Goal: Task Accomplishment & Management: Manage account settings

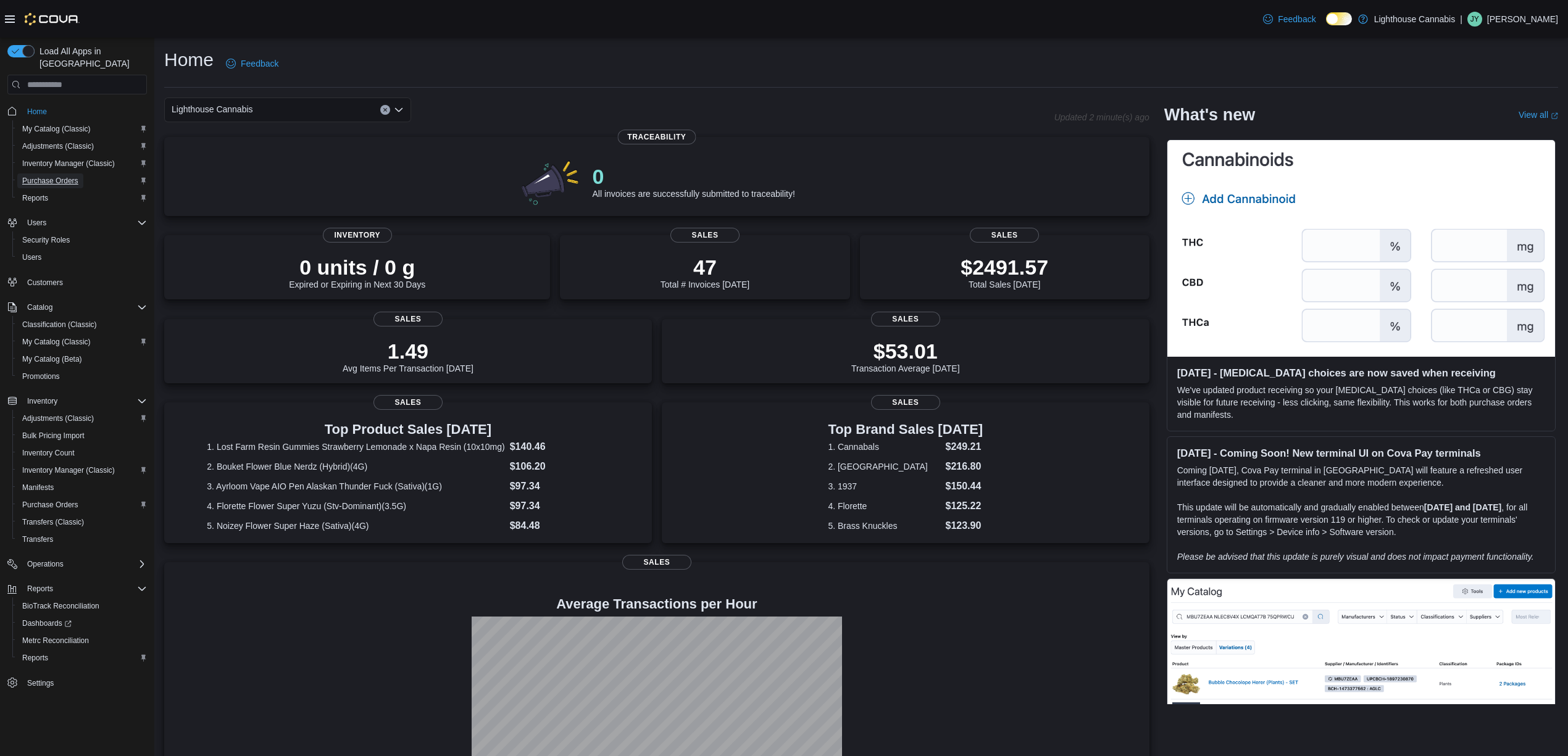
click at [74, 176] on span "Purchase Orders" at bounding box center [50, 180] width 56 height 10
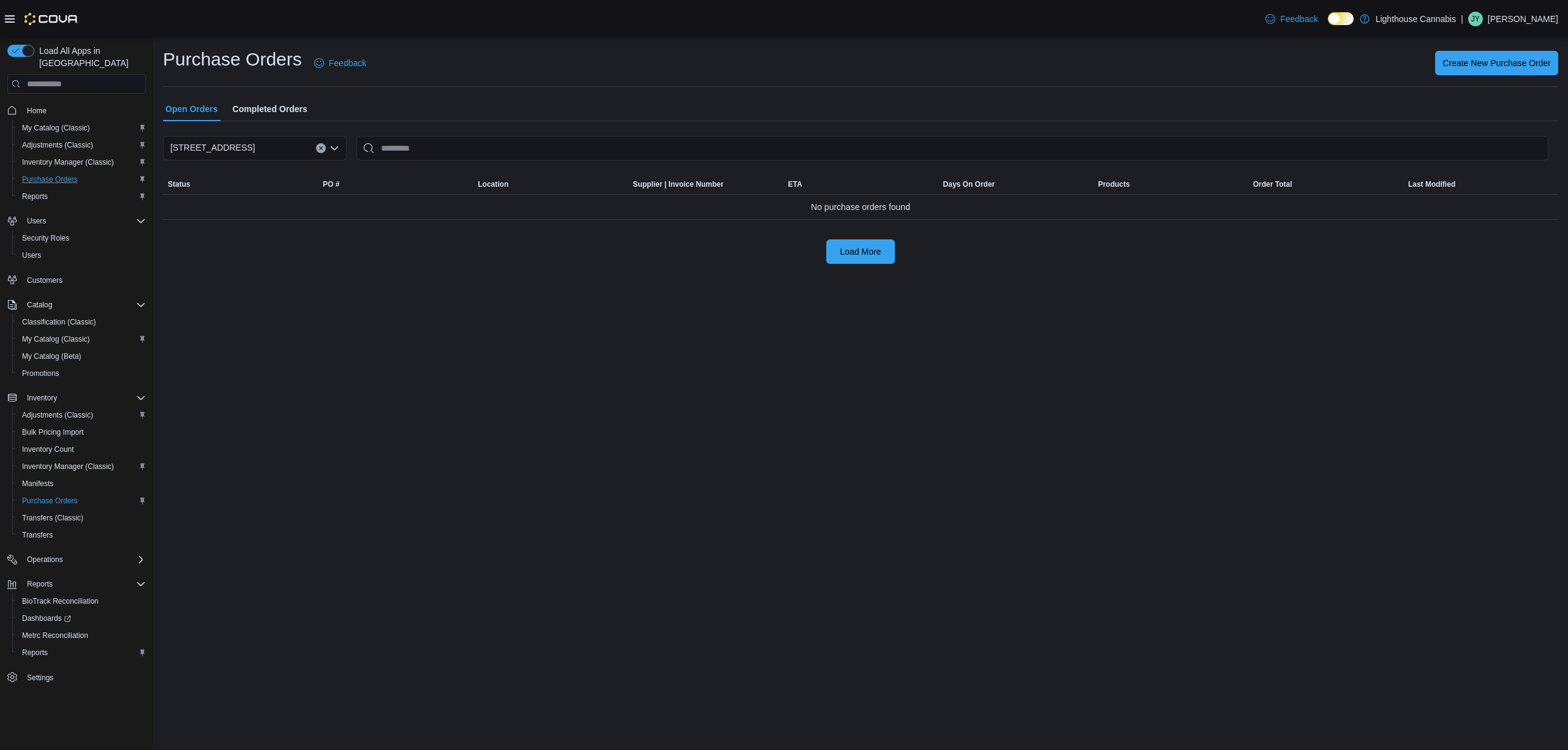
click at [296, 93] on div "Purchase Orders Feedback Create New Purchase Order Open Orders Completed Orders…" at bounding box center [861, 155] width 1395 height 217
click at [289, 99] on span "Completed Orders" at bounding box center [270, 109] width 75 height 24
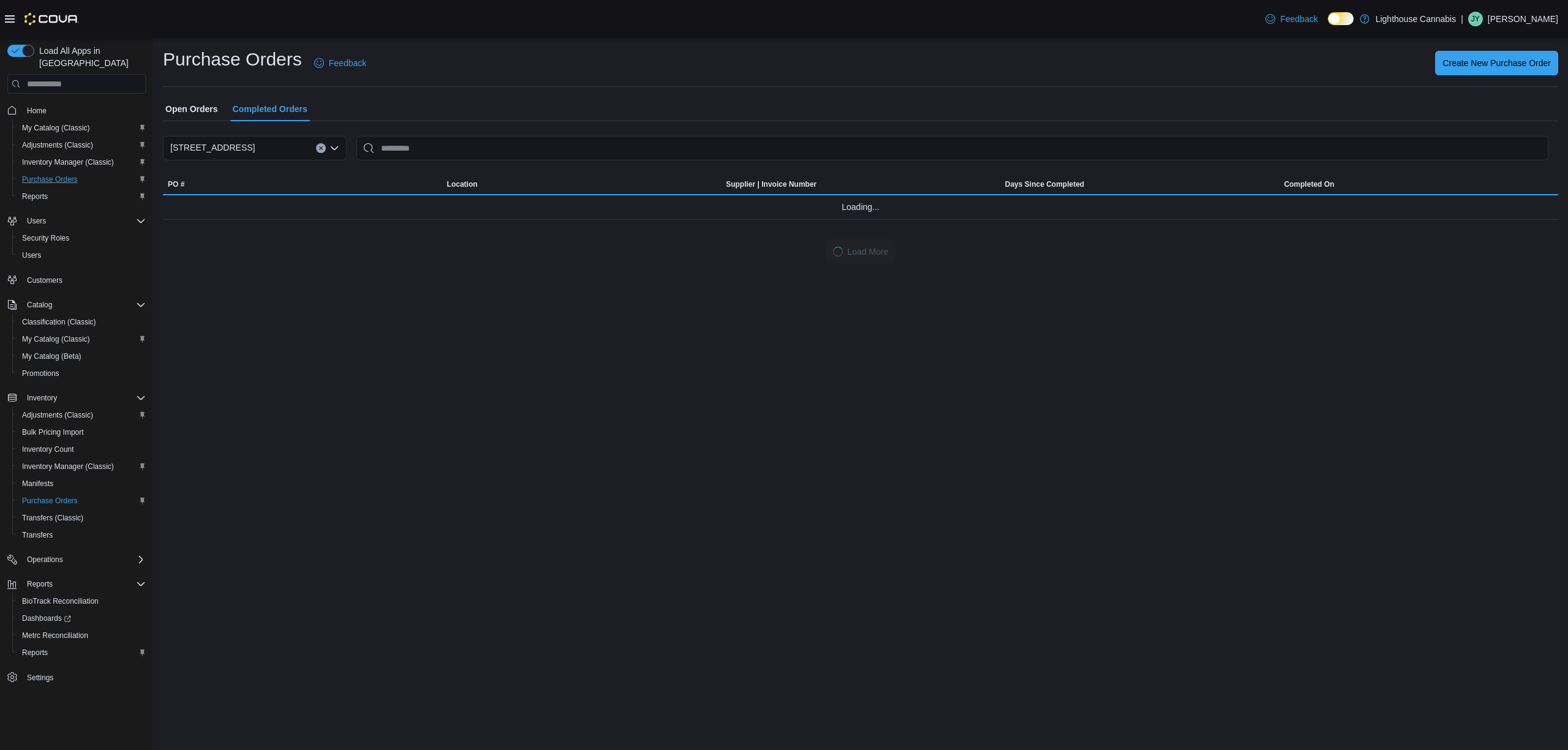
click at [644, 375] on div "Purchase Orders Feedback Create New Purchase Order Open Orders Completed Orders…" at bounding box center [861, 394] width 1415 height 713
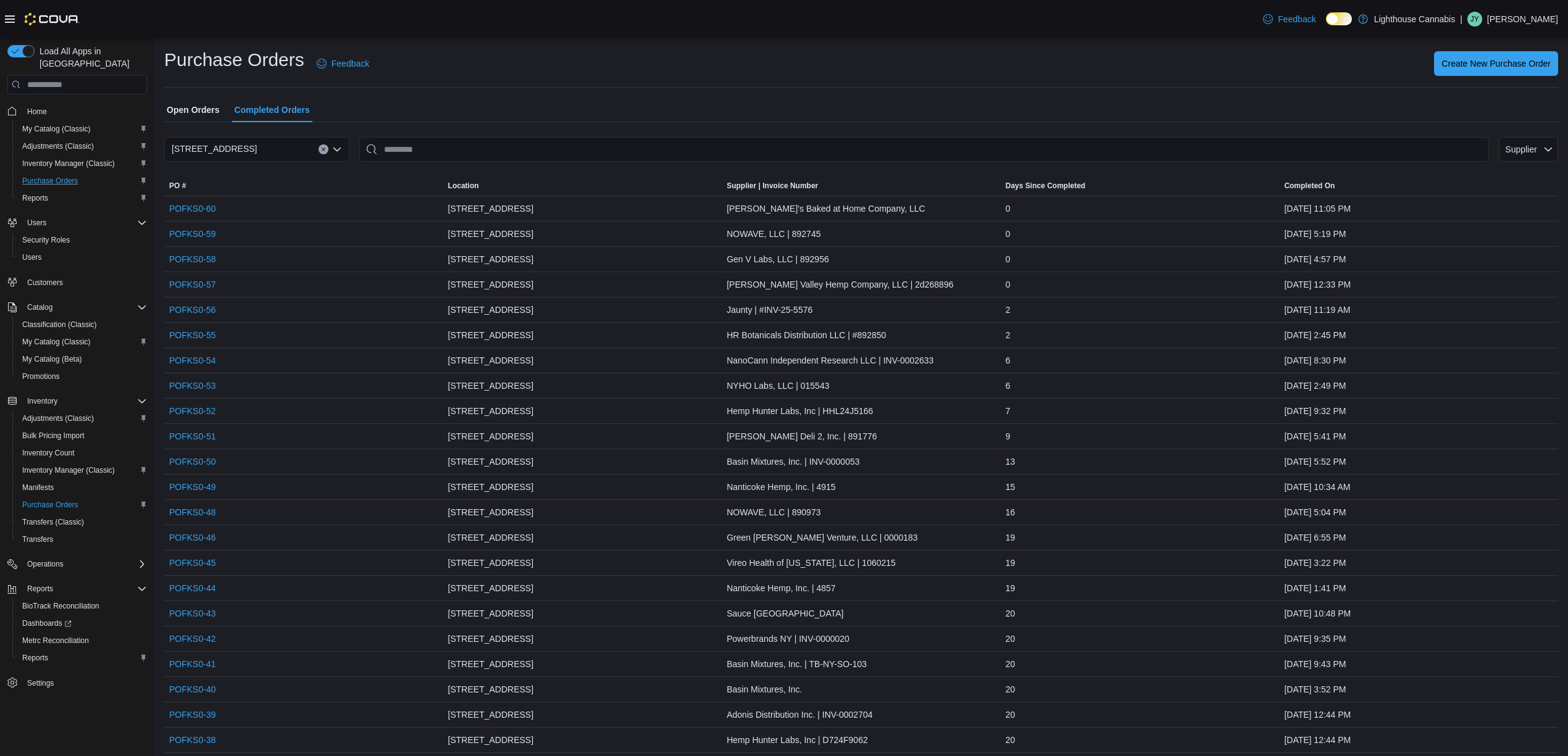
drag, startPoint x: 756, startPoint y: 10, endPoint x: 665, endPoint y: 70, distance: 109.0
click at [660, 67] on div "Create New Purchase Order" at bounding box center [971, 63] width 1174 height 24
click at [193, 284] on link "POFKS0-57" at bounding box center [192, 284] width 47 height 15
click at [197, 337] on link "POFKS0-55" at bounding box center [192, 335] width 47 height 15
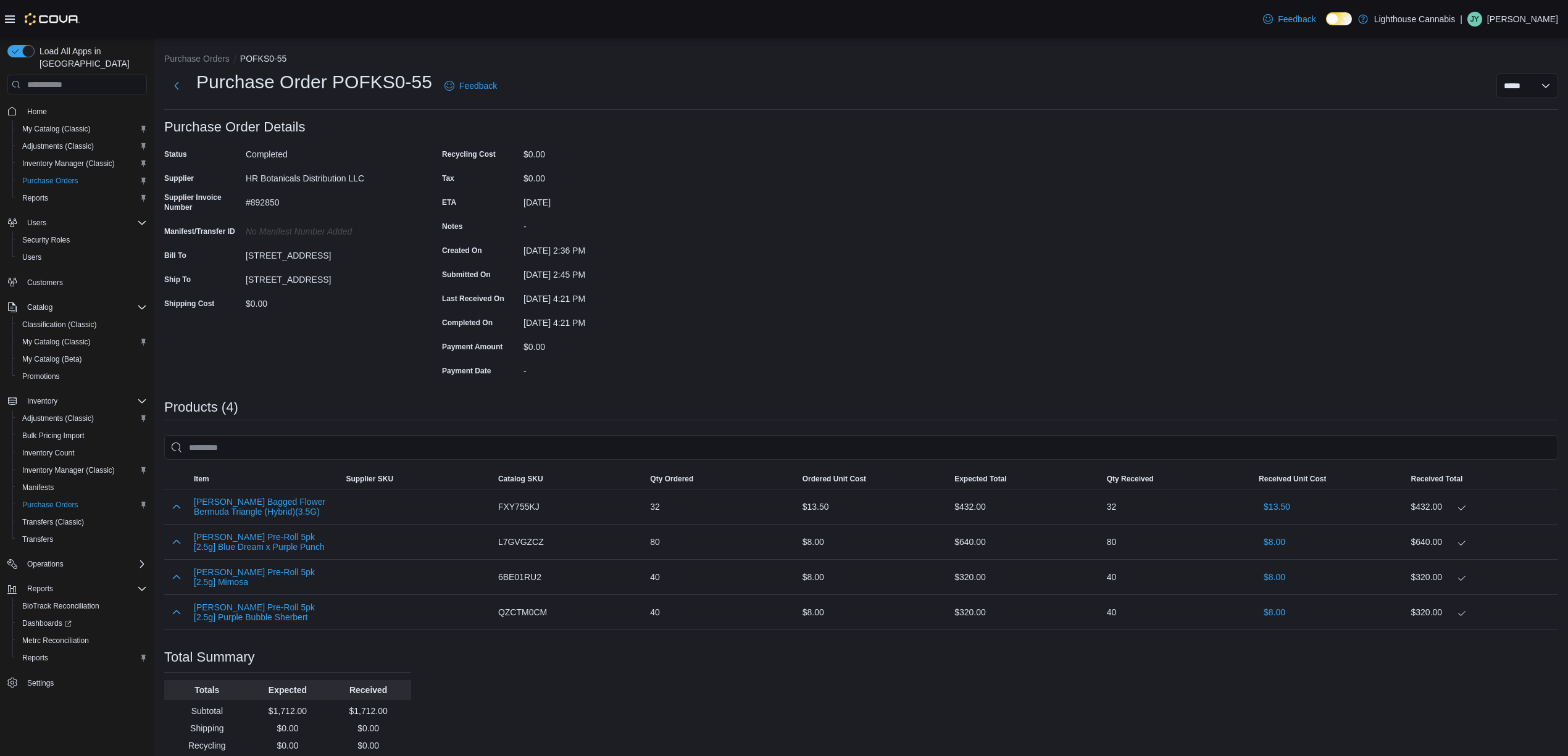
click at [897, 222] on div "Purchase Order: POFKS0-55 Feedback Purchase Order Details Status Completed Supp…" at bounding box center [862, 459] width 1394 height 677
click at [920, 326] on div "Purchase Order: POFKS0-55 Feedback Purchase Order Details Status Completed Supp…" at bounding box center [862, 459] width 1394 height 677
click at [852, 301] on div "Purchase Order: POFKS0-55 Feedback Purchase Order Details Status Completed Supp…" at bounding box center [862, 459] width 1394 height 677
click at [105, 159] on span "Inventory Manager (Classic)" at bounding box center [68, 164] width 93 height 10
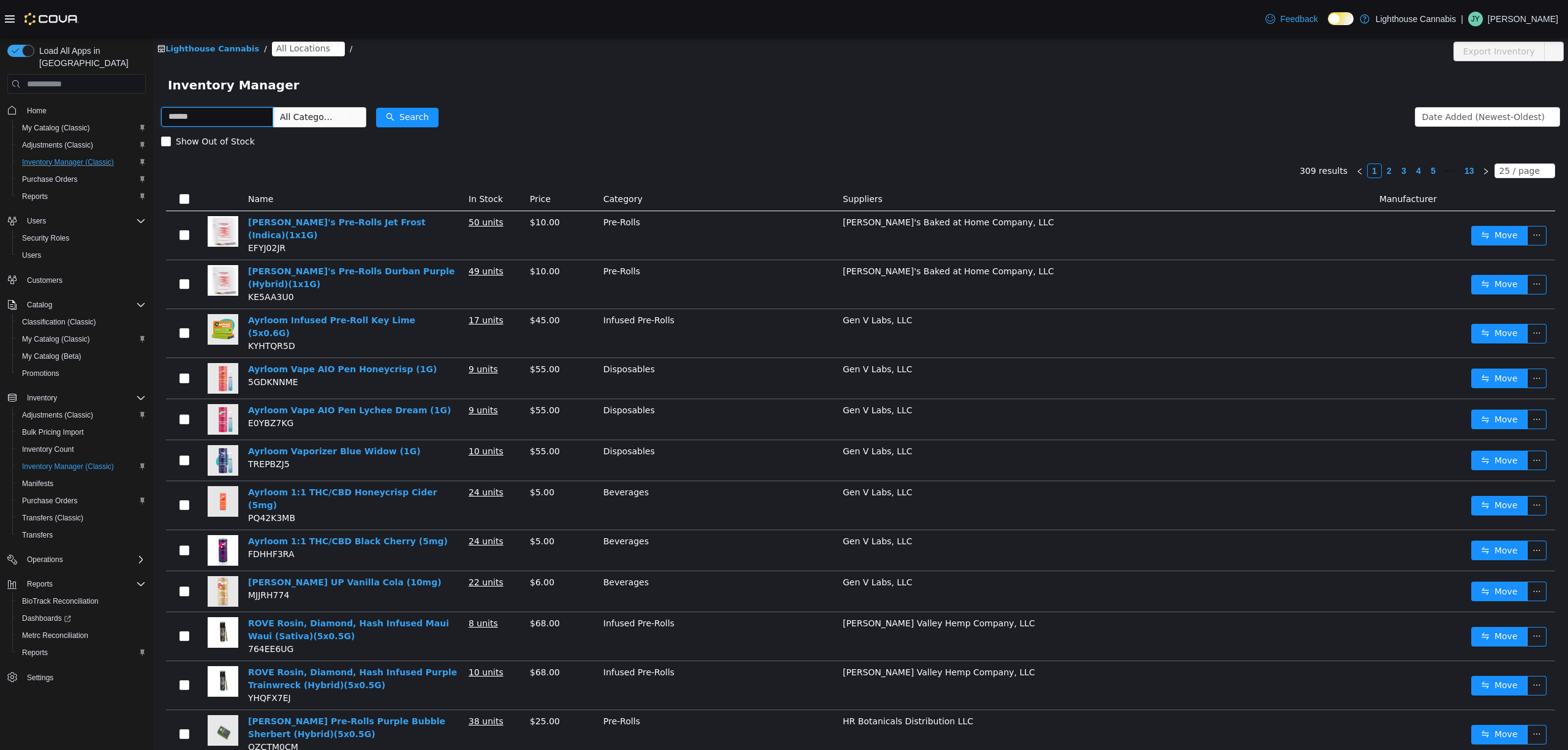
click at [196, 116] on input "text" at bounding box center [217, 117] width 112 height 20
type input "**********"
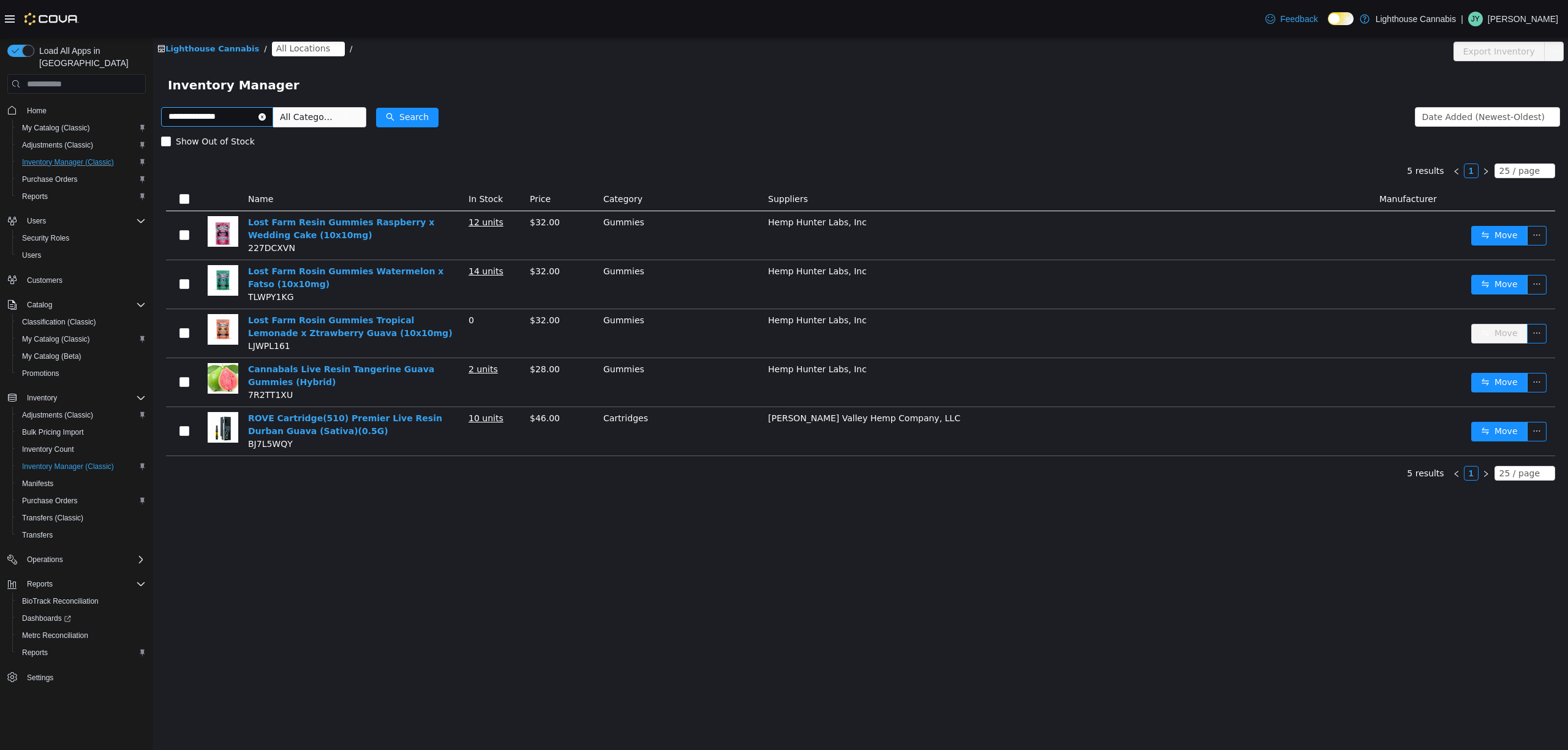
click at [266, 114] on icon "icon: close-circle" at bounding box center [262, 117] width 8 height 8
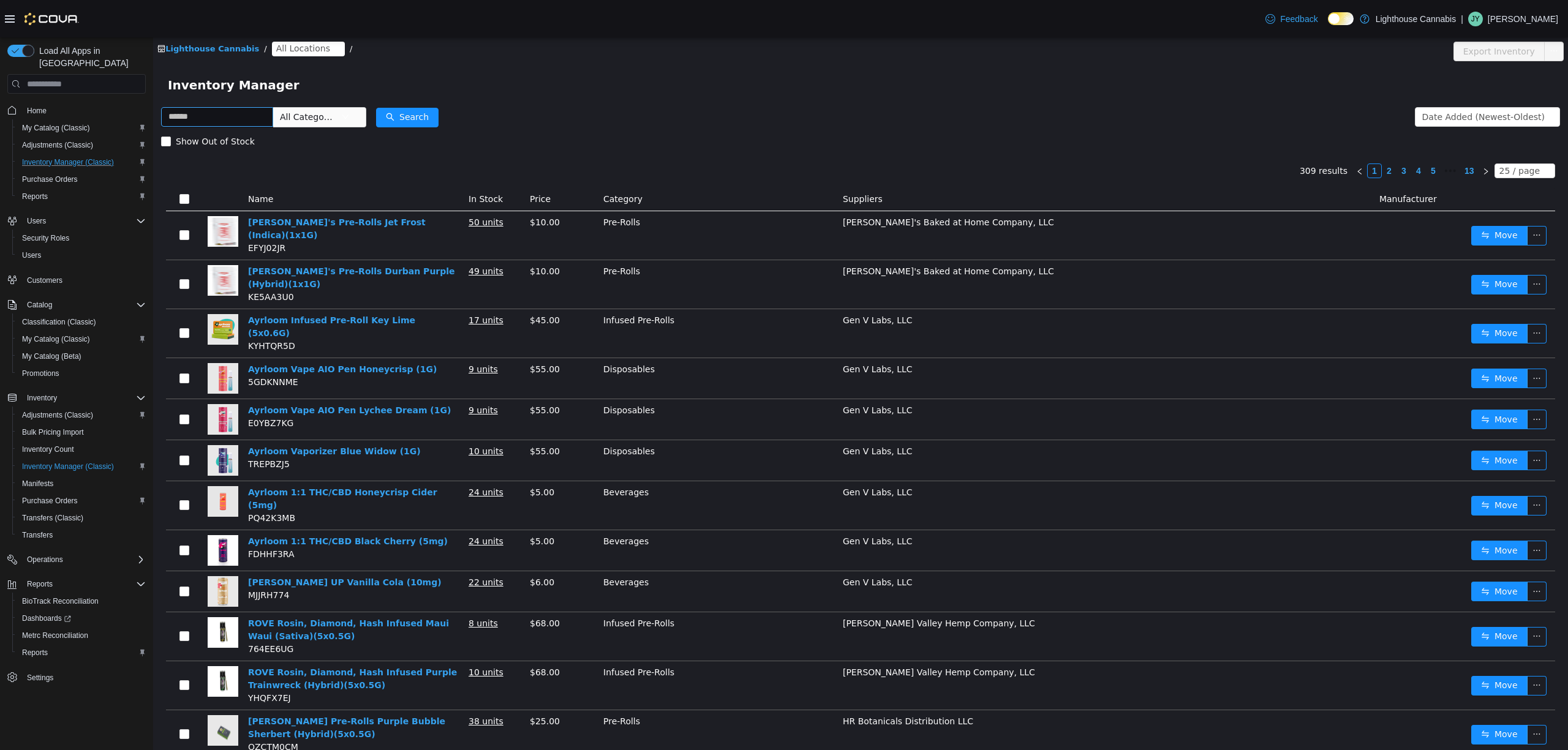
click at [572, 139] on div "Show Out of Stock" at bounding box center [860, 141] width 1399 height 24
click at [488, 199] on span "In Stock" at bounding box center [485, 199] width 34 height 10
click at [240, 140] on span "Show Out of Stock" at bounding box center [215, 141] width 89 height 10
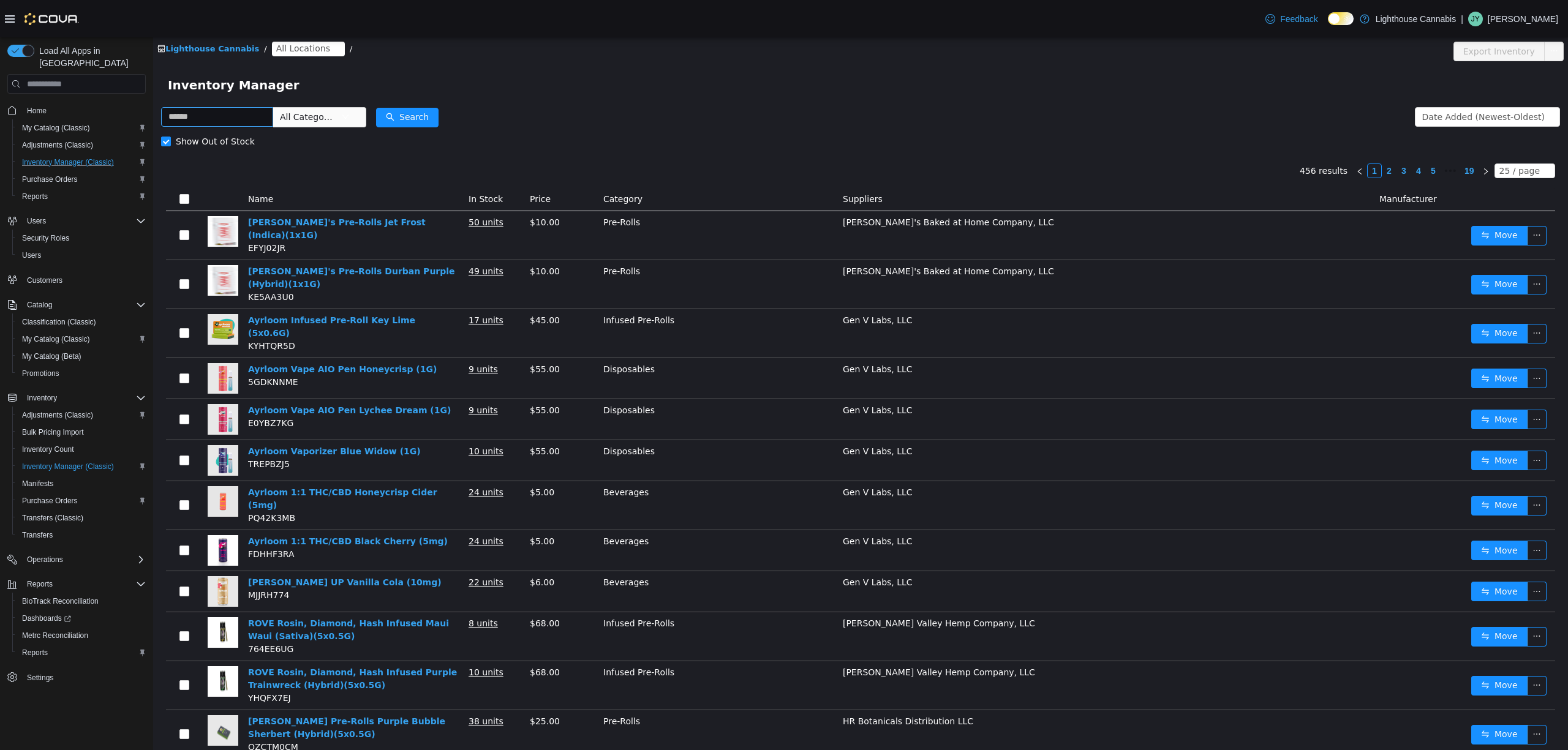
click at [503, 196] on th "In Stock" at bounding box center [494, 199] width 61 height 24
click at [474, 196] on span "In Stock" at bounding box center [485, 199] width 34 height 10
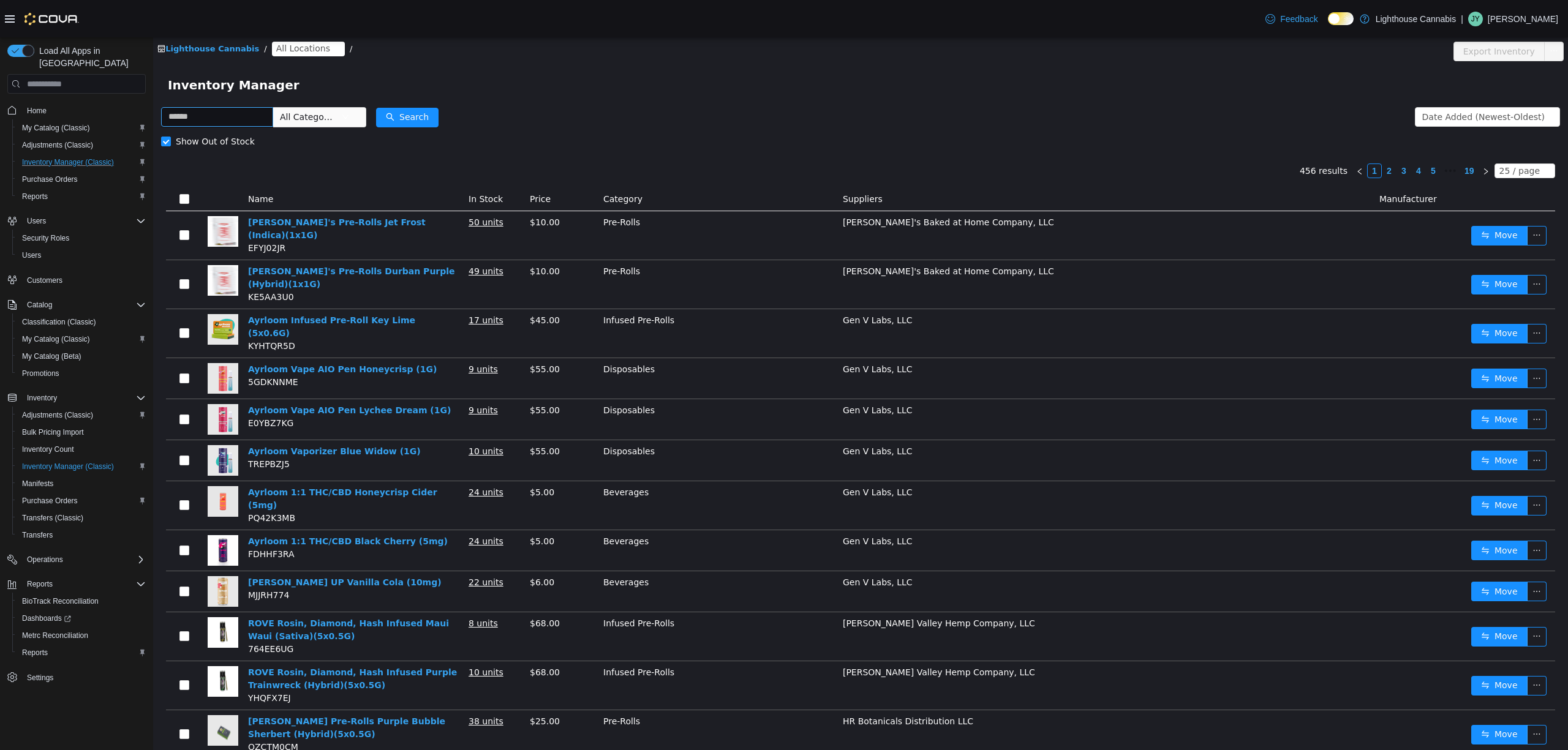
click at [831, 84] on div "Inventory Manager" at bounding box center [860, 85] width 1385 height 20
click at [34, 106] on span "Home" at bounding box center [37, 111] width 20 height 10
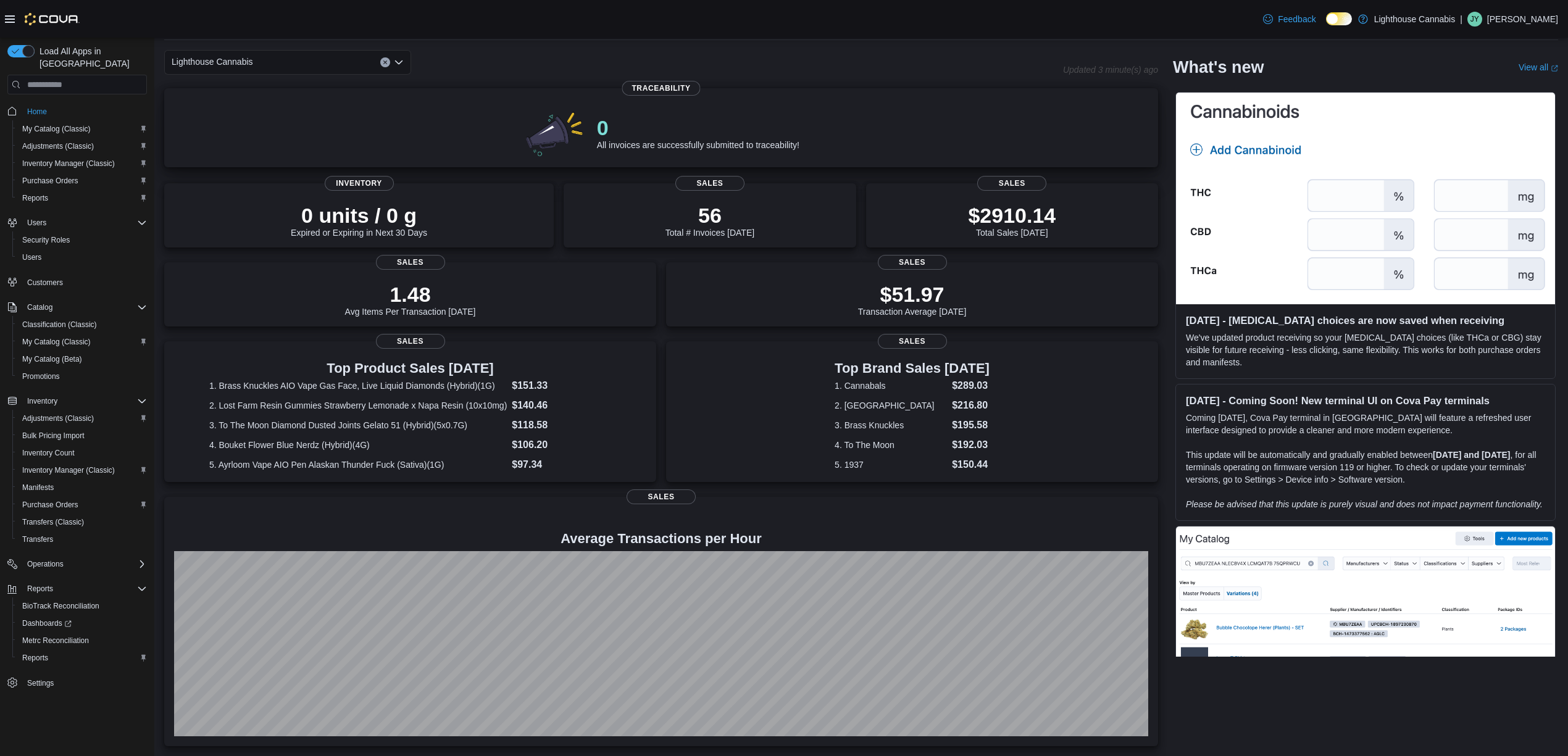
scroll to position [47, 0]
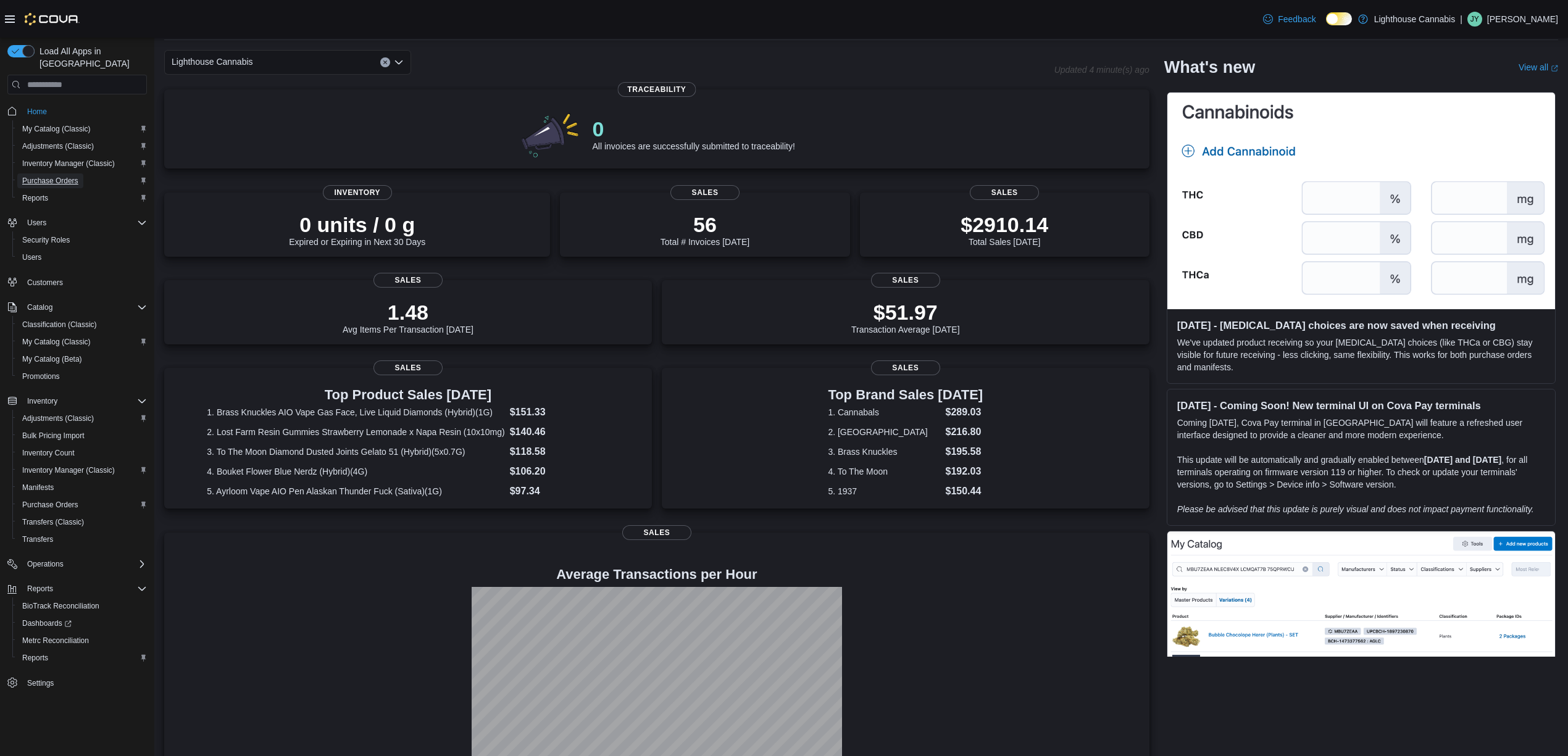
click at [56, 176] on span "Purchase Orders" at bounding box center [50, 180] width 56 height 10
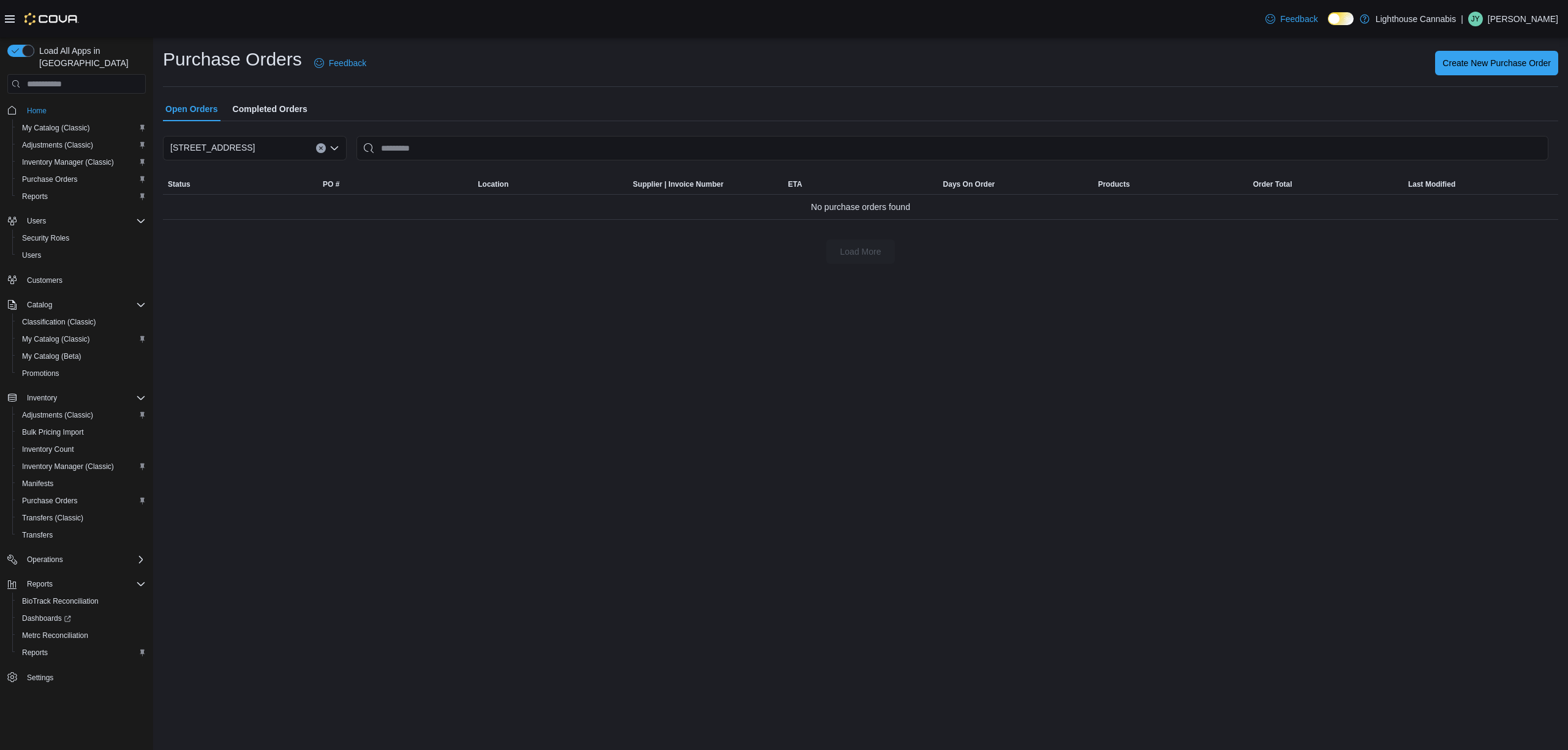
drag, startPoint x: 312, startPoint y: 431, endPoint x: 317, endPoint y: 231, distance: 200.1
click at [314, 430] on div "Purchase Orders Feedback Create New Purchase Order Open Orders Completed Orders…" at bounding box center [861, 394] width 1415 height 713
click at [268, 115] on span "Completed Orders" at bounding box center [270, 109] width 75 height 24
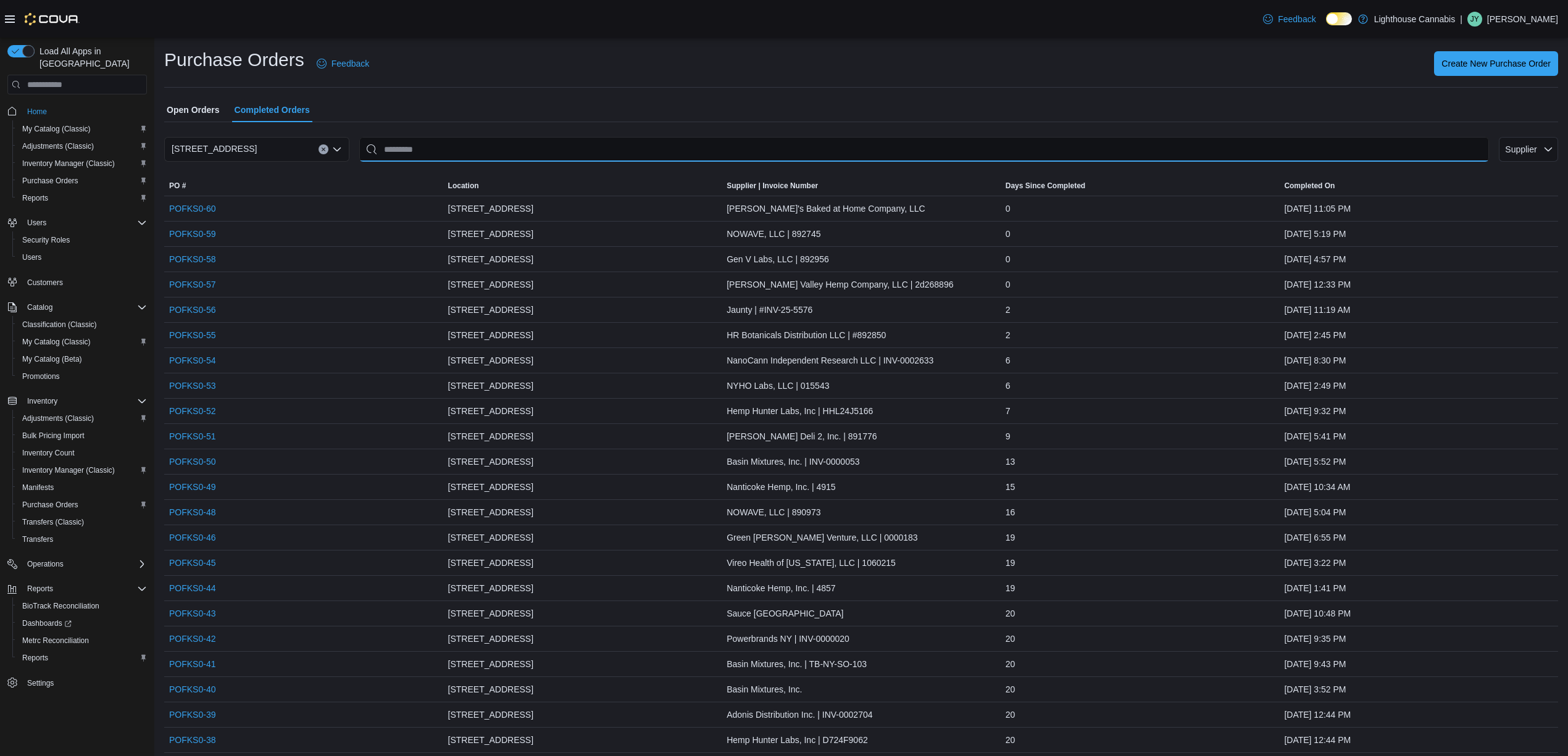
click at [701, 142] on input "This is a search bar. After typing your query, hit enter to filter the results …" at bounding box center [924, 149] width 1130 height 24
type input "*******"
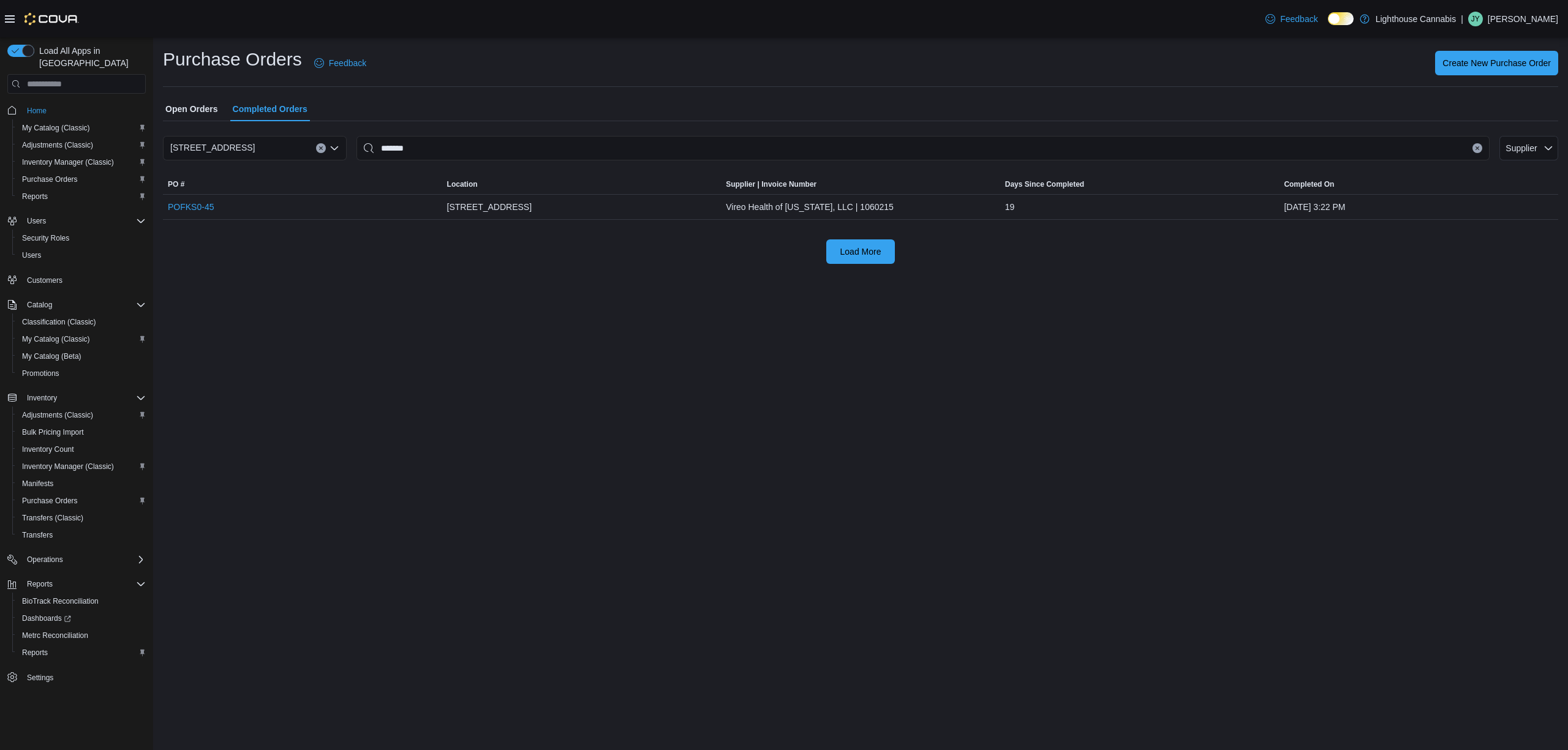
click at [473, 348] on div "Purchase Orders Feedback Create New Purchase Order Open Orders Completed Orders…" at bounding box center [861, 394] width 1415 height 713
click at [201, 203] on link "POFKS0-45" at bounding box center [190, 206] width 46 height 14
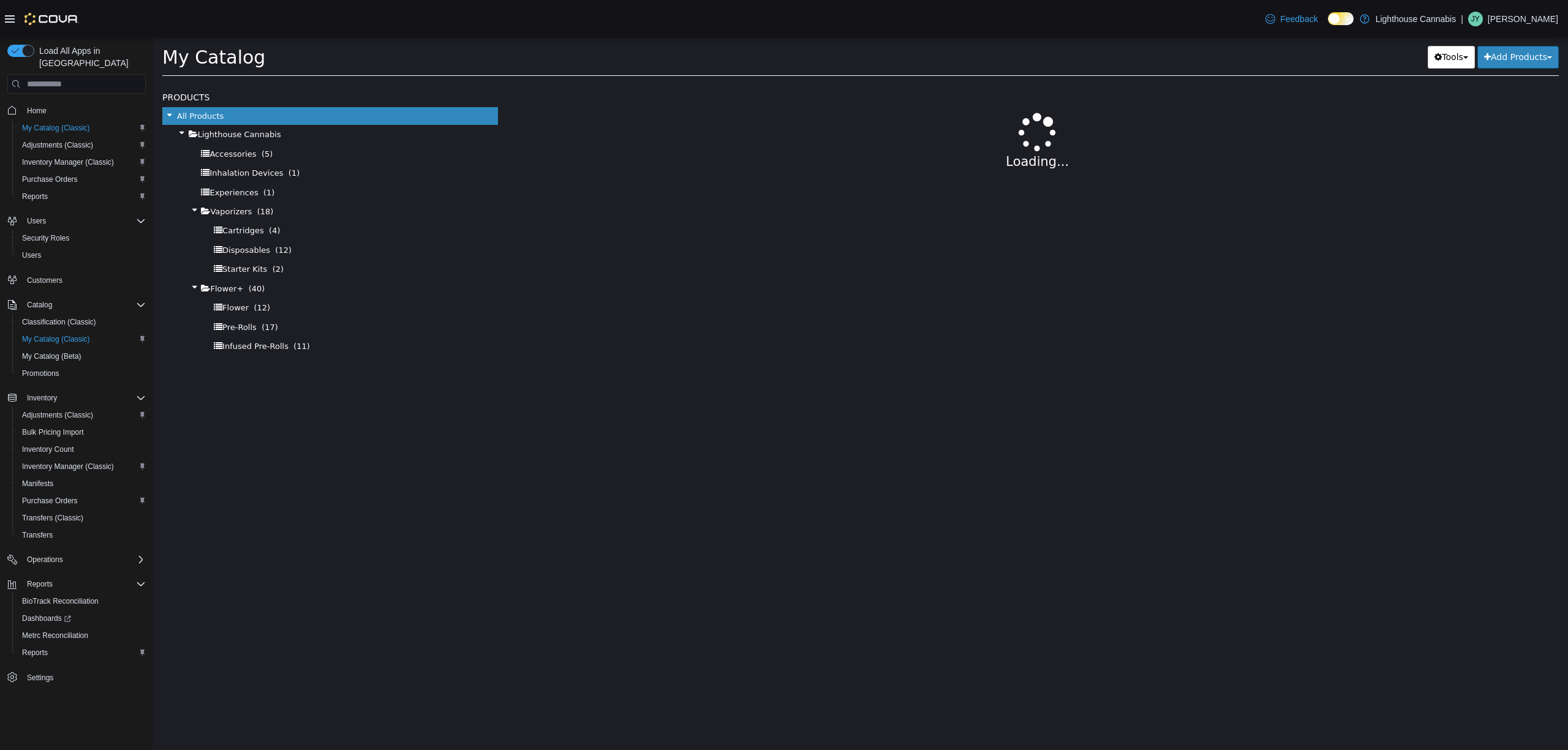
select select "**********"
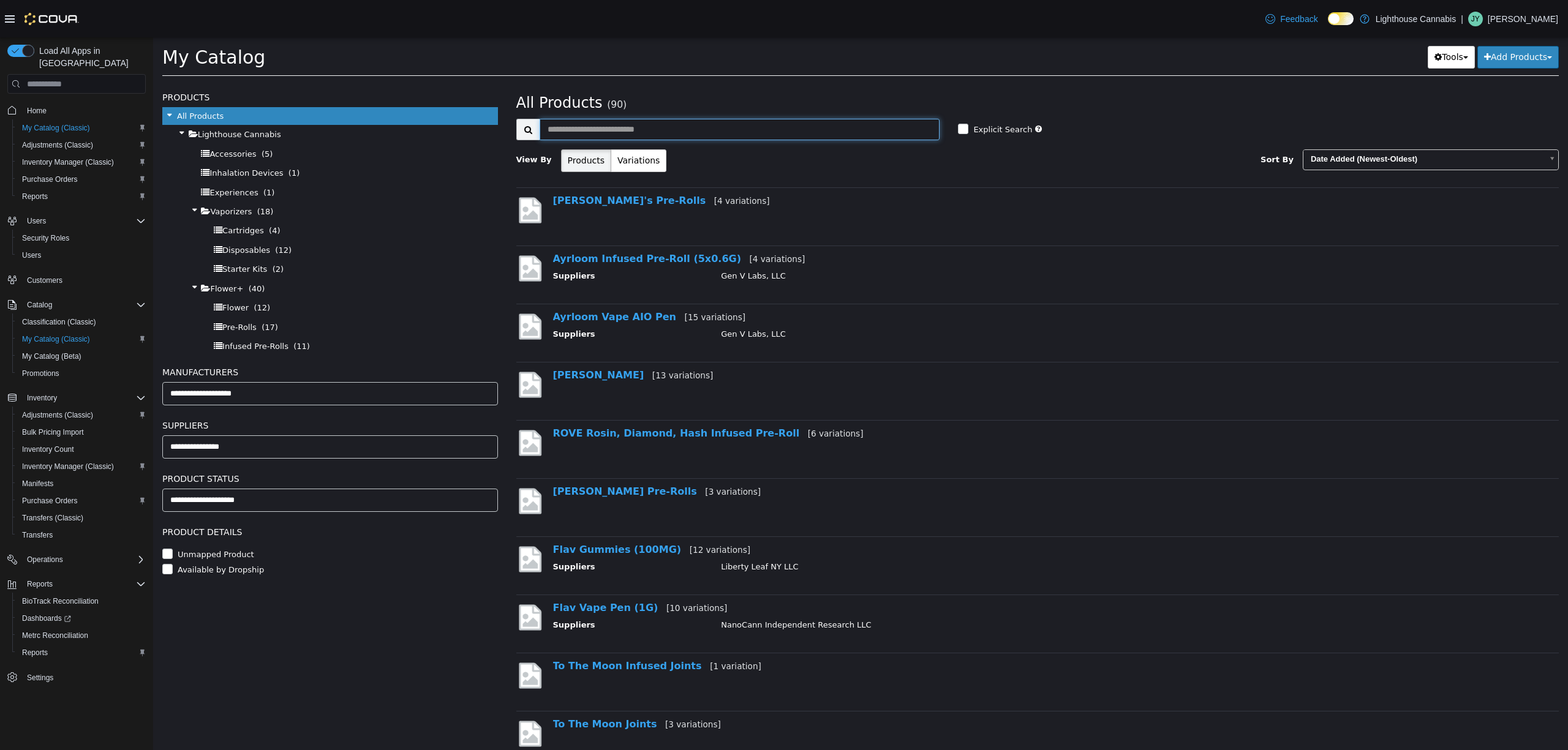
click at [611, 137] on input "text" at bounding box center [740, 130] width 400 height 21
type input "********"
select select "**********"
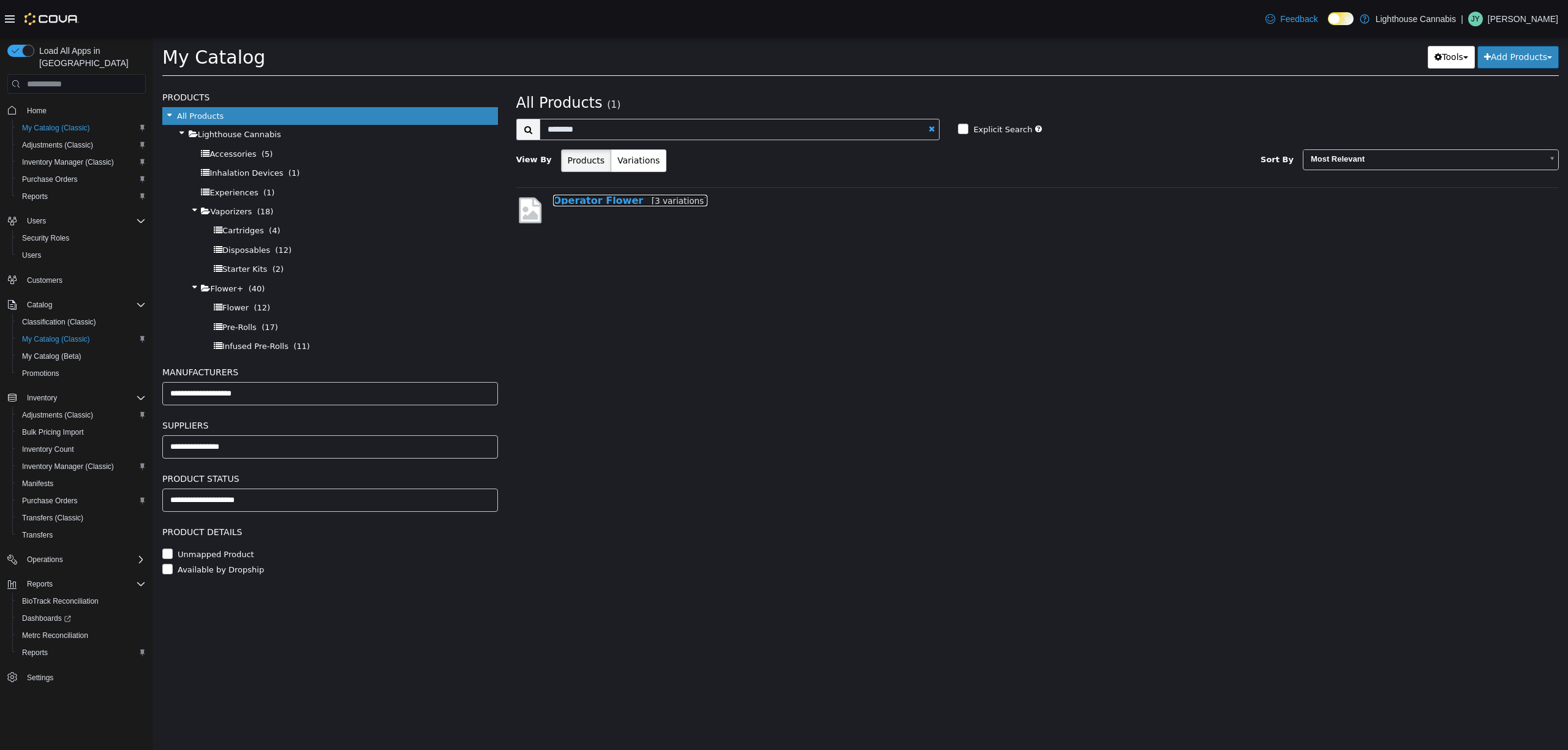
click at [616, 200] on link "Operator Flower [3 variations]" at bounding box center [630, 200] width 155 height 11
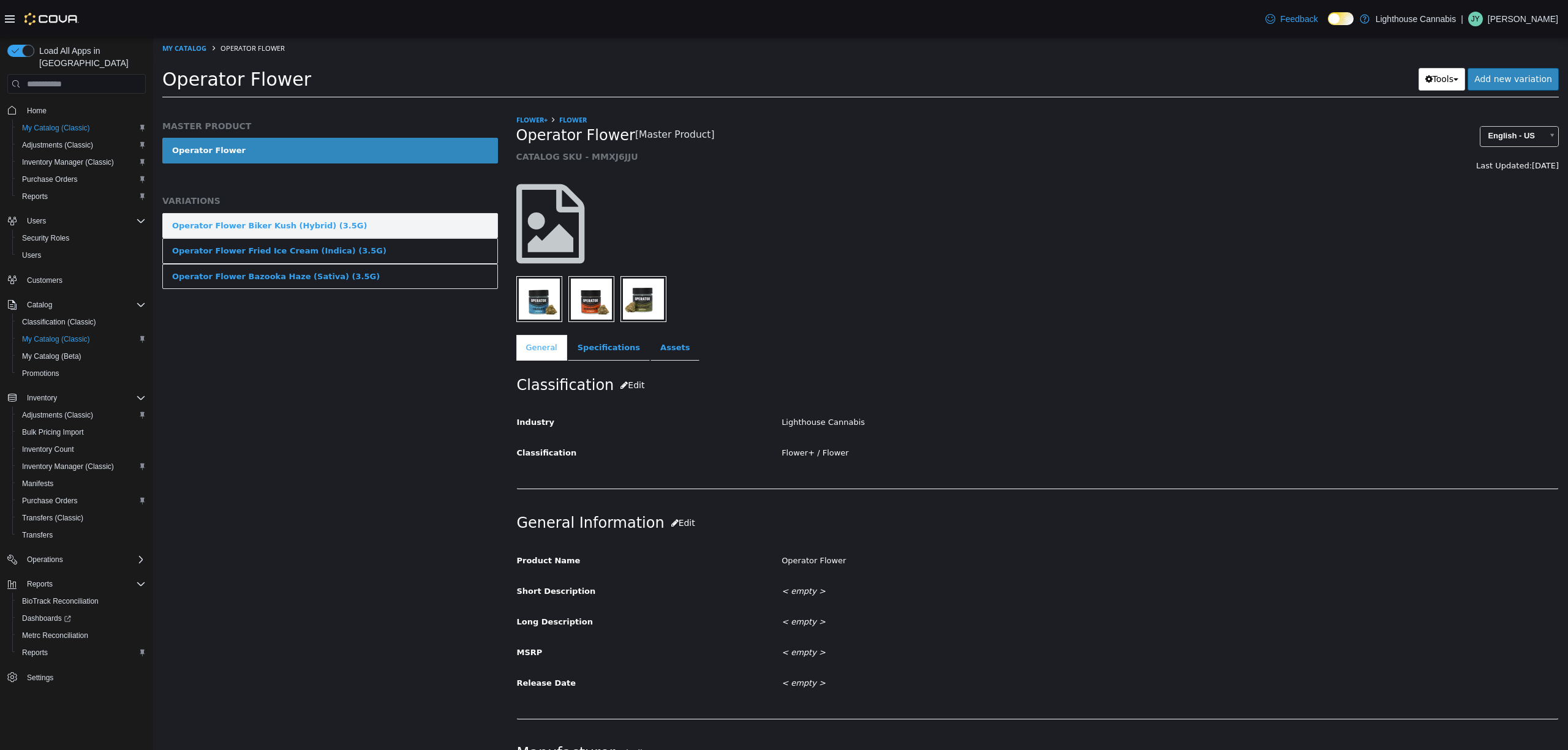
click at [385, 216] on link "Operator Flower Biker Kush (Hybrid) (3.5G)" at bounding box center [330, 226] width 336 height 26
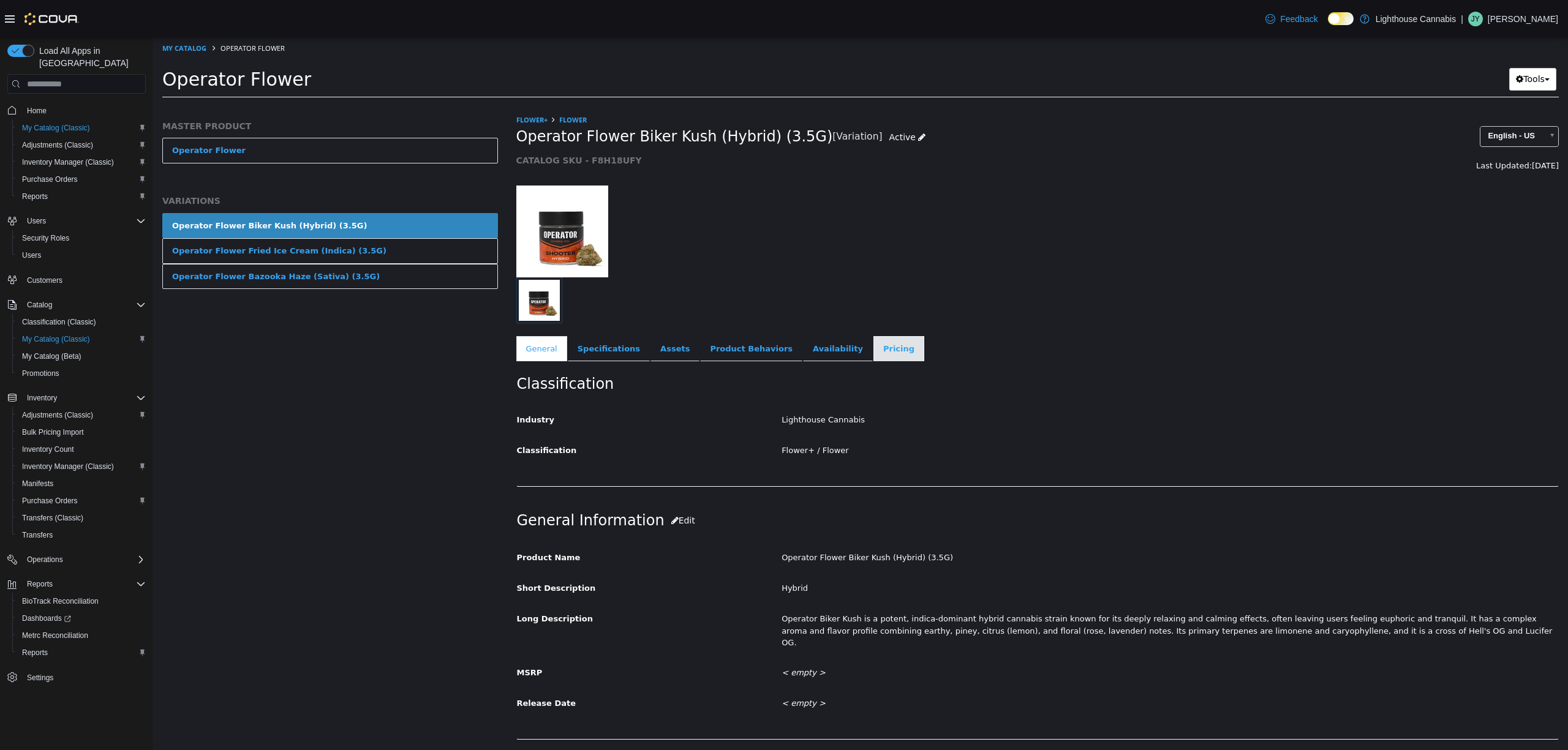
click at [873, 350] on link "Pricing" at bounding box center [898, 349] width 51 height 26
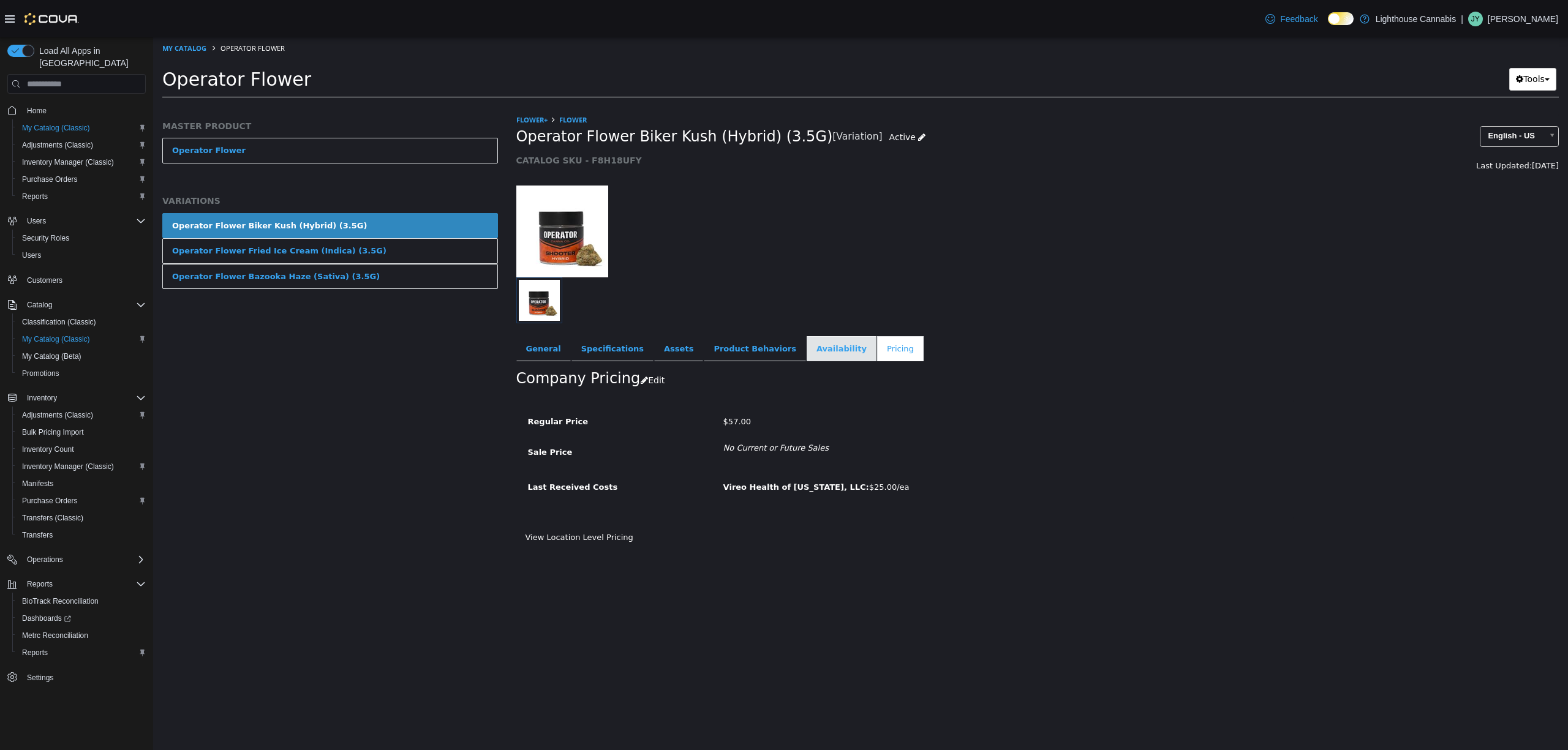
click at [839, 347] on link "Availability" at bounding box center [842, 349] width 70 height 26
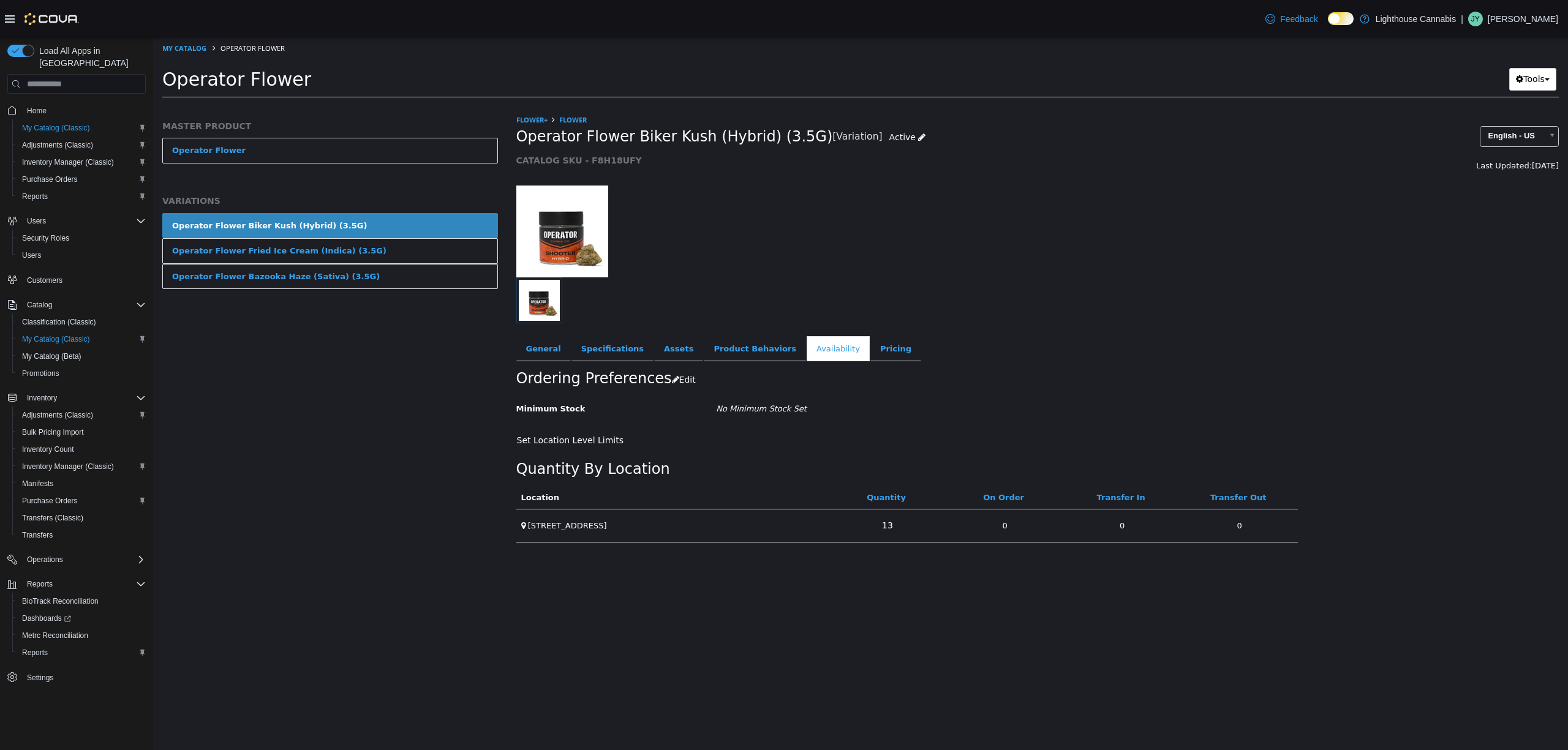
click at [1196, 391] on div "Ordering Preferences Edit" at bounding box center [907, 380] width 782 height 37
click at [1196, 336] on ul "General Specifications Assets Product Behaviors Availability Pricing Marketing" at bounding box center [1037, 349] width 1043 height 26
click at [880, 349] on link "Pricing" at bounding box center [895, 349] width 51 height 26
click at [1155, 349] on ul "General Specifications Assets Product Behaviors Availability Pricing Marketing" at bounding box center [1037, 349] width 1043 height 26
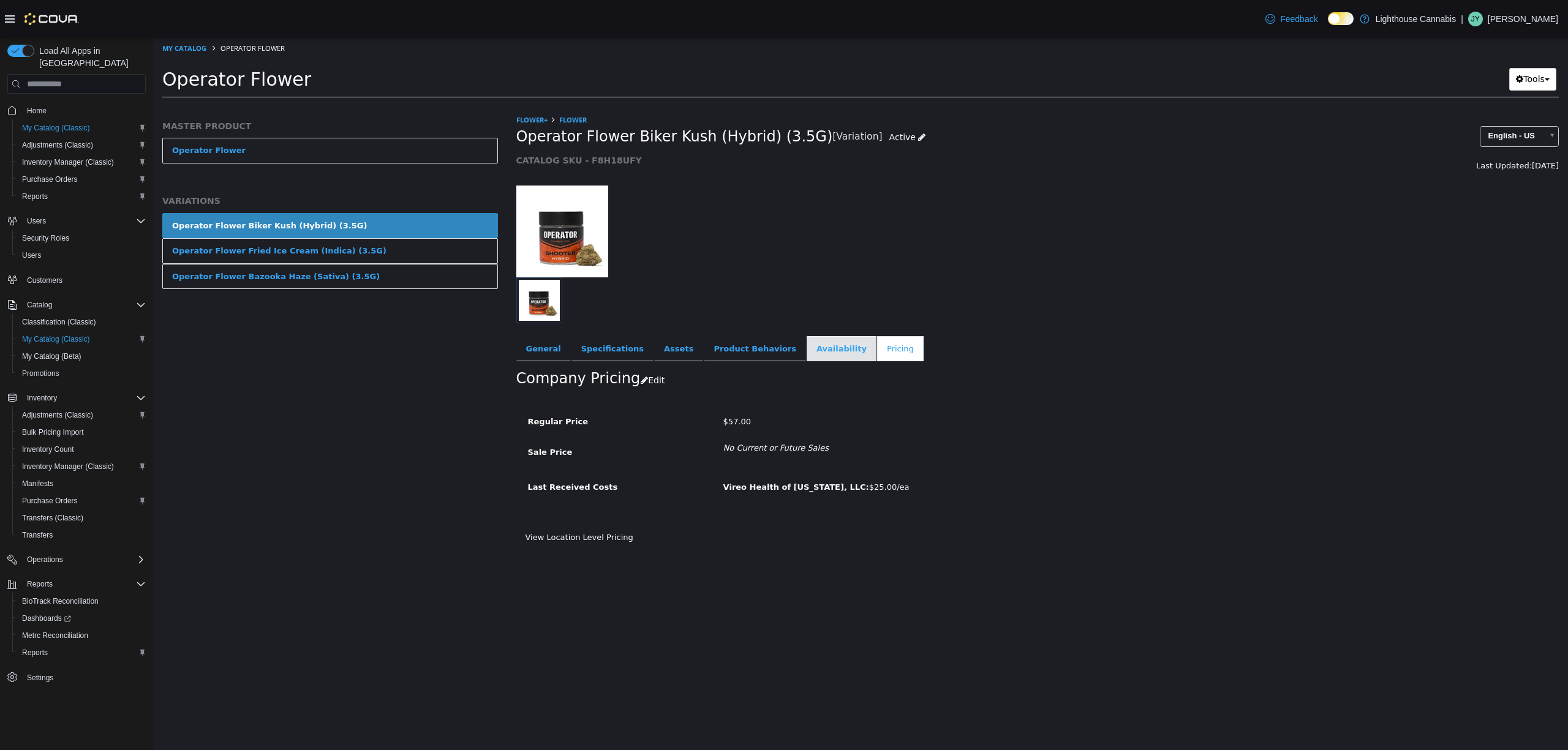
click at [826, 361] on link "Availability" at bounding box center [842, 349] width 70 height 26
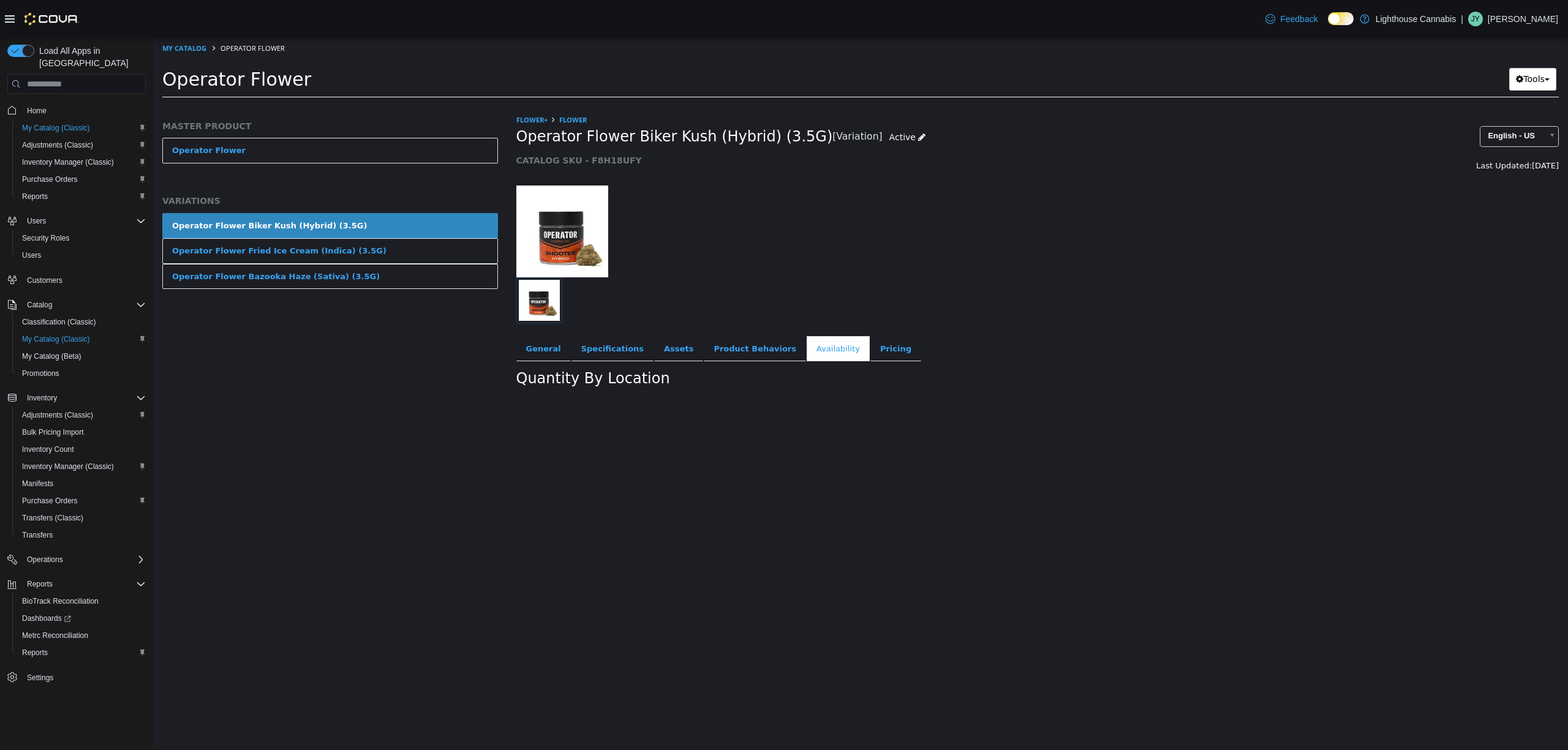
click at [826, 358] on link "Availability" at bounding box center [838, 349] width 63 height 26
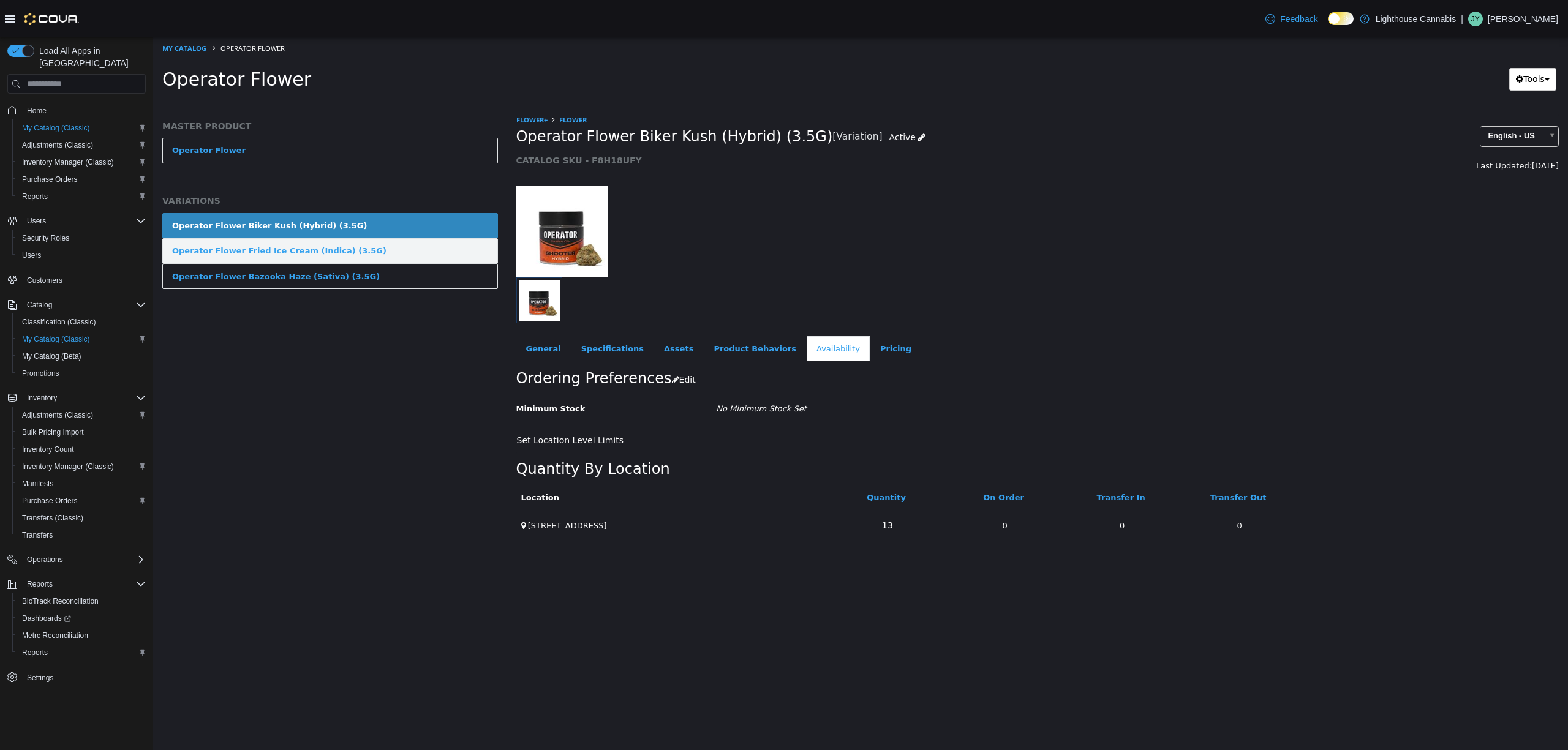
click at [375, 240] on link "Operator Flower Fried Ice Cream (Indica) (3.5G)" at bounding box center [330, 251] width 336 height 26
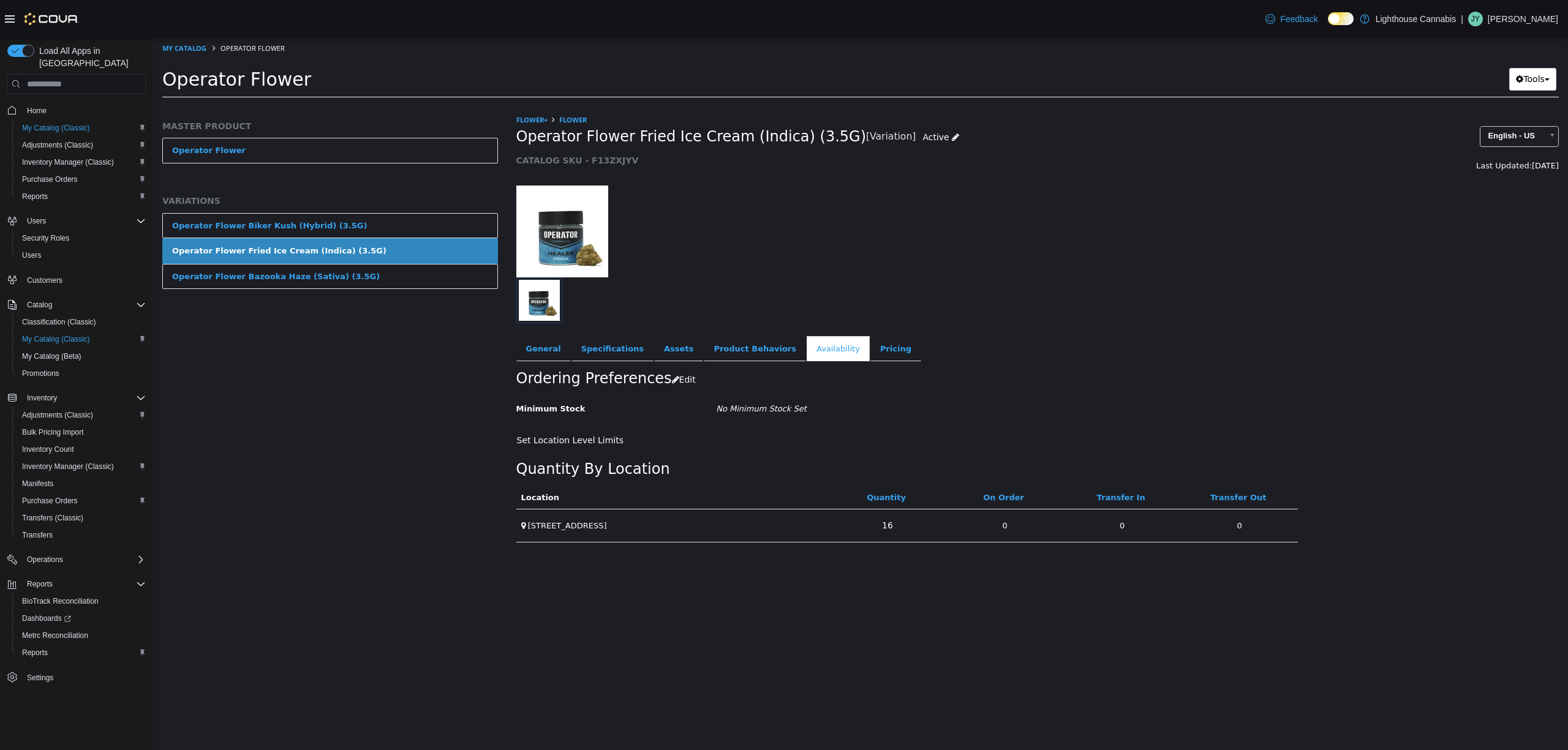
click at [387, 278] on link "Operator Flower Bazooka Haze (Sativa) (3.5G)" at bounding box center [330, 277] width 336 height 26
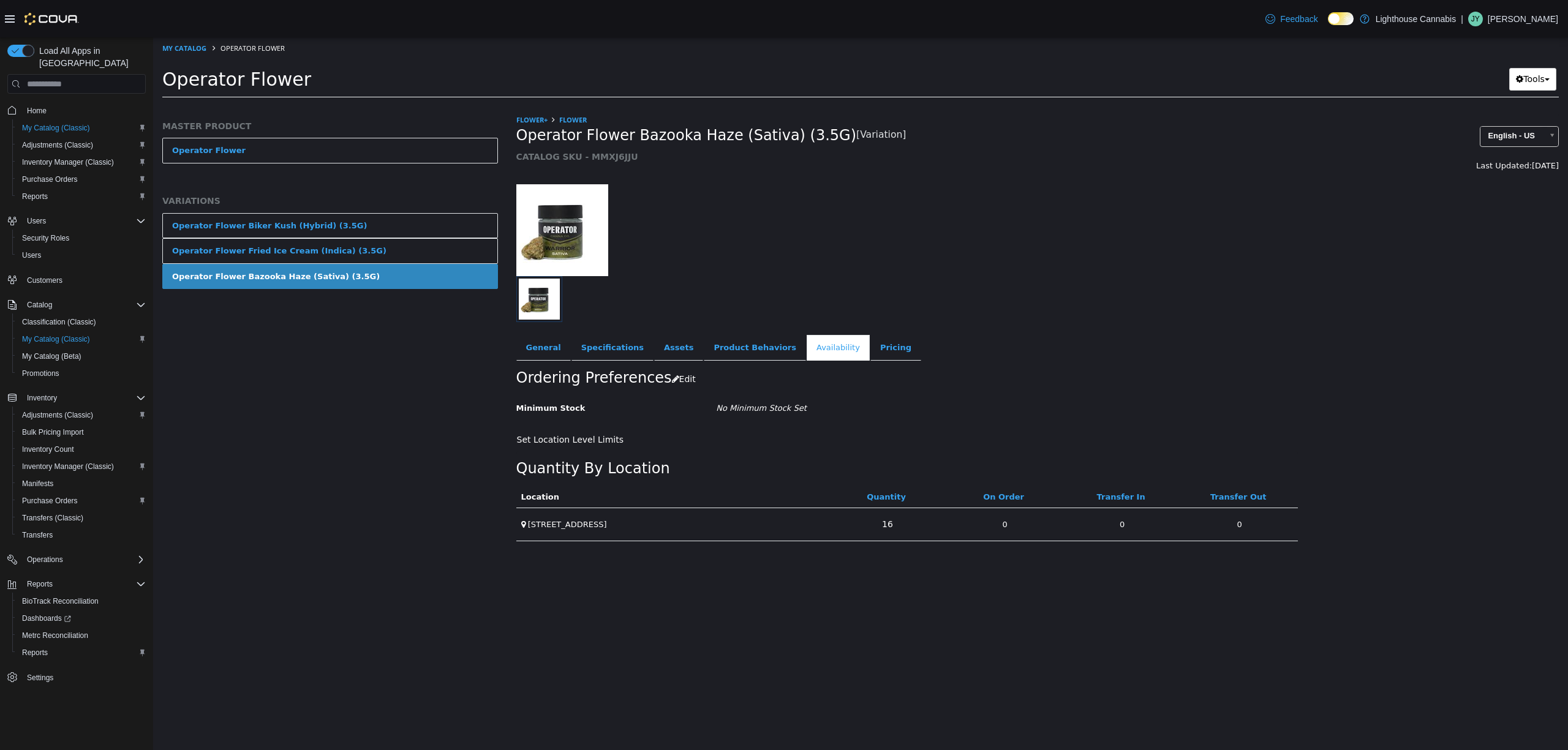
click at [362, 466] on div "MASTER PRODUCT Operator Flower VARIATIONS Operator Flower Biker Kush (Hybrid) (…" at bounding box center [330, 431] width 354 height 636
click at [363, 466] on div "MASTER PRODUCT Operator Flower VARIATIONS Operator Flower Biker Kush (Hybrid) (…" at bounding box center [330, 431] width 354 height 636
click at [450, 372] on div "MASTER PRODUCT Operator Flower VARIATIONS Operator Flower Biker Kush (Hybrid) (…" at bounding box center [330, 431] width 354 height 636
click at [552, 352] on link "General" at bounding box center [544, 349] width 55 height 26
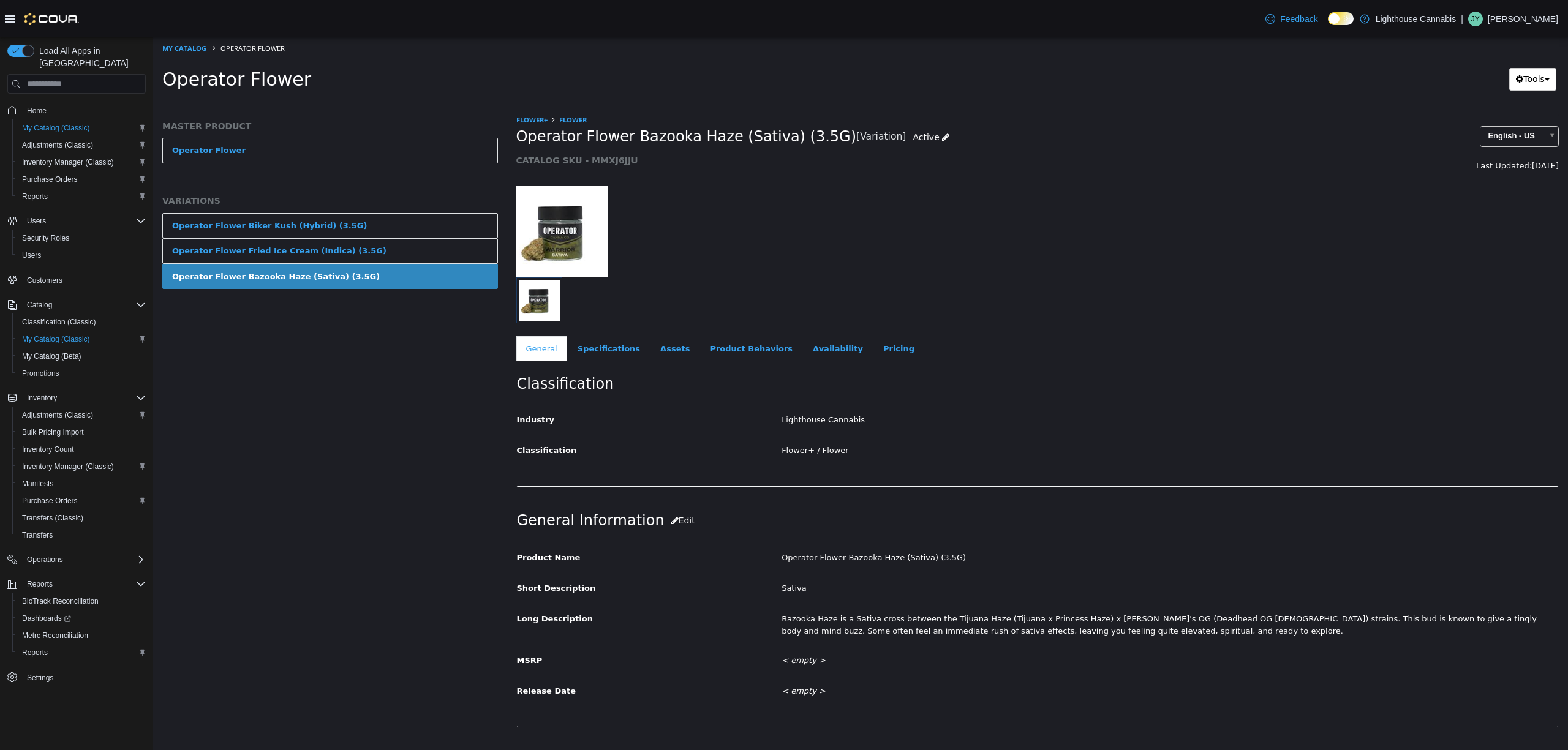
click at [969, 221] on div at bounding box center [1038, 225] width 1062 height 105
drag, startPoint x: 969, startPoint y: 221, endPoint x: 829, endPoint y: 228, distance: 140.2
click at [829, 228] on div at bounding box center [684, 231] width 353 height 92
click at [370, 459] on div "MASTER PRODUCT Operator Flower VARIATIONS Operator Flower Biker Kush (Hybrid) (…" at bounding box center [330, 431] width 354 height 636
click at [803, 347] on link "Availability" at bounding box center [838, 349] width 70 height 26
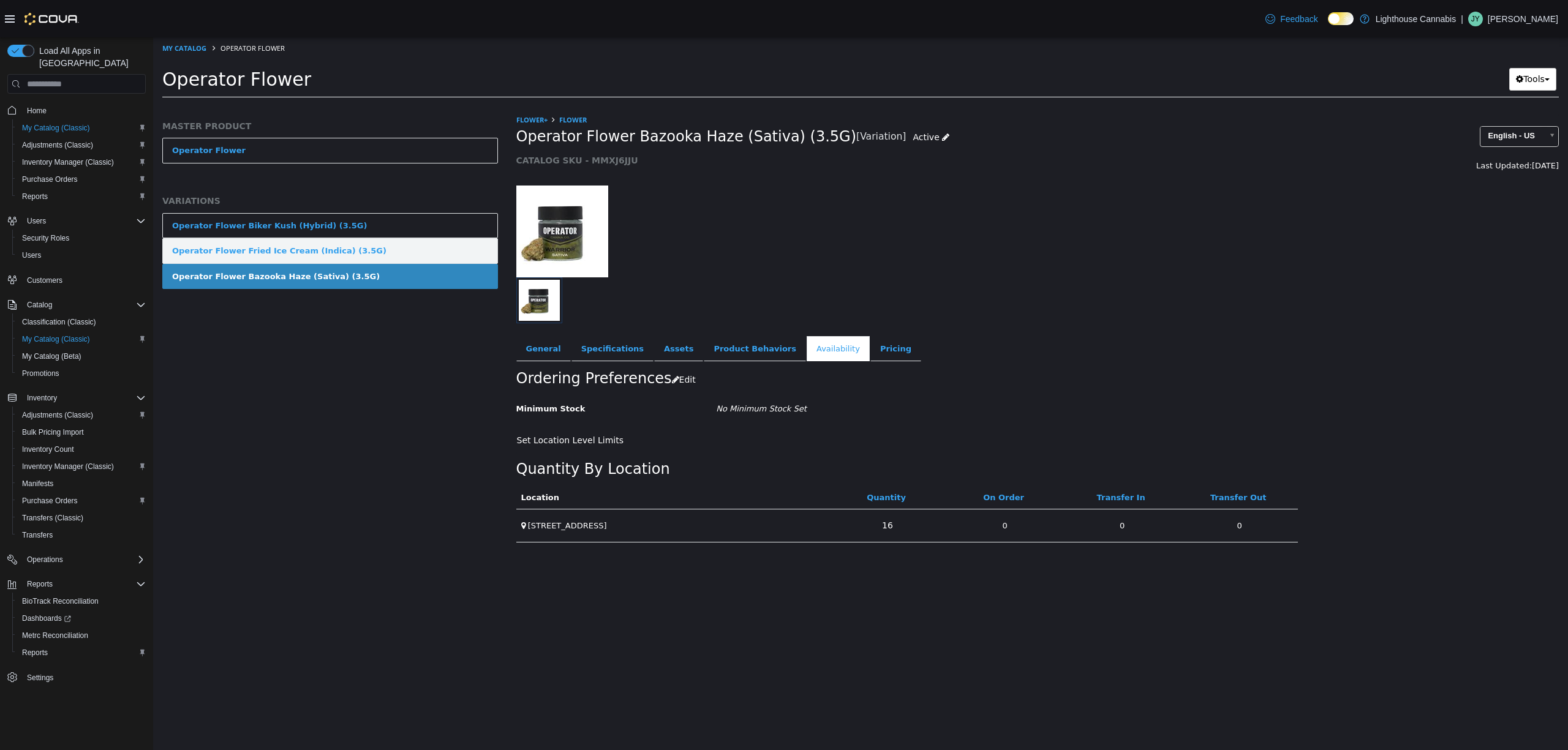
click at [334, 256] on div "Operator Flower Fried Ice Cream (Indica) (3.5G)" at bounding box center [279, 251] width 215 height 12
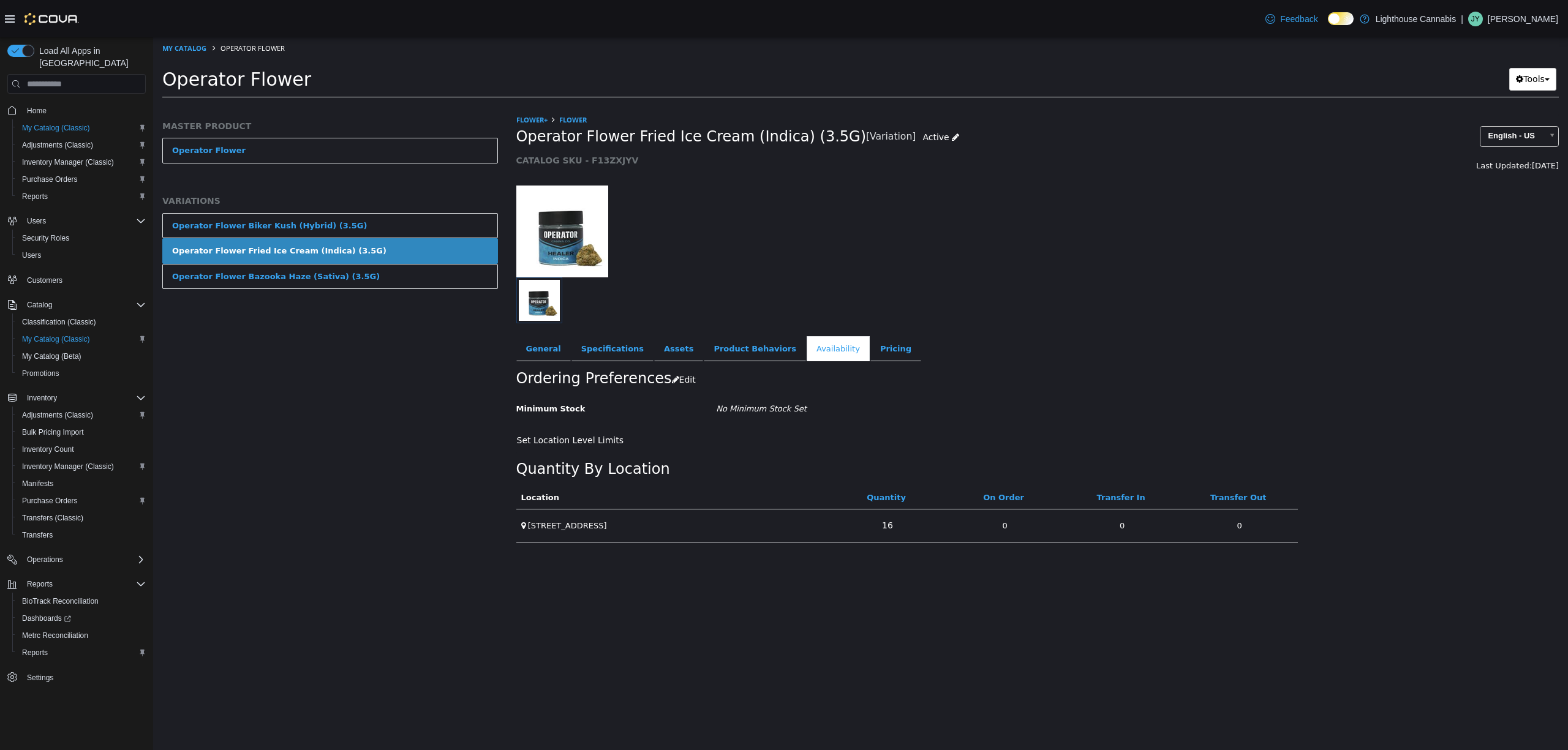
click at [356, 221] on link "Operator Flower Biker Kush (Hybrid) (3.5G)" at bounding box center [330, 226] width 336 height 26
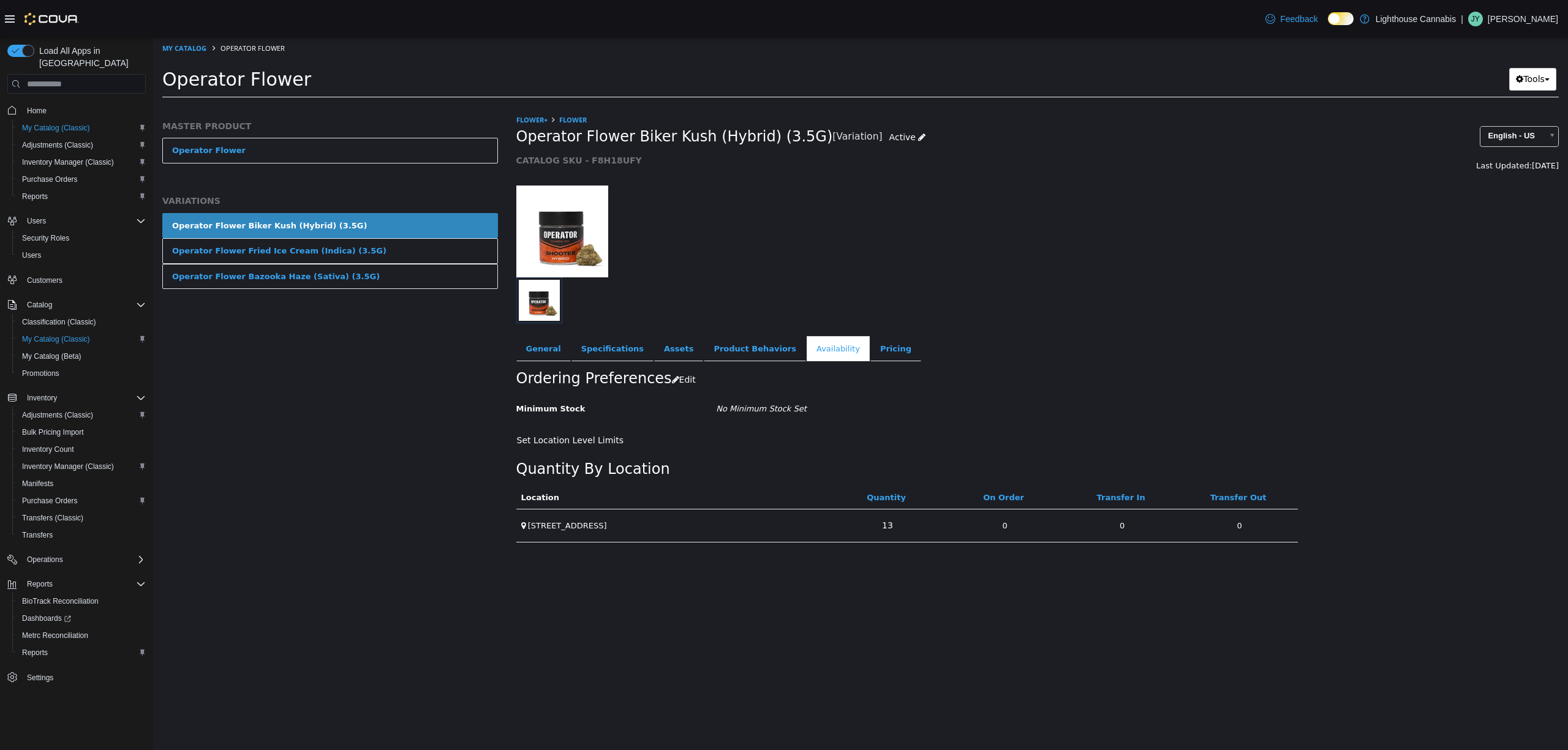
click at [387, 397] on div "MASTER PRODUCT Operator Flower VARIATIONS Operator Flower Biker Kush (Hybrid) (…" at bounding box center [330, 431] width 354 height 636
click at [1166, 292] on div at bounding box center [905, 300] width 777 height 46
click at [1151, 290] on div at bounding box center [905, 300] width 777 height 46
click at [1152, 286] on div at bounding box center [905, 300] width 777 height 46
click at [1146, 263] on div at bounding box center [1038, 225] width 1062 height 105
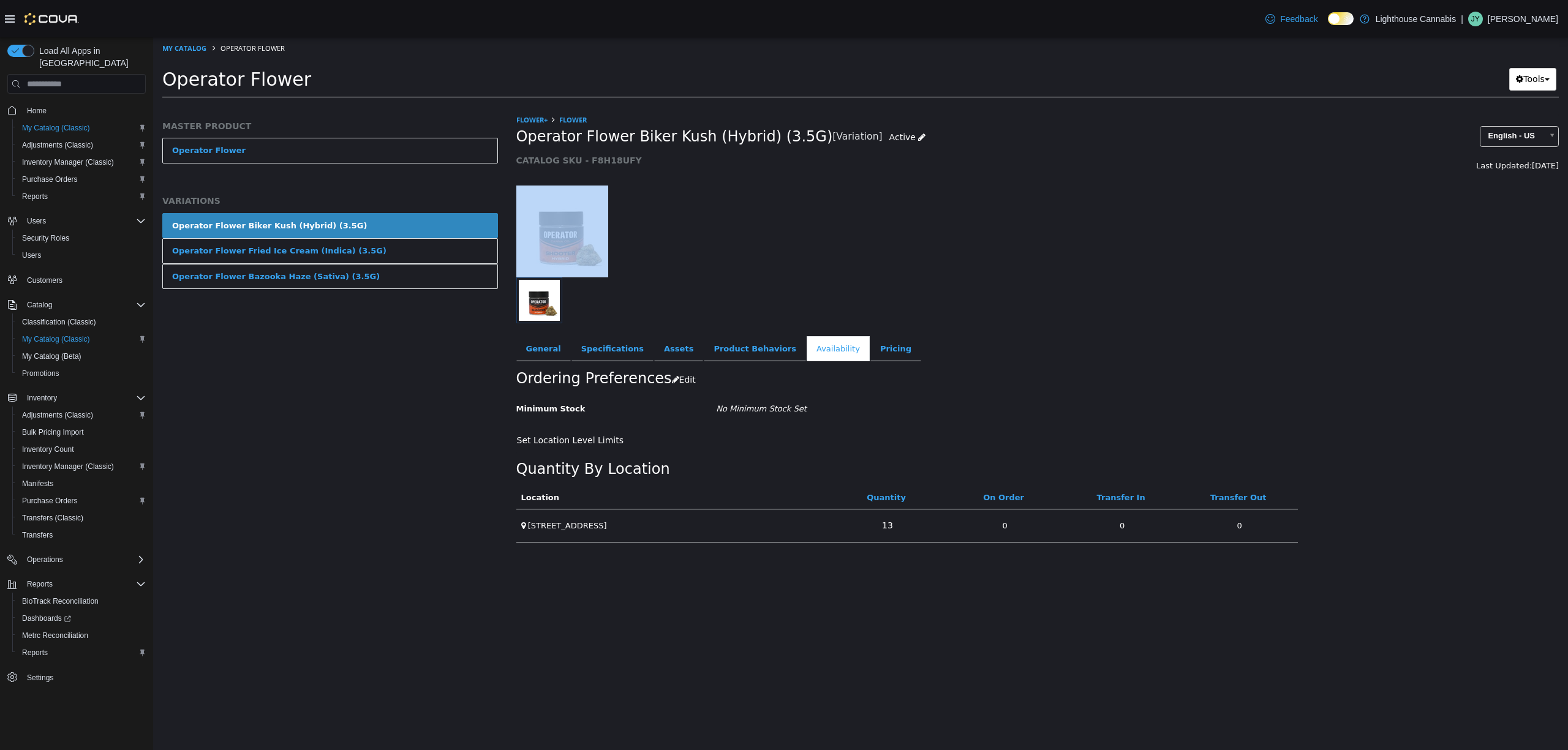
click at [1145, 263] on div at bounding box center [1038, 225] width 1062 height 105
click at [1154, 359] on ul "General Specifications Assets Product Behaviors Availability Pricing Marketing" at bounding box center [1037, 349] width 1043 height 26
drag, startPoint x: 1109, startPoint y: 249, endPoint x: 753, endPoint y: 388, distance: 382.2
click at [1105, 249] on div at bounding box center [1038, 225] width 1062 height 105
click at [1010, 231] on div at bounding box center [1038, 225] width 1062 height 105
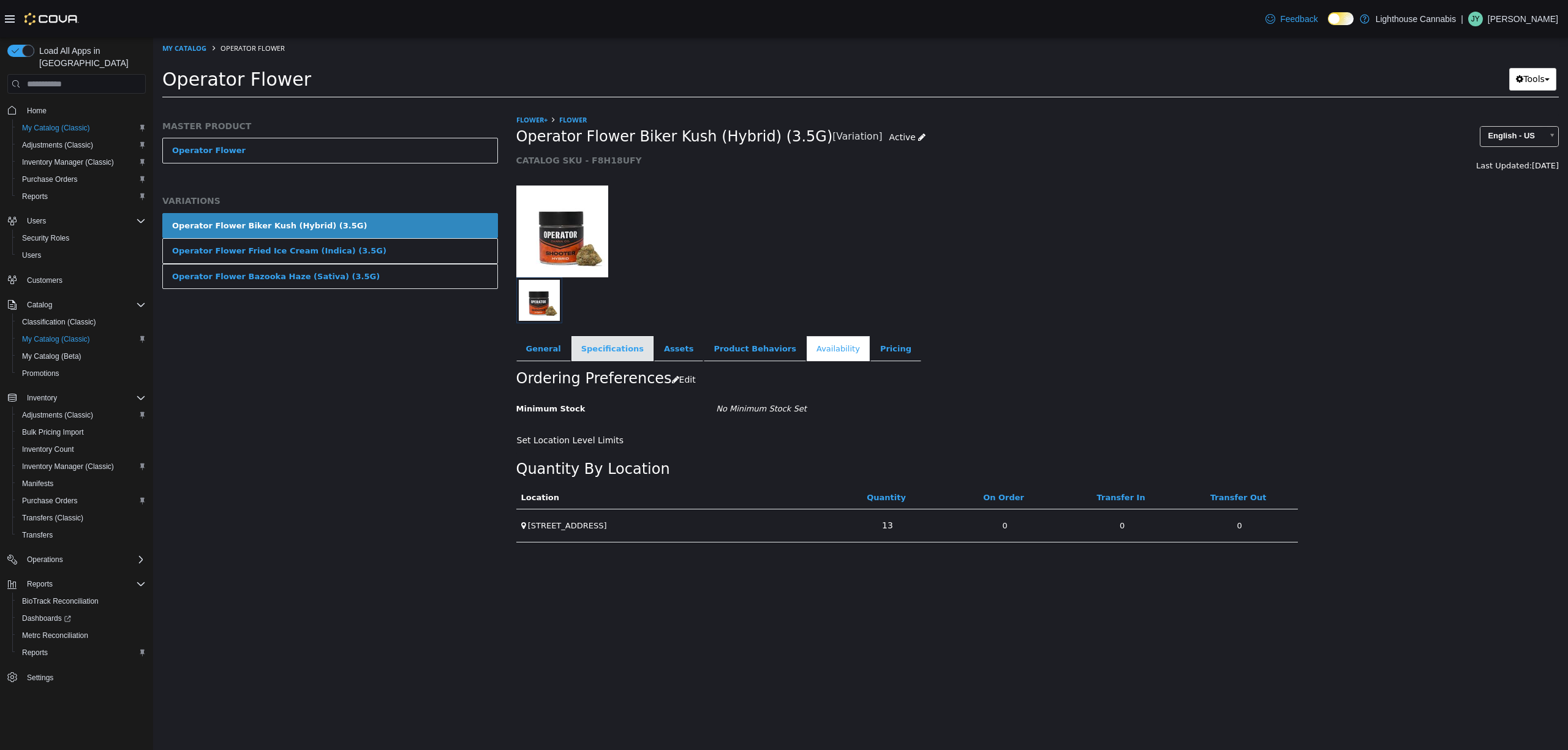
click at [572, 346] on link "Specifications" at bounding box center [613, 349] width 82 height 26
click at [540, 349] on link "General" at bounding box center [544, 349] width 55 height 26
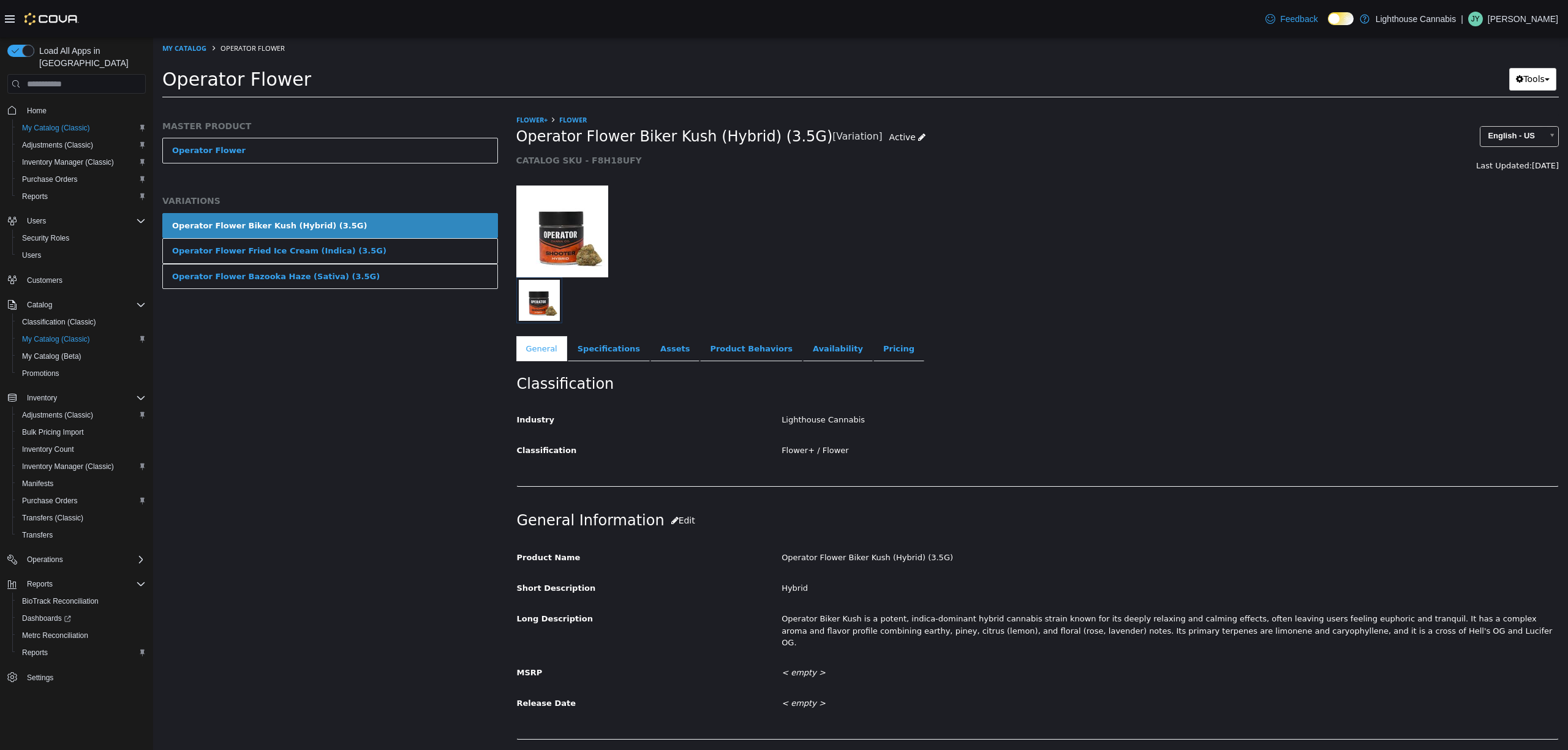
click at [931, 256] on div at bounding box center [1038, 225] width 1062 height 105
click at [902, 231] on div at bounding box center [1038, 225] width 1062 height 105
click at [873, 340] on link "Pricing" at bounding box center [898, 349] width 51 height 26
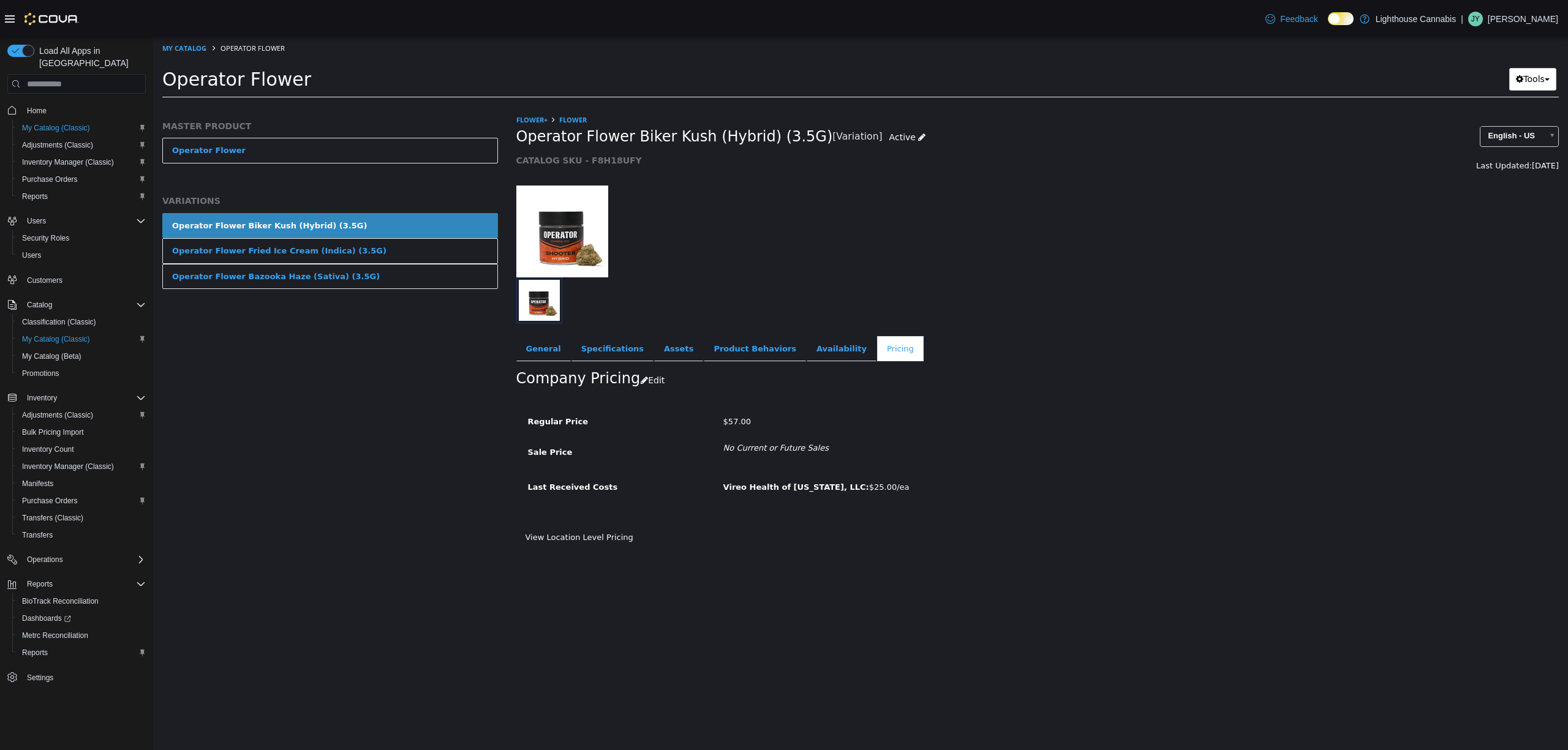
click at [983, 262] on div at bounding box center [1038, 225] width 1062 height 105
click at [651, 374] on button "Edit" at bounding box center [655, 381] width 31 height 23
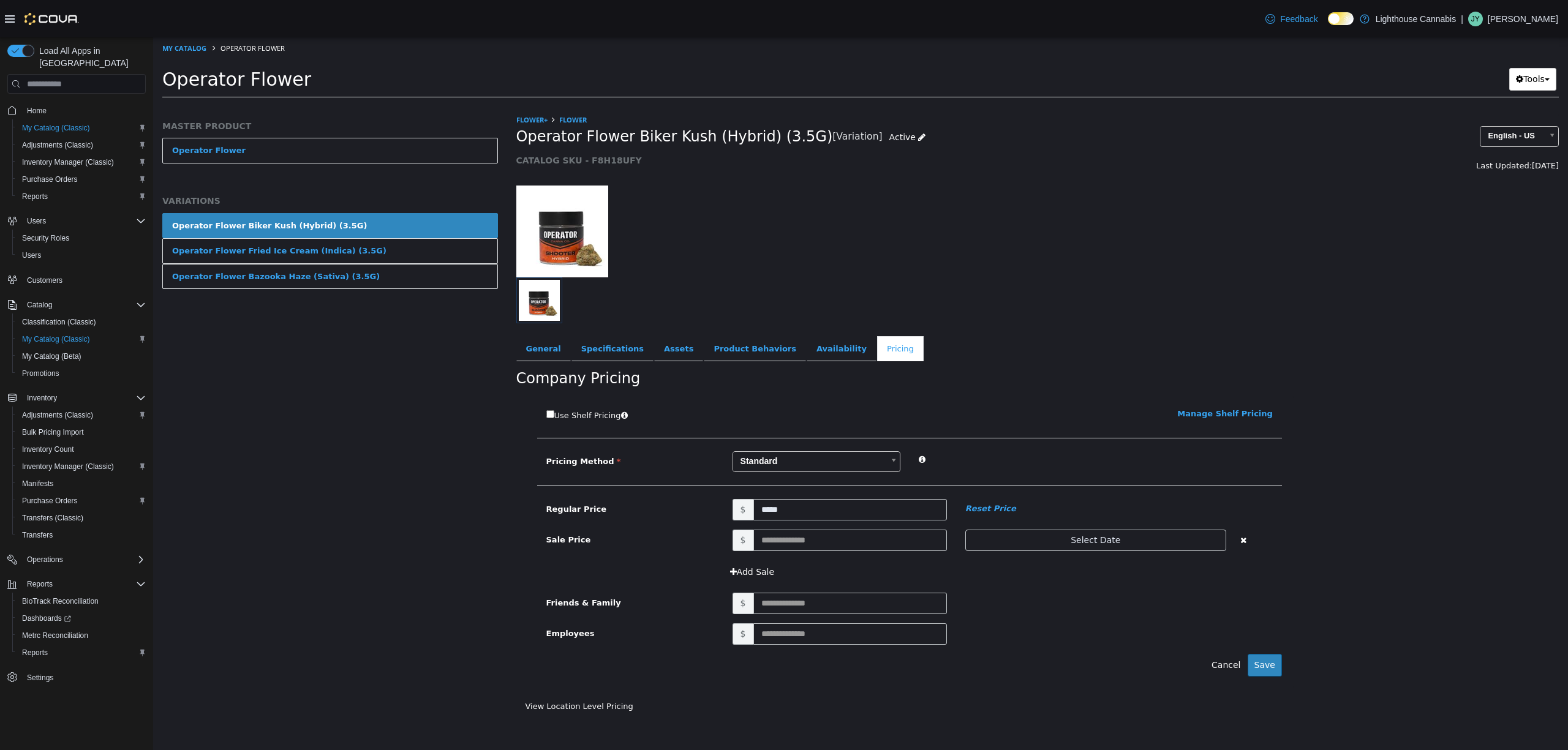
click at [1269, 252] on div at bounding box center [1038, 225] width 1062 height 105
click at [1100, 298] on div at bounding box center [905, 300] width 777 height 46
click at [387, 450] on div "MASTER PRODUCT Operator Flower VARIATIONS Operator Flower Biker Kush (Hybrid) (…" at bounding box center [330, 431] width 354 height 636
click at [993, 243] on div at bounding box center [1038, 225] width 1062 height 105
click at [1000, 218] on div at bounding box center [1038, 225] width 1062 height 105
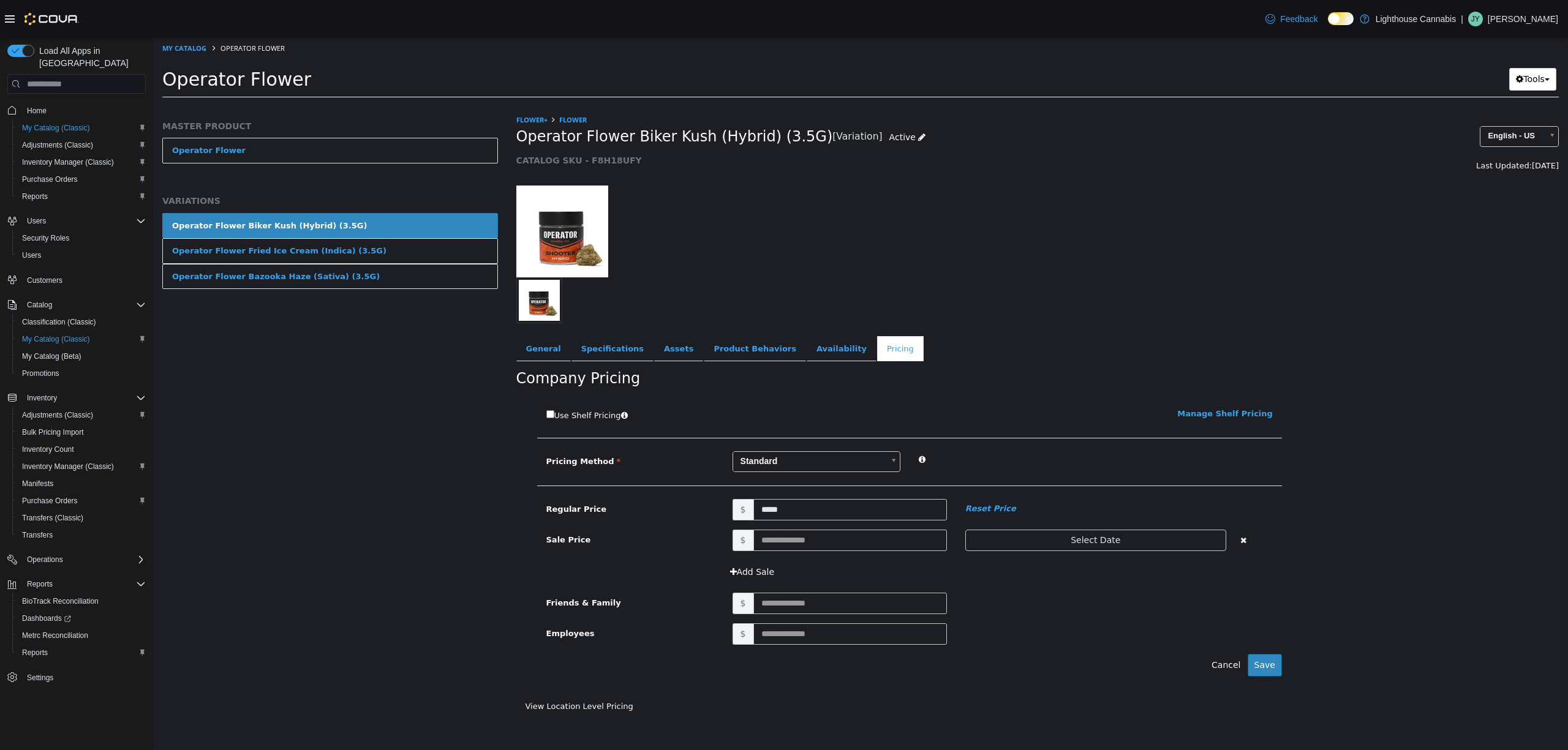
click at [814, 498] on div "Use Shelf Pricing    Manage Shelf Pricing Shelf Price Select a Shelf Price Shel…" at bounding box center [909, 542] width 768 height 292
click at [819, 504] on input "*****" at bounding box center [849, 510] width 193 height 21
type input "**"
click at [1264, 664] on button "Save" at bounding box center [1264, 666] width 34 height 23
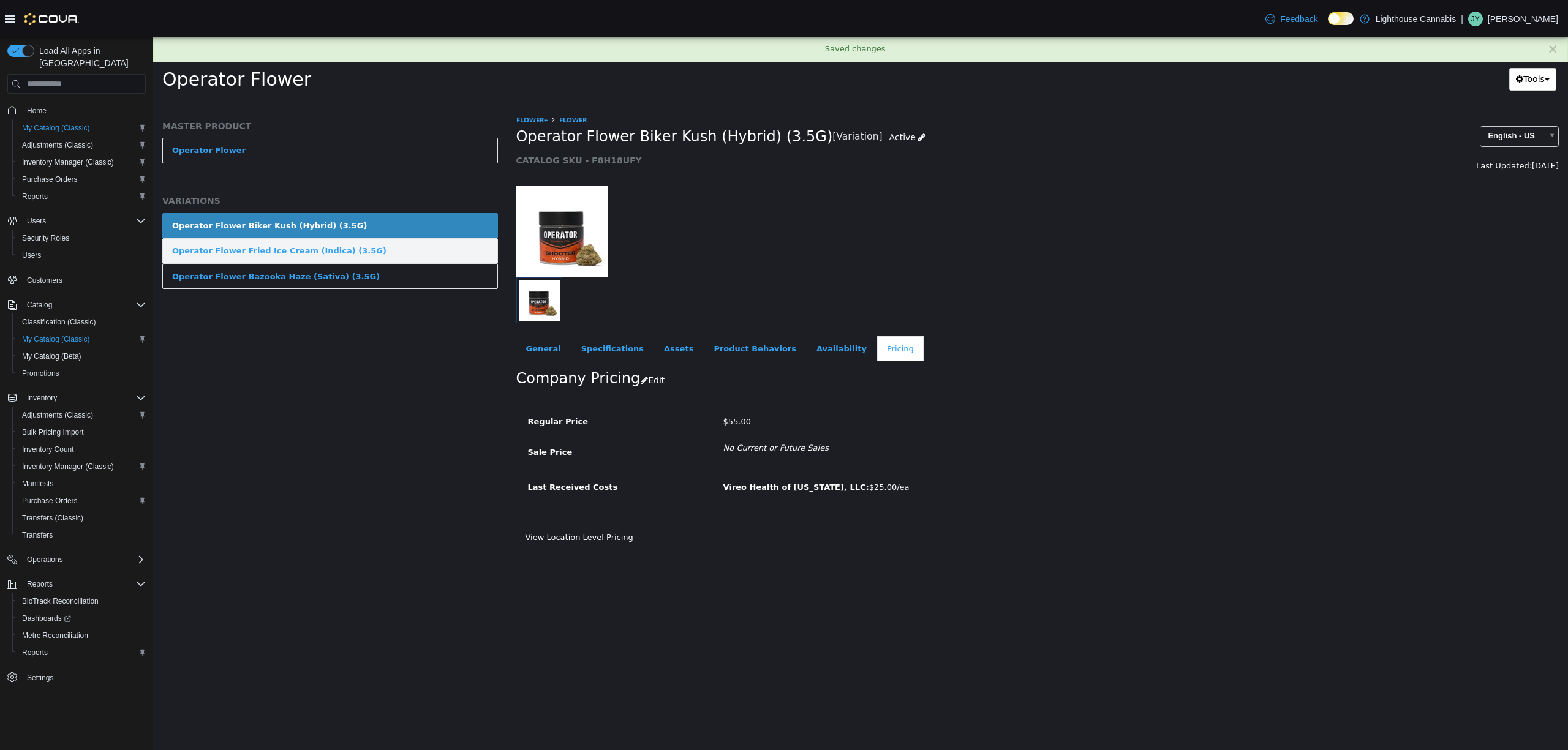
click at [361, 261] on link "Operator Flower Fried Ice Cream (Indica) (3.5G)" at bounding box center [330, 251] width 336 height 26
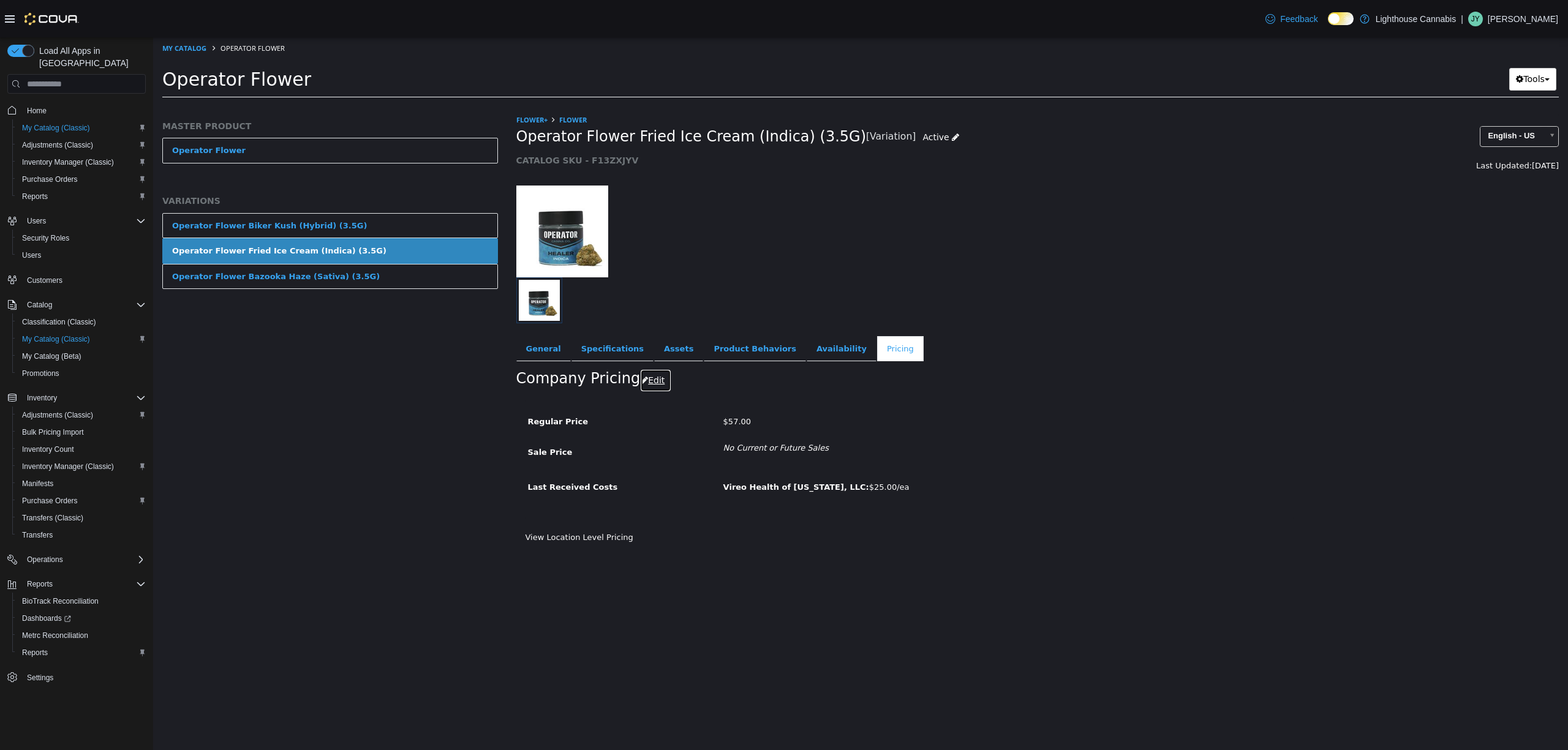
click at [654, 386] on button "Edit" at bounding box center [655, 381] width 31 height 23
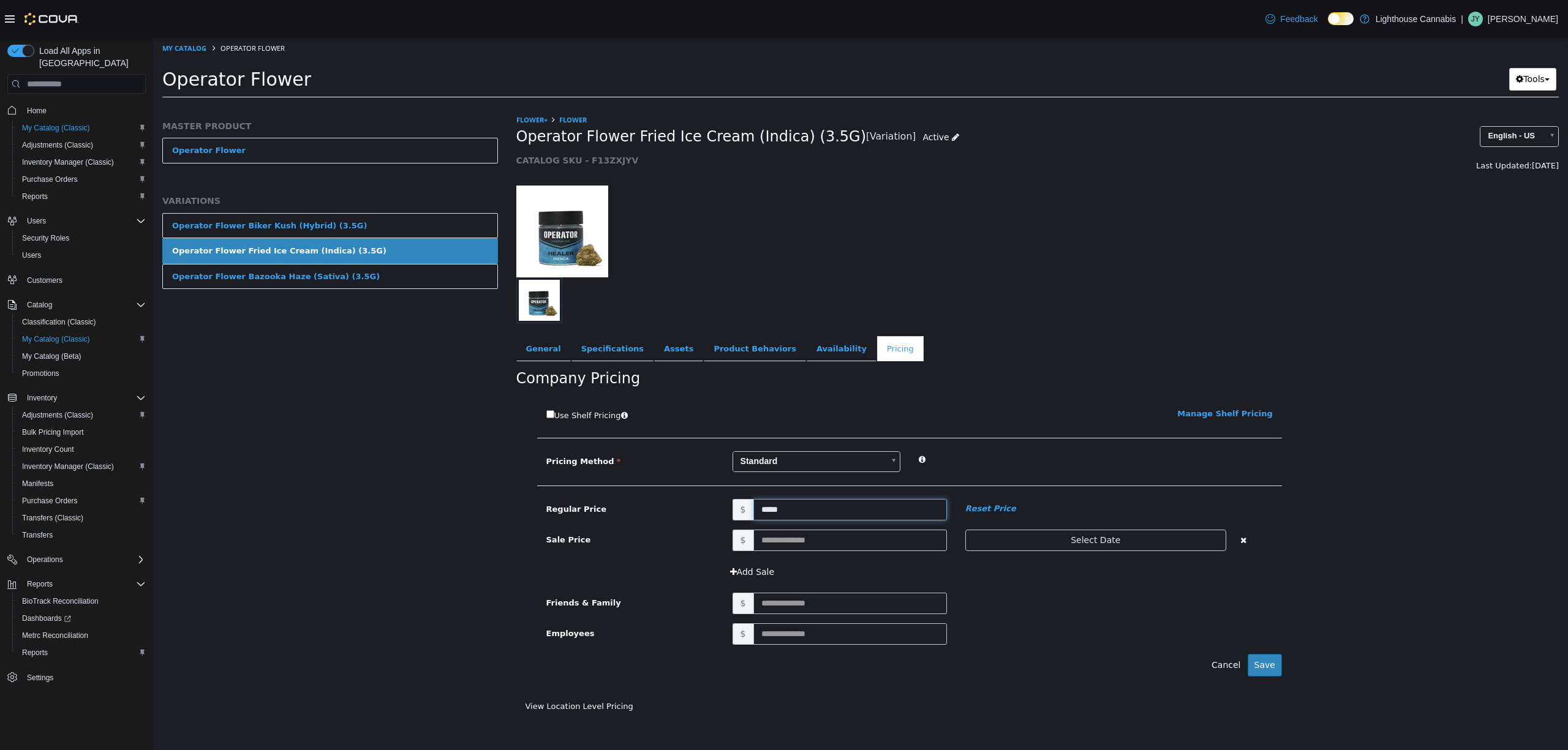
click at [842, 511] on input "*****" at bounding box center [849, 510] width 193 height 21
type input "**"
click at [1256, 648] on div "Employees $" at bounding box center [909, 639] width 745 height 30
click at [1270, 667] on button "Save" at bounding box center [1264, 666] width 34 height 23
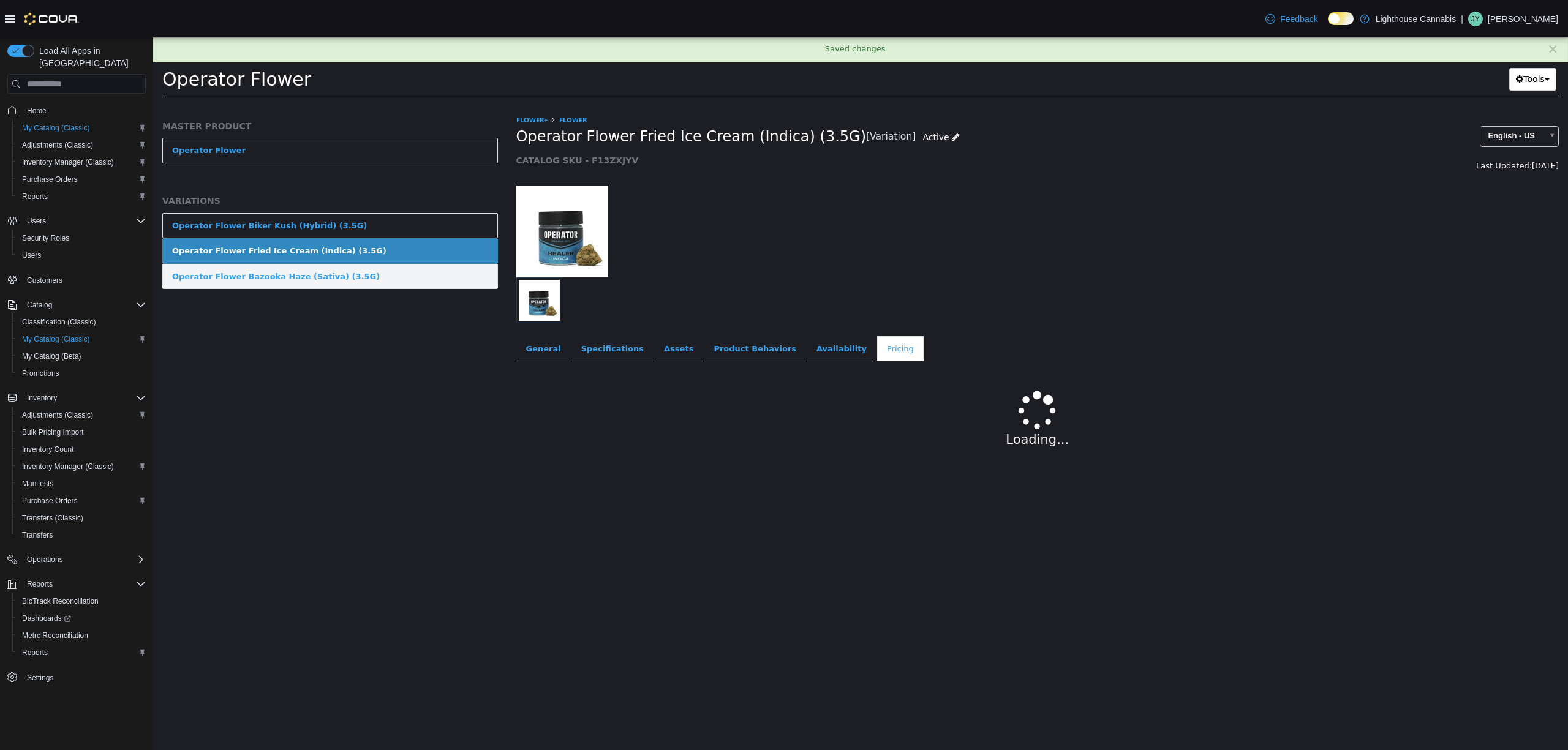
click at [301, 273] on div "Operator Flower Bazooka Haze (Sativa) (3.5G)" at bounding box center [276, 277] width 208 height 12
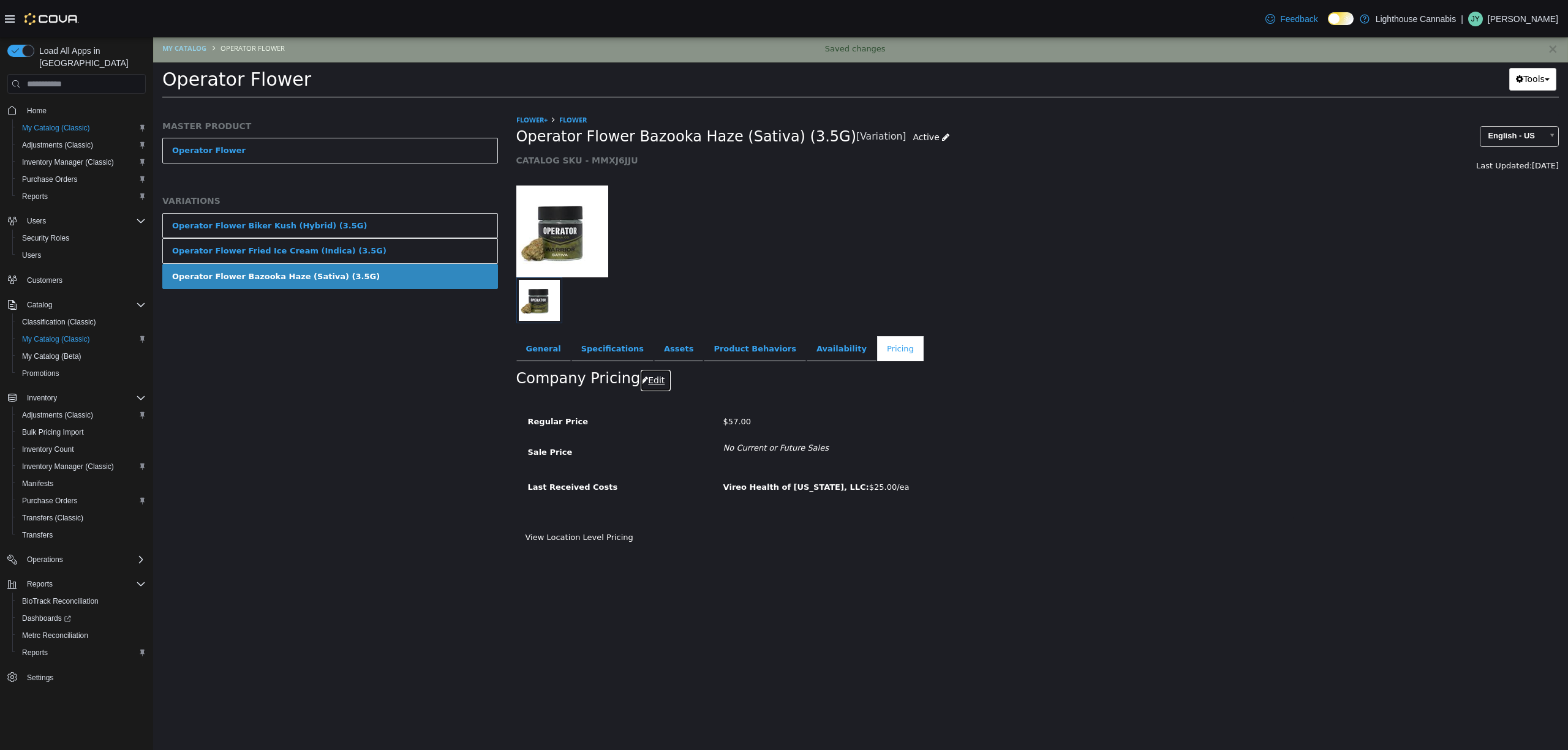
click at [654, 384] on button "Edit" at bounding box center [655, 381] width 31 height 23
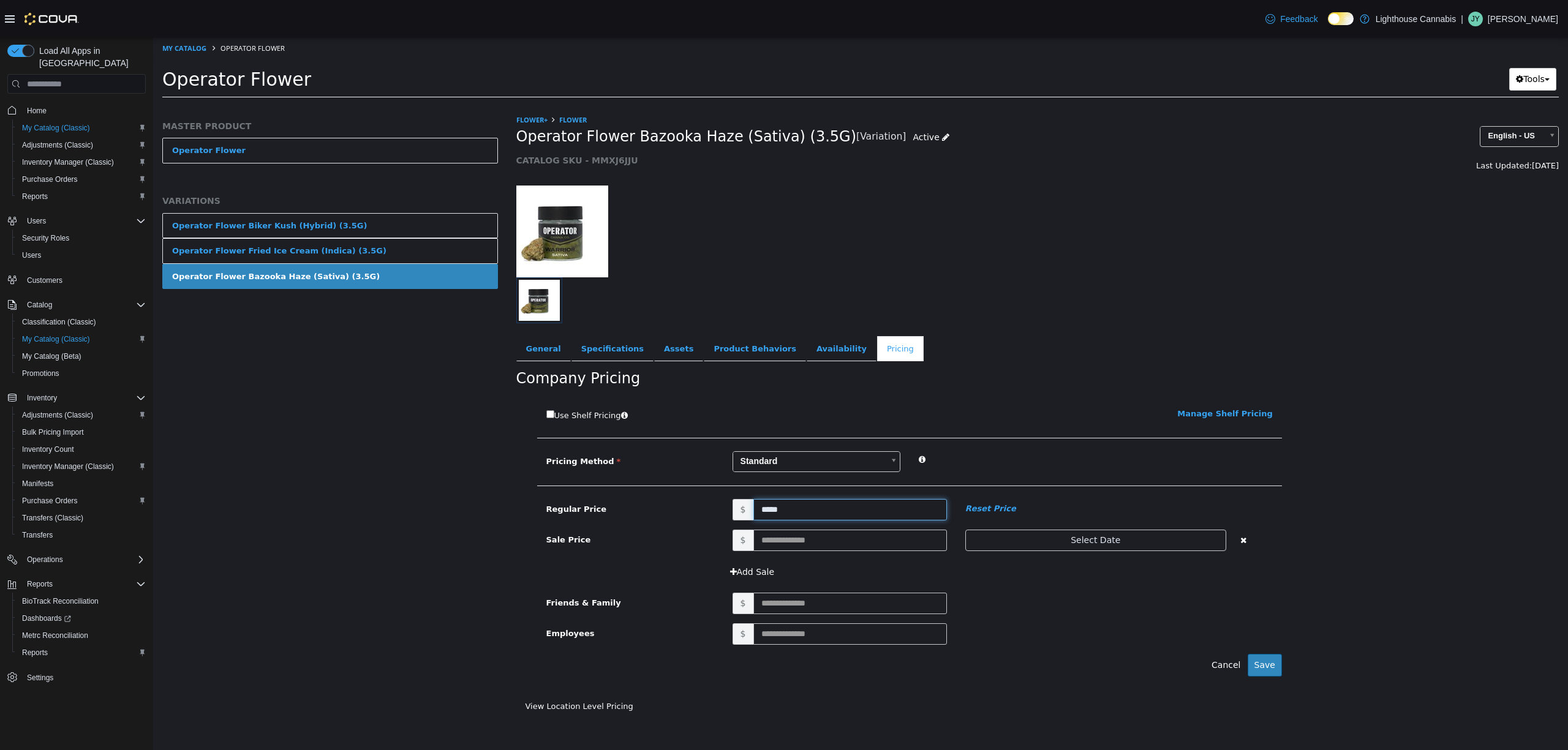
click at [829, 514] on input "*****" at bounding box center [849, 510] width 193 height 21
type input "**"
click at [1274, 668] on button "Save" at bounding box center [1264, 666] width 34 height 23
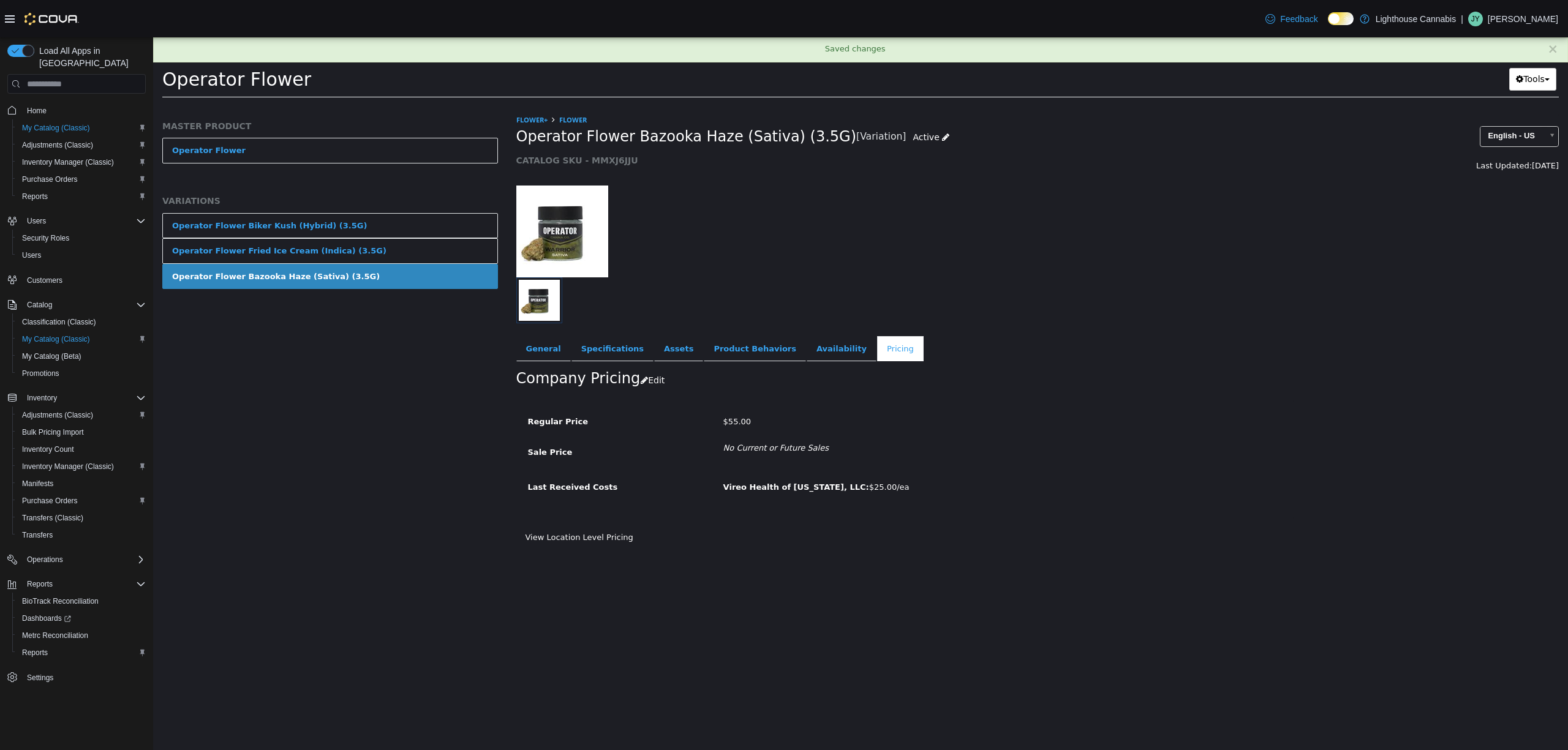
click at [1159, 250] on div at bounding box center [1038, 225] width 1062 height 105
click at [262, 504] on div "MASTER PRODUCT Operator Flower VARIATIONS Operator Flower Biker Kush (Hybrid) (…" at bounding box center [330, 431] width 354 height 636
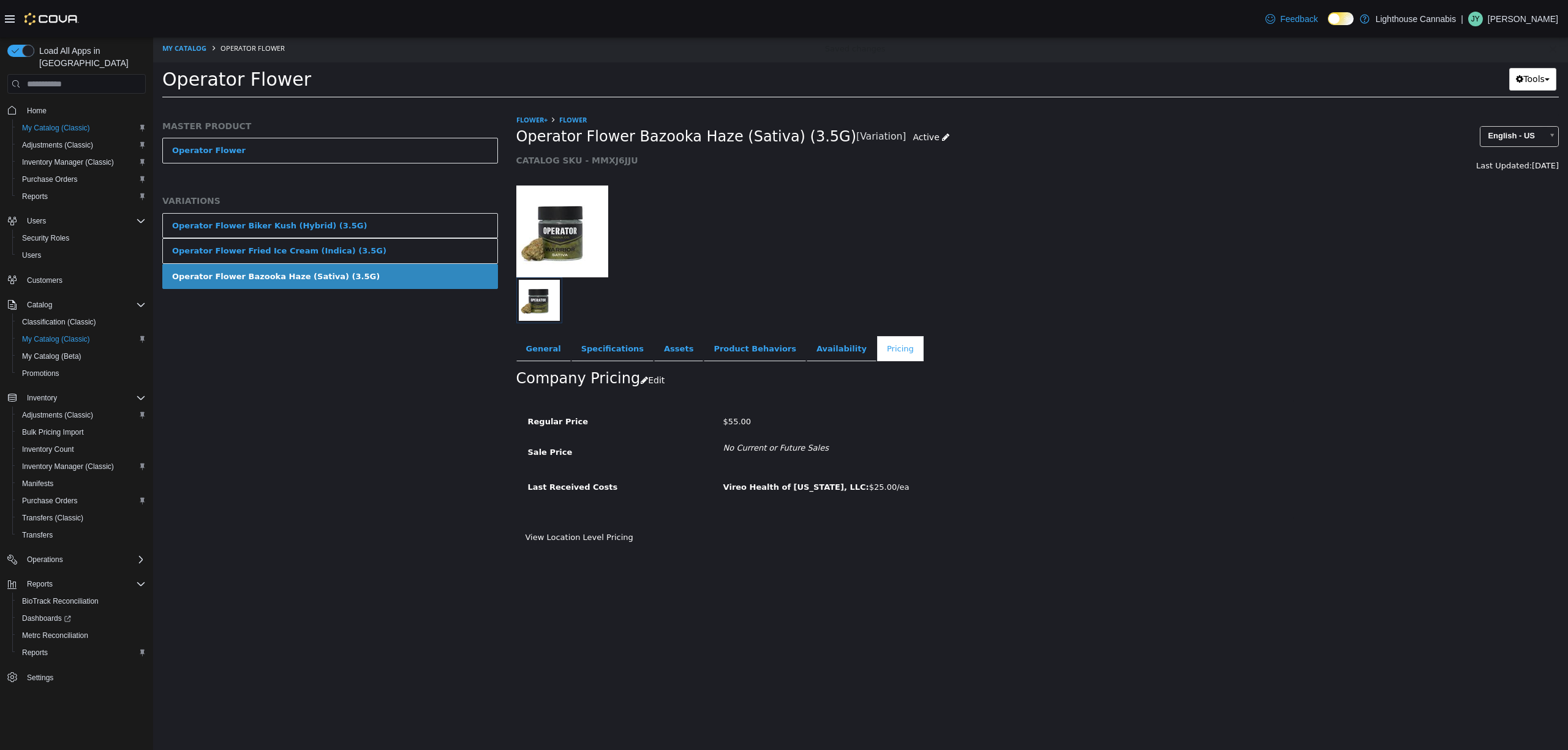
click at [931, 278] on div at bounding box center [905, 300] width 777 height 46
click at [607, 533] on link "View Location Level Pricing" at bounding box center [579, 538] width 108 height 9
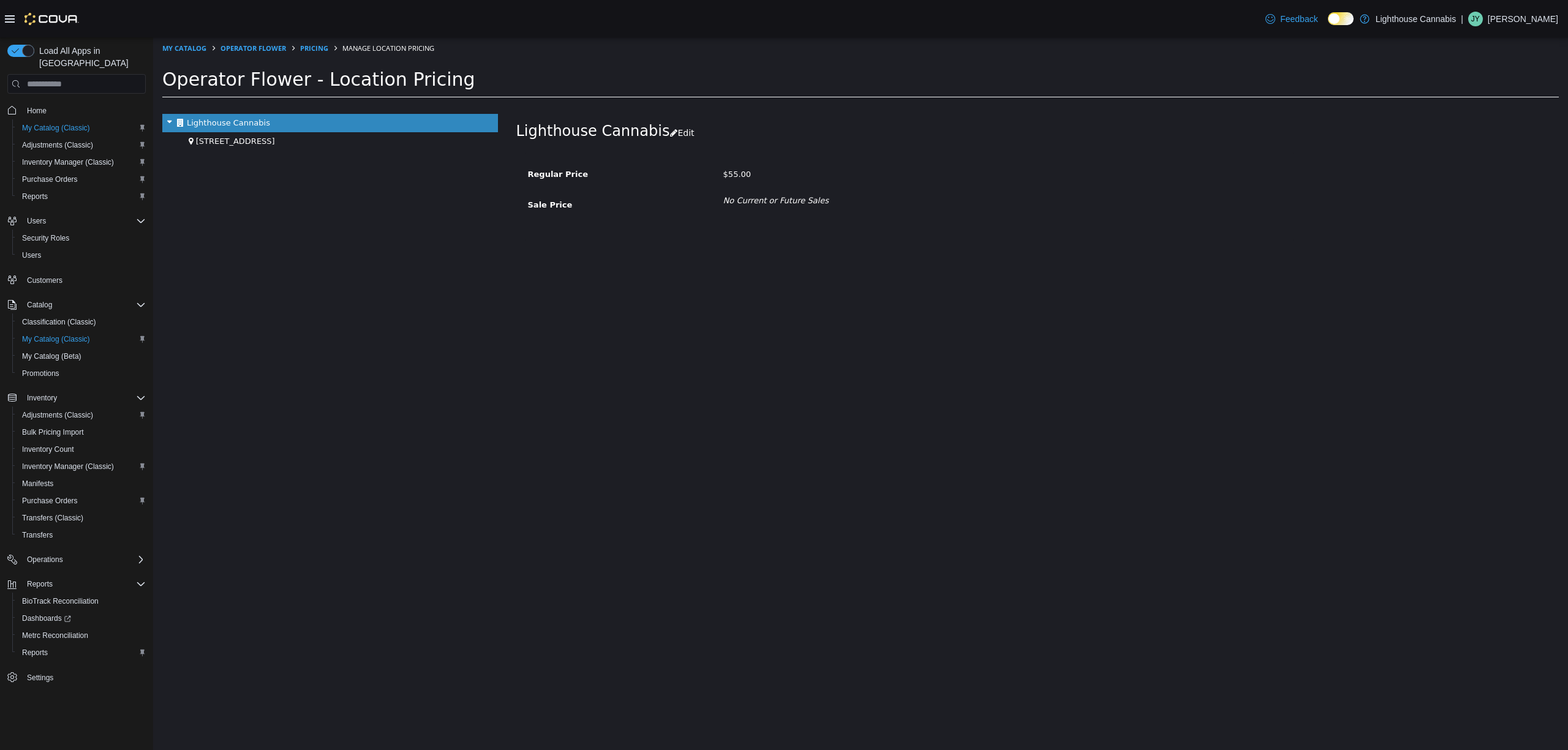
click at [234, 149] on div "381 Broadway" at bounding box center [330, 141] width 336 height 18
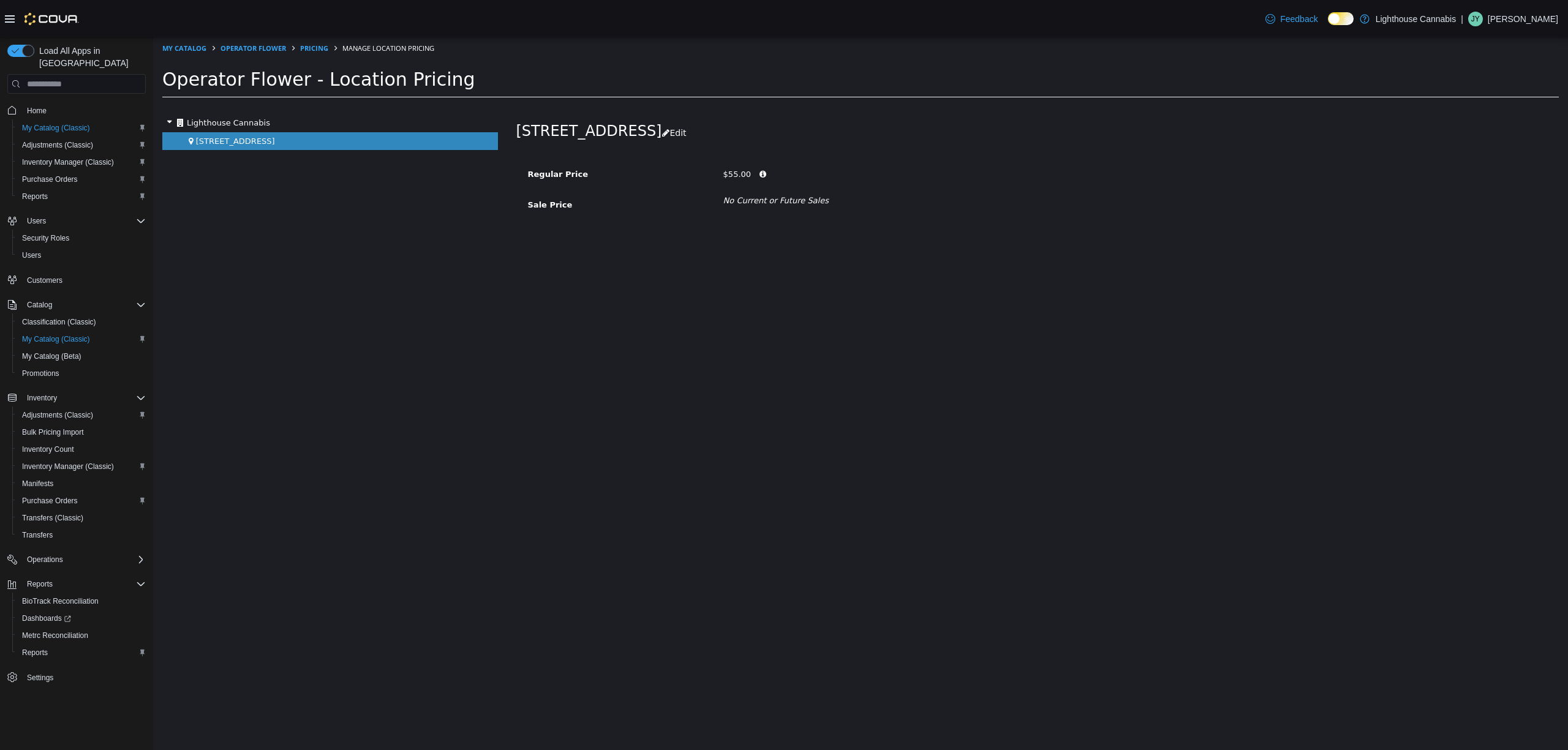
click at [388, 394] on div "Lighthouse Cannabis 381 Broadway" at bounding box center [330, 431] width 354 height 636
drag, startPoint x: 363, startPoint y: 325, endPoint x: 378, endPoint y: 357, distance: 35.3
click at [362, 324] on div "Lighthouse Cannabis 381 Broadway" at bounding box center [330, 431] width 354 height 636
drag, startPoint x: 387, startPoint y: 367, endPoint x: 380, endPoint y: 332, distance: 35.7
click at [390, 366] on div "Lighthouse Cannabis 381 Broadway" at bounding box center [330, 431] width 354 height 636
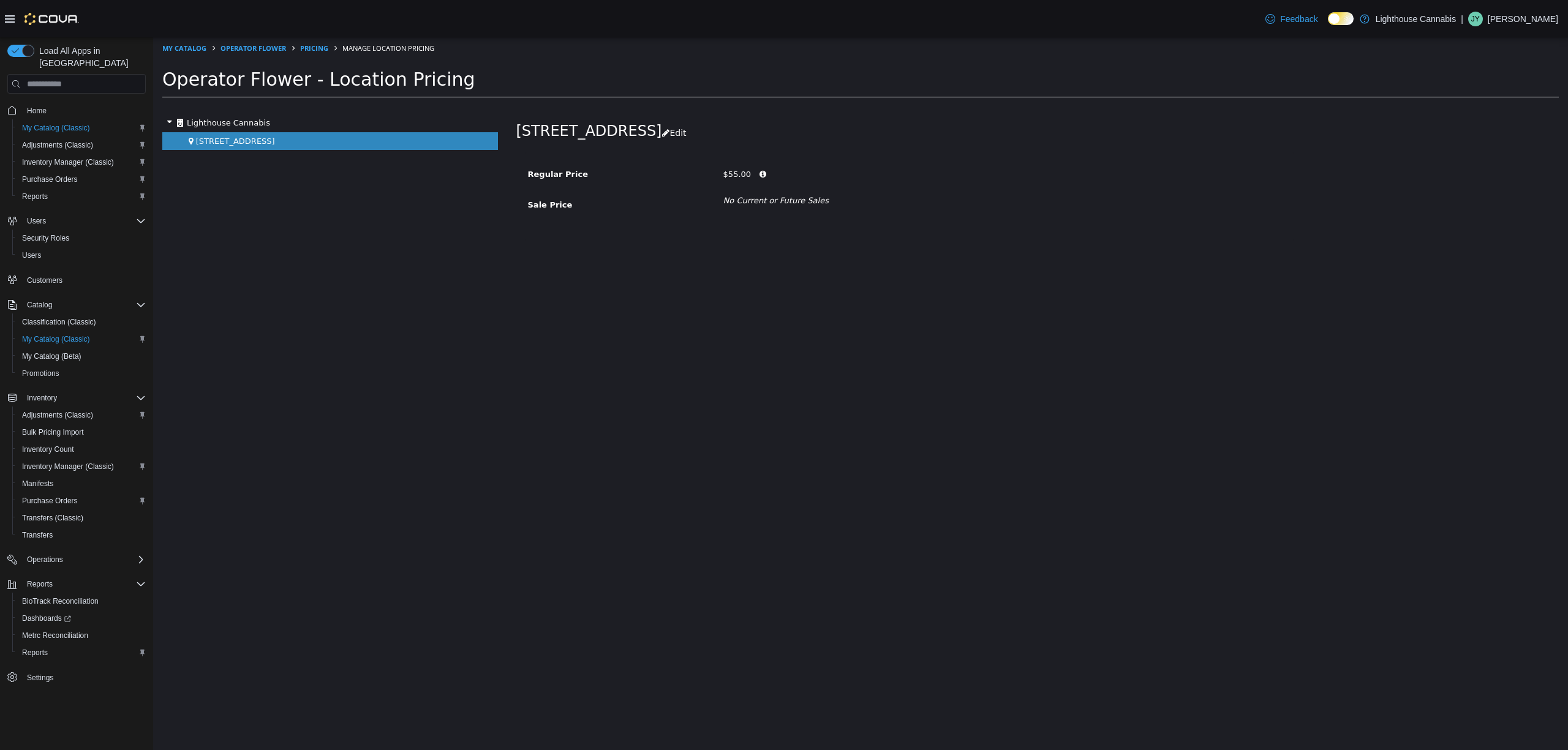
drag, startPoint x: 441, startPoint y: 256, endPoint x: 304, endPoint y: 49, distance: 248.2
click at [298, 52] on ol "My Catalog Operator Flower Pricing Manage Location Pricing" at bounding box center [861, 48] width 1415 height 22
click at [305, 47] on link "Pricing" at bounding box center [314, 48] width 28 height 9
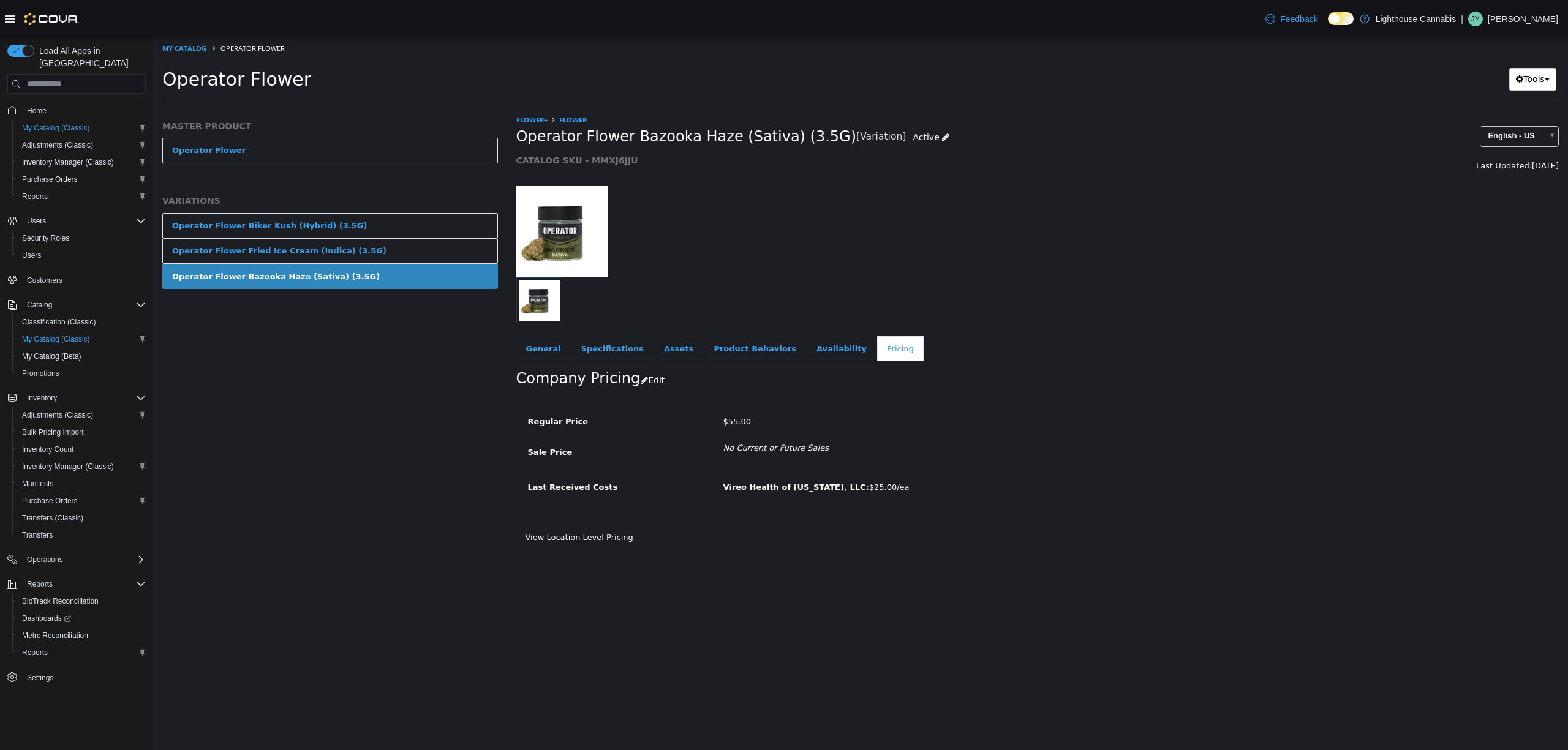
click at [939, 222] on div at bounding box center [1038, 225] width 1062 height 105
click at [1204, 272] on div at bounding box center [1038, 225] width 1062 height 105
click at [1164, 240] on div at bounding box center [1038, 225] width 1062 height 105
click at [314, 435] on div "MASTER PRODUCT Operator Flower VARIATIONS Operator Flower Biker Kush (Hybrid) (…" at bounding box center [330, 431] width 354 height 636
click at [180, 482] on div "MASTER PRODUCT Operator Flower VARIATIONS Operator Flower Biker Kush (Hybrid) (…" at bounding box center [330, 431] width 354 height 636
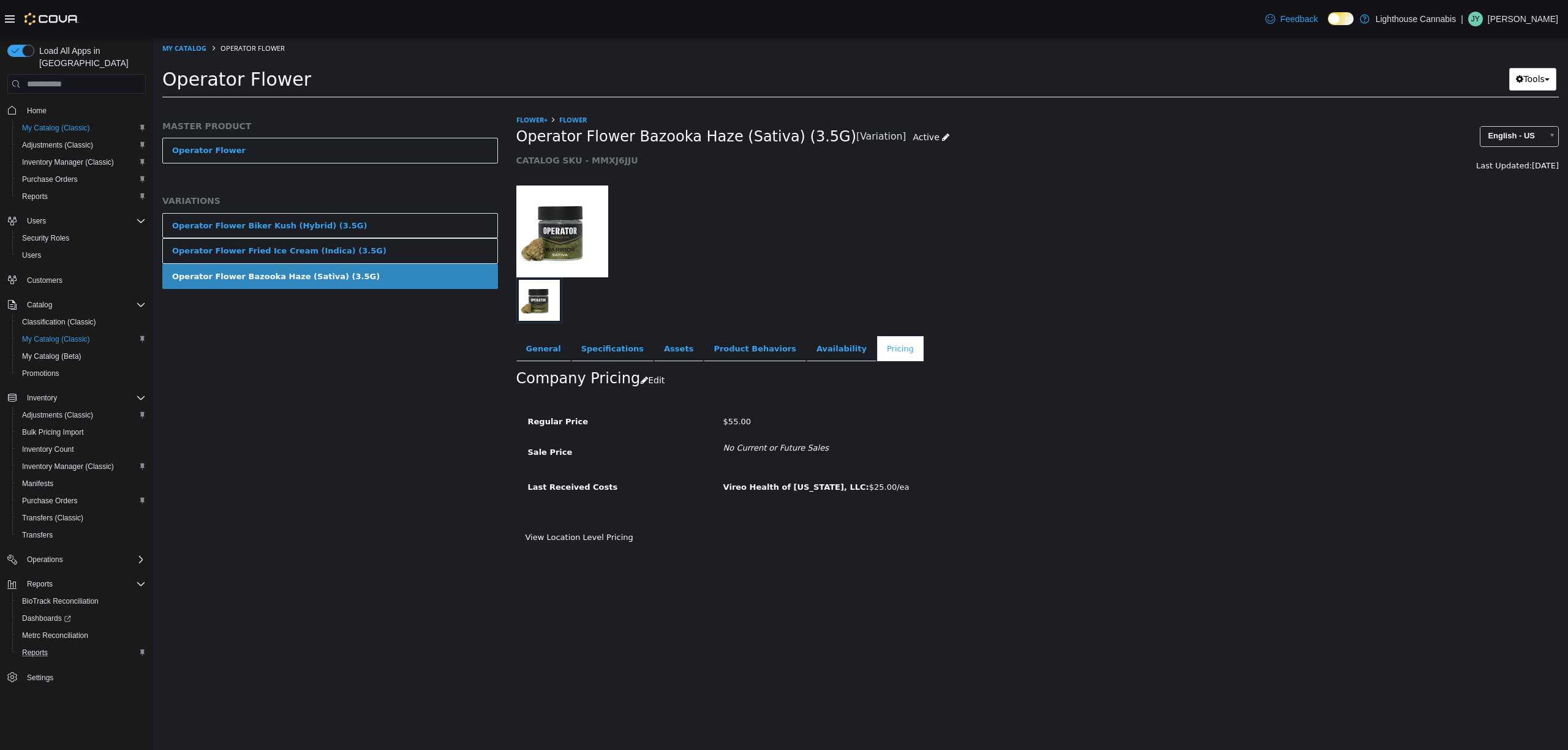
click at [60, 645] on div "Reports" at bounding box center [82, 652] width 129 height 14
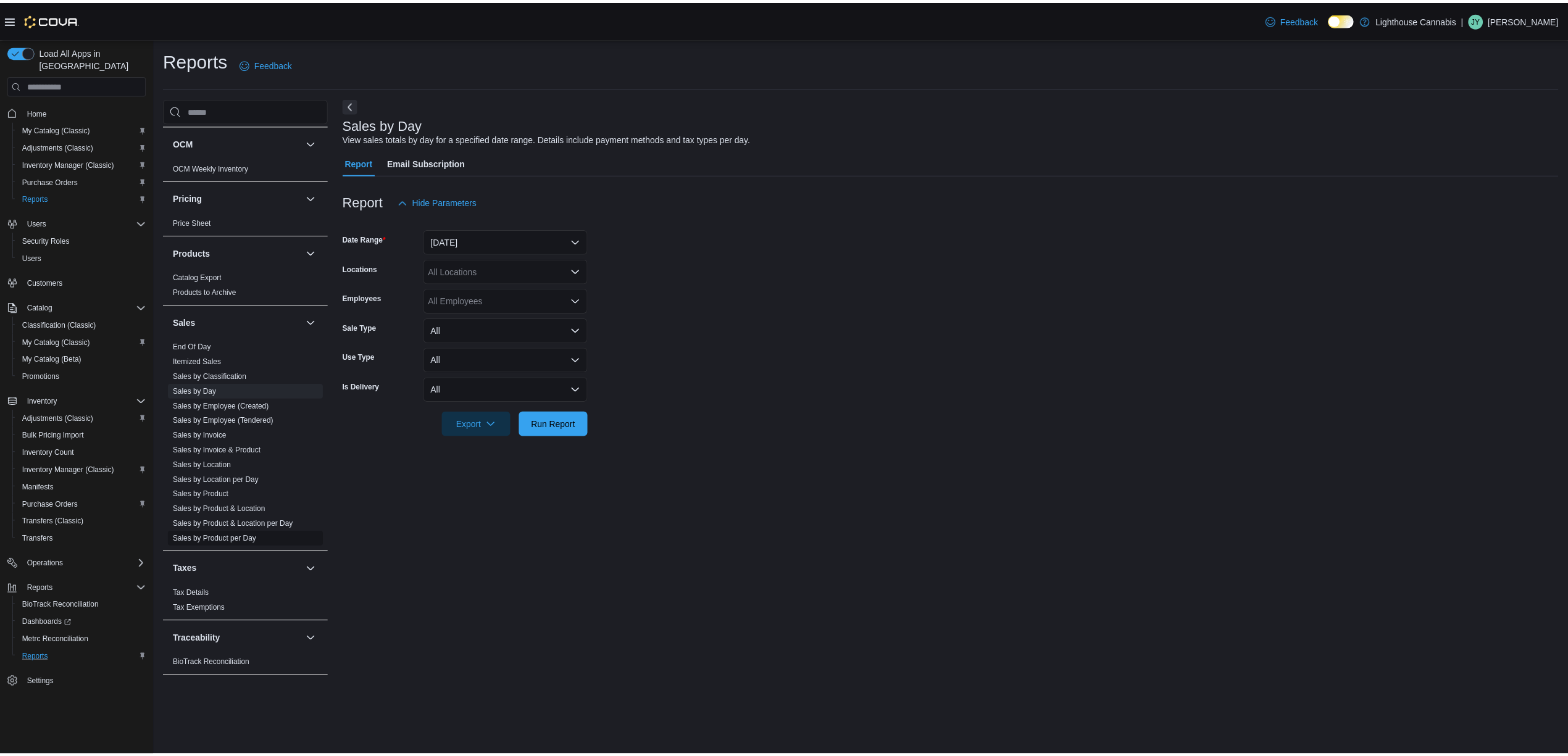
scroll to position [541, 0]
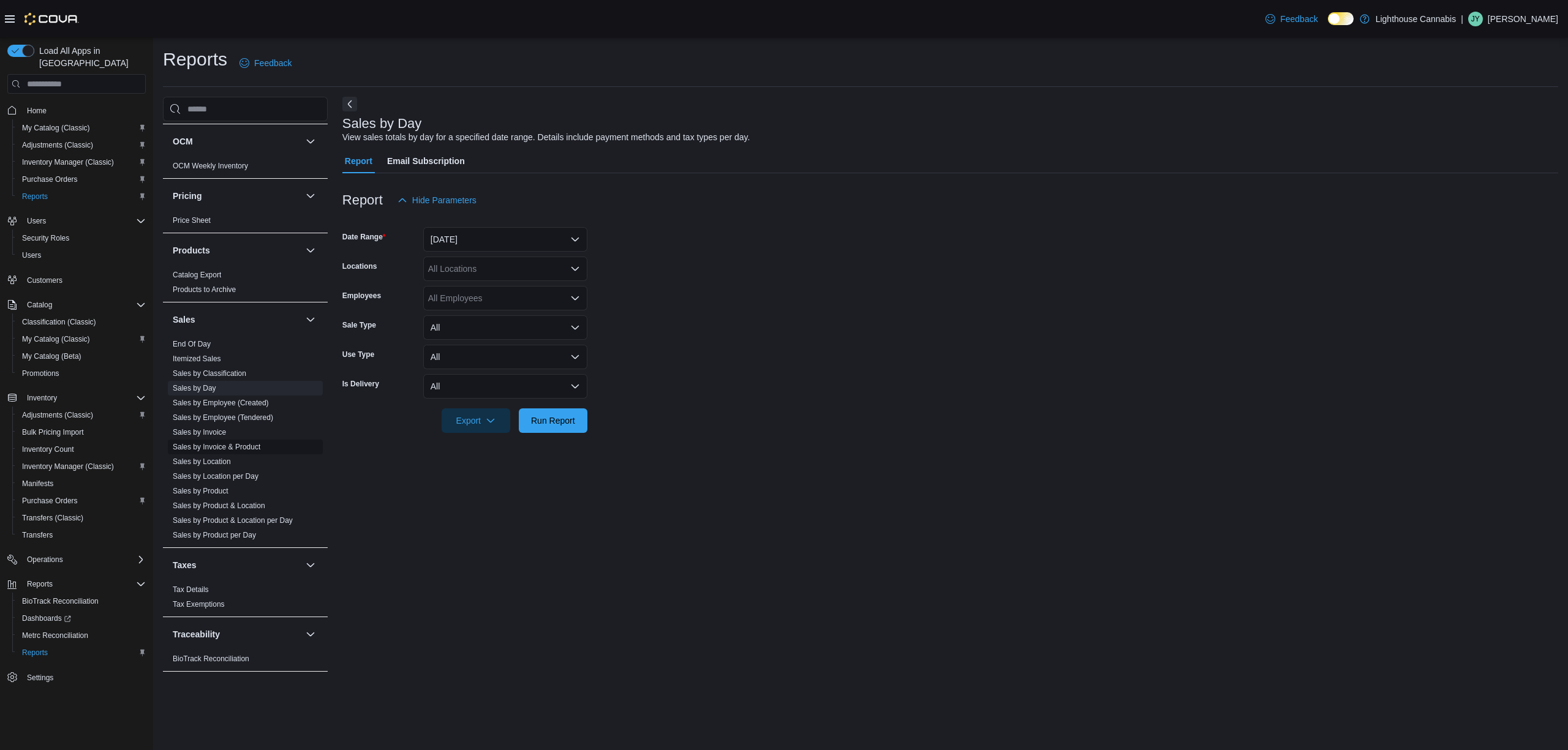
click at [246, 447] on link "Sales by Invoice & Product" at bounding box center [216, 447] width 87 height 8
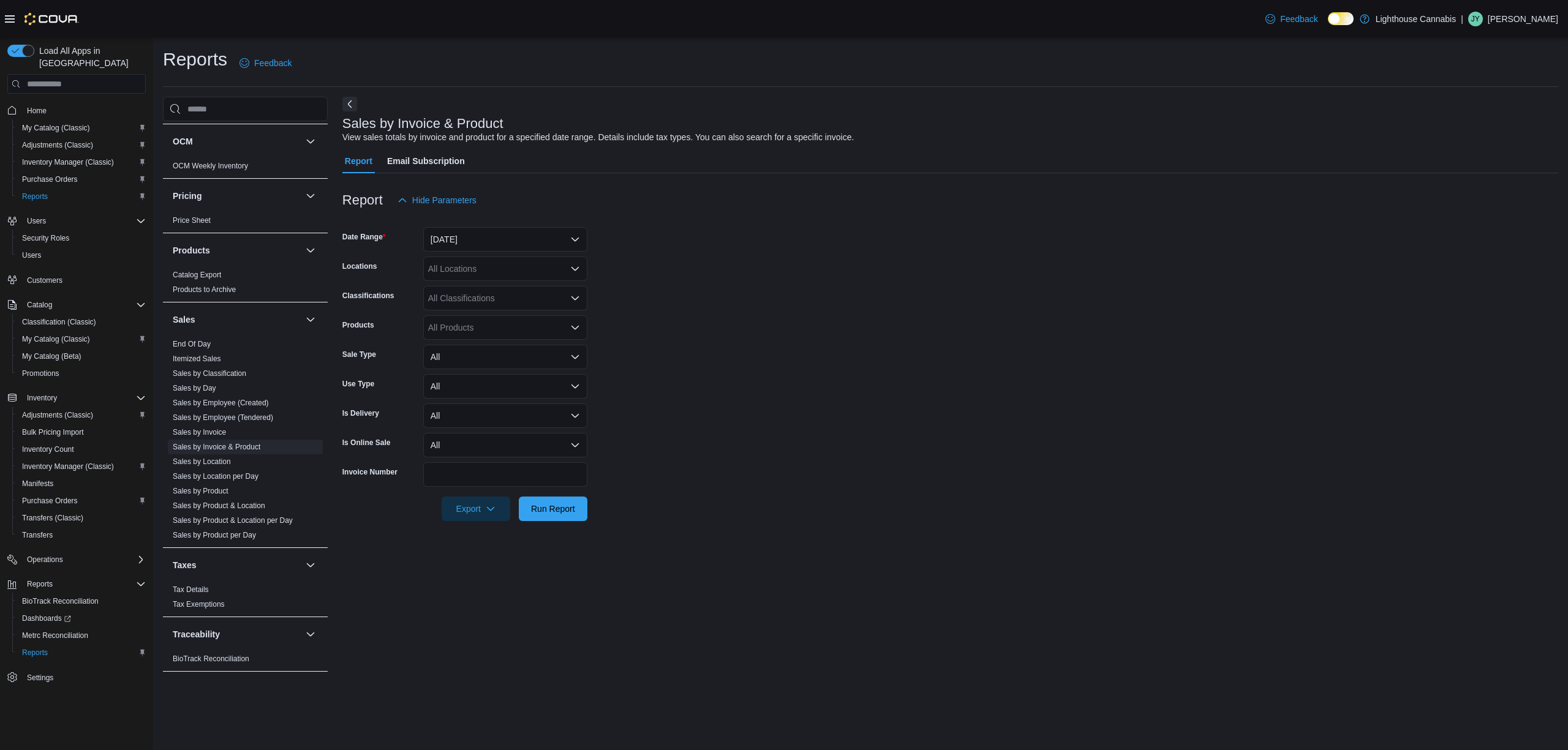
drag, startPoint x: 895, startPoint y: 437, endPoint x: 550, endPoint y: 319, distance: 364.6
click at [893, 435] on form "Date Range Yesterday Locations All Locations Classifications All Classification…" at bounding box center [949, 366] width 1215 height 309
click at [858, 243] on form "Date Range Yesterday Locations All Locations Classifications All Classification…" at bounding box center [949, 366] width 1215 height 309
drag, startPoint x: 760, startPoint y: 262, endPoint x: 753, endPoint y: 261, distance: 7.1
click at [760, 261] on form "Date Range Yesterday Locations All Locations Classifications All Classification…" at bounding box center [949, 366] width 1215 height 309
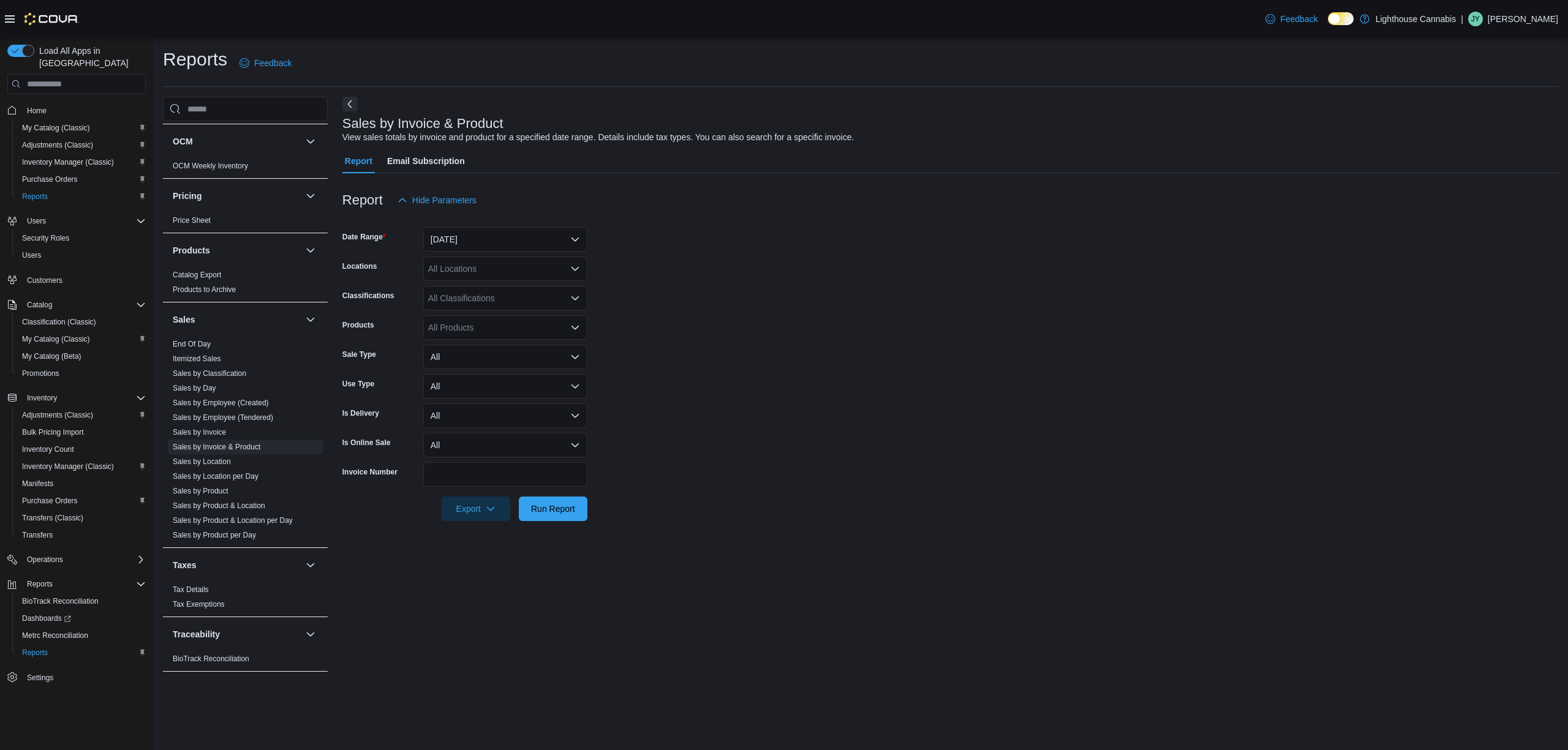
click at [951, 285] on form "Date Range Yesterday Locations All Locations Classifications All Classification…" at bounding box center [949, 366] width 1215 height 309
click at [567, 243] on button "Yesterday" at bounding box center [505, 240] width 164 height 24
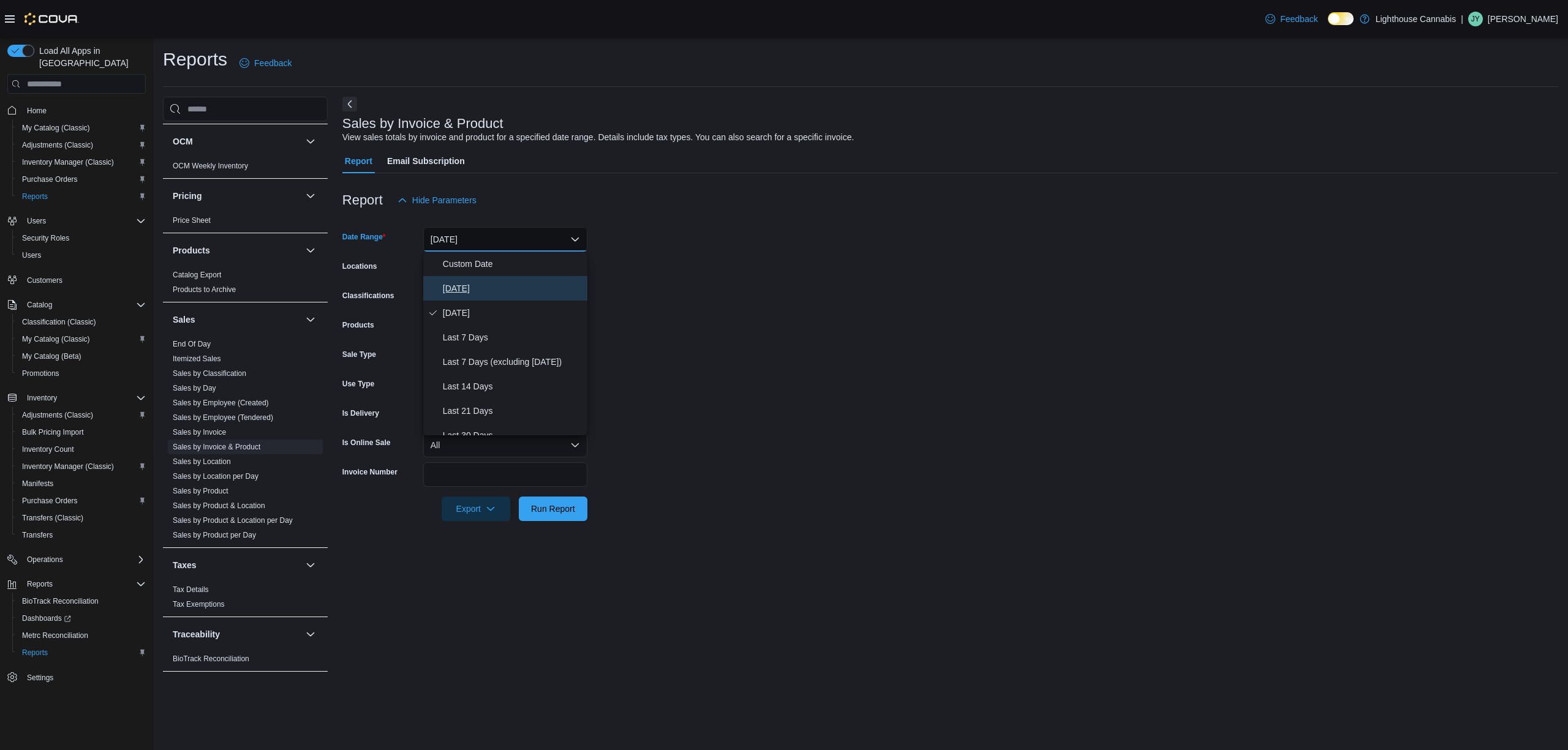
click at [508, 285] on span "Today" at bounding box center [513, 288] width 140 height 14
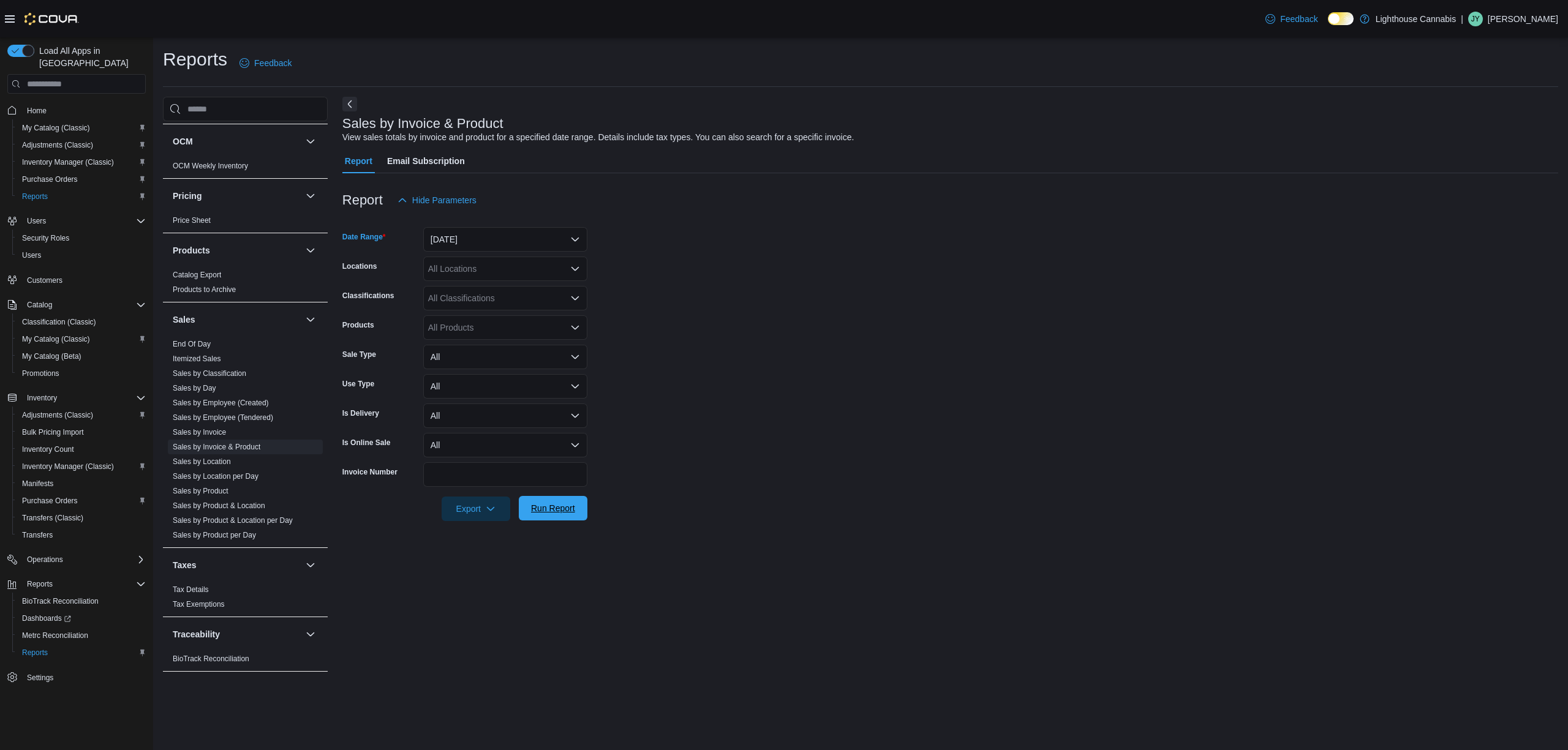
click at [566, 510] on span "Run Report" at bounding box center [553, 508] width 44 height 12
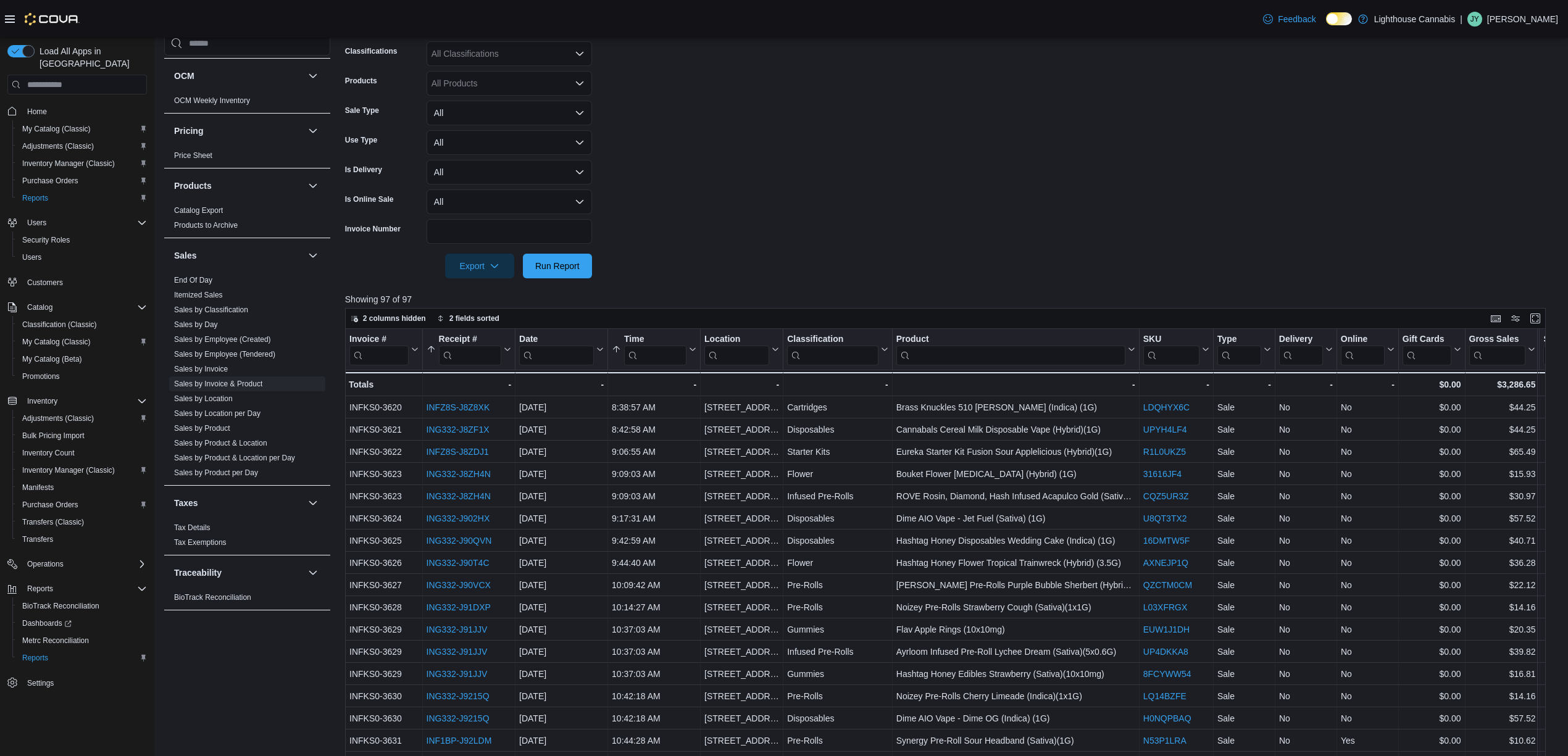
scroll to position [414, 0]
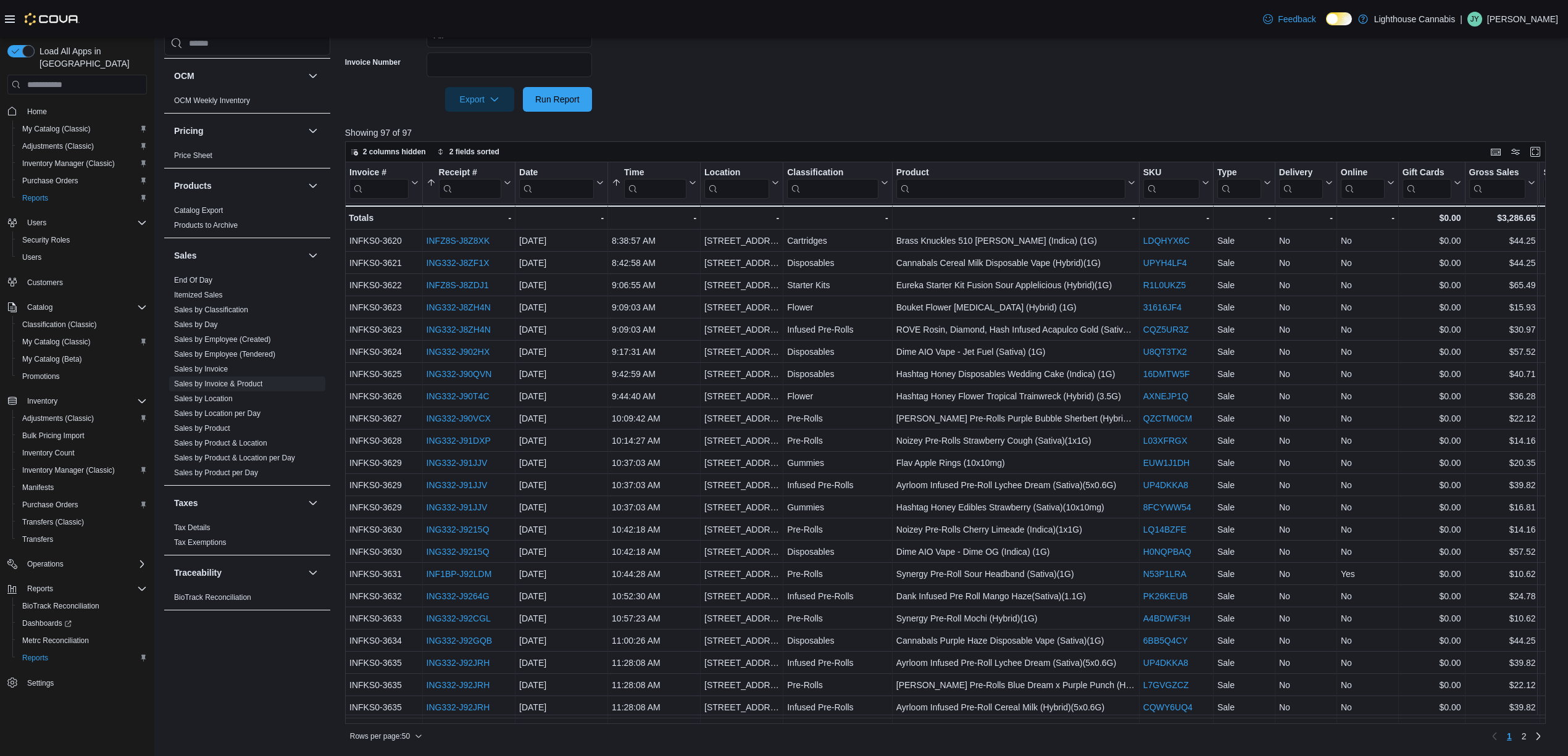
drag, startPoint x: 1000, startPoint y: 88, endPoint x: 989, endPoint y: 87, distance: 11.0
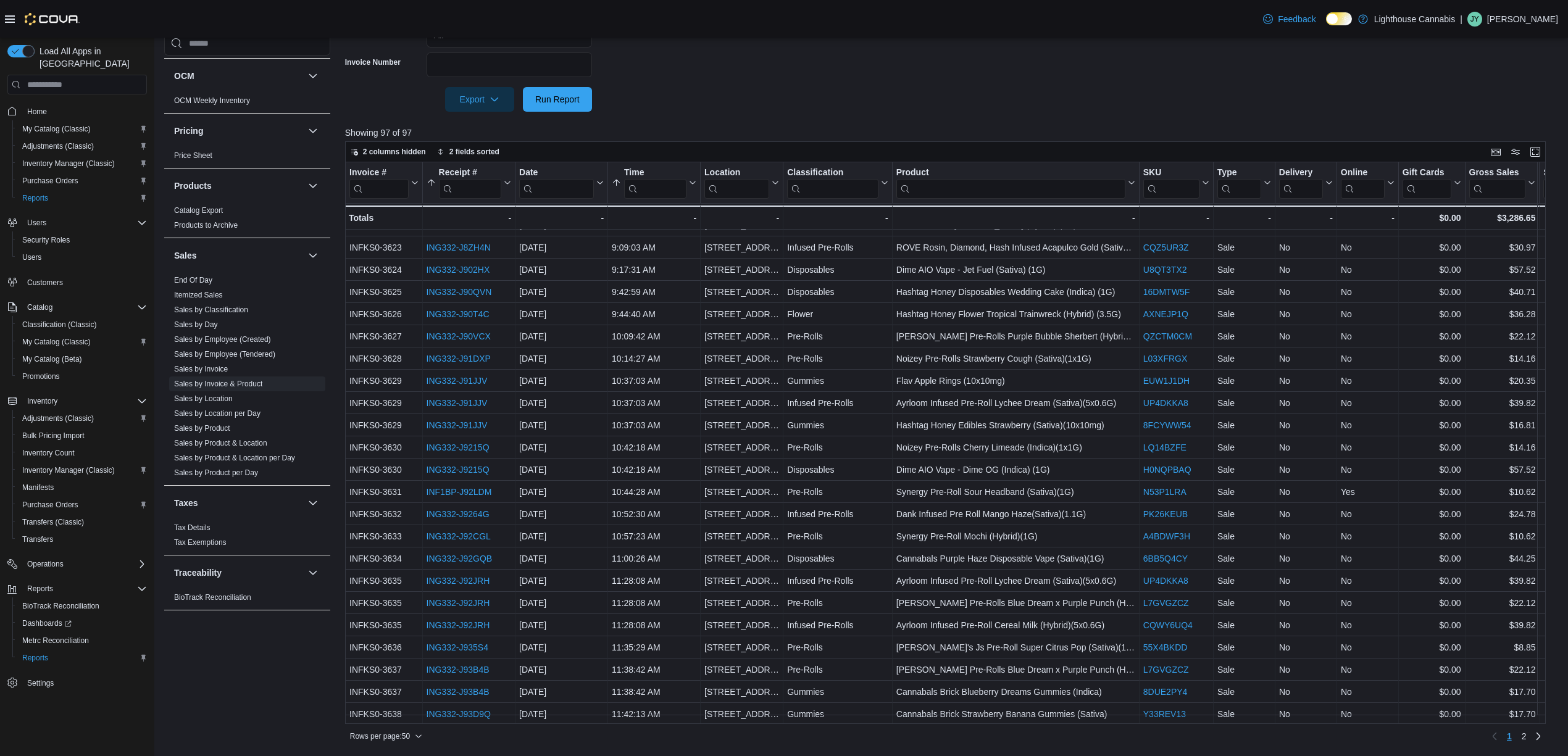
scroll to position [0, 0]
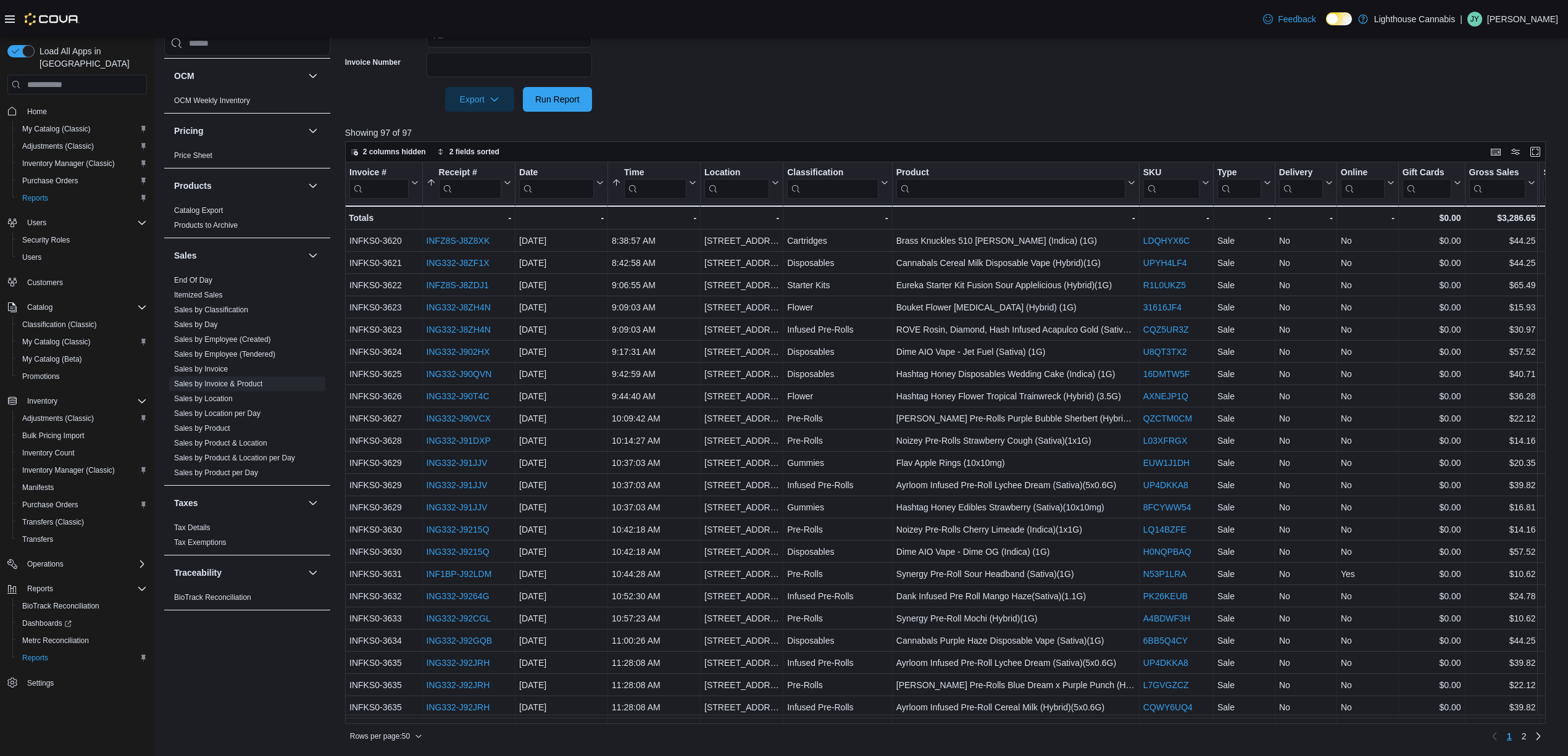
click at [1060, 82] on div at bounding box center [951, 82] width 1213 height 10
click at [987, 195] on input "search" at bounding box center [1011, 189] width 229 height 20
type input "**********"
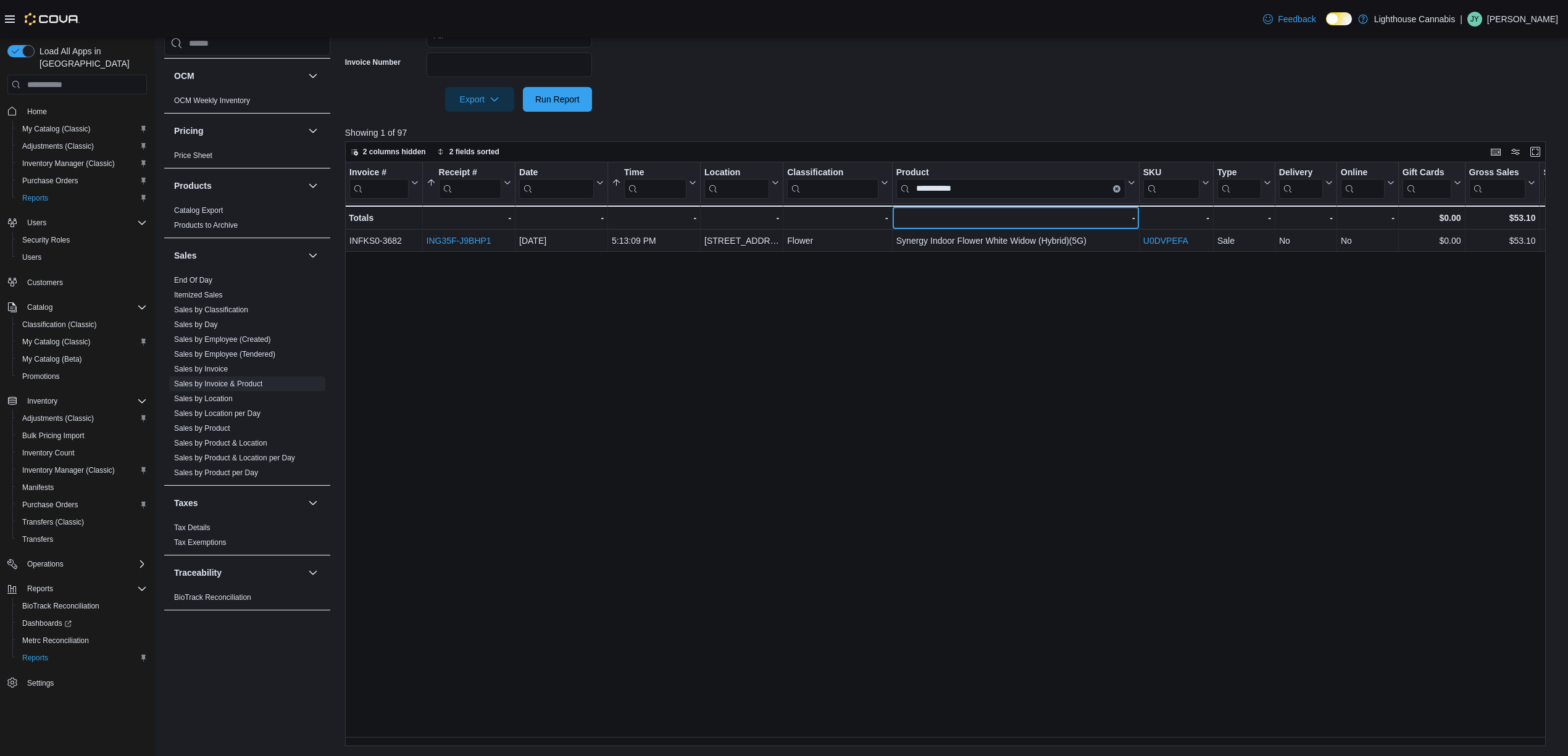
click at [995, 227] on div "- - Product, column 7, row 2" at bounding box center [1016, 217] width 247 height 24
click at [985, 316] on div "**********" at bounding box center [951, 454] width 1213 height 584
click at [1050, 422] on div "**********" at bounding box center [951, 454] width 1213 height 584
click at [1033, 332] on div "**********" at bounding box center [951, 454] width 1213 height 584
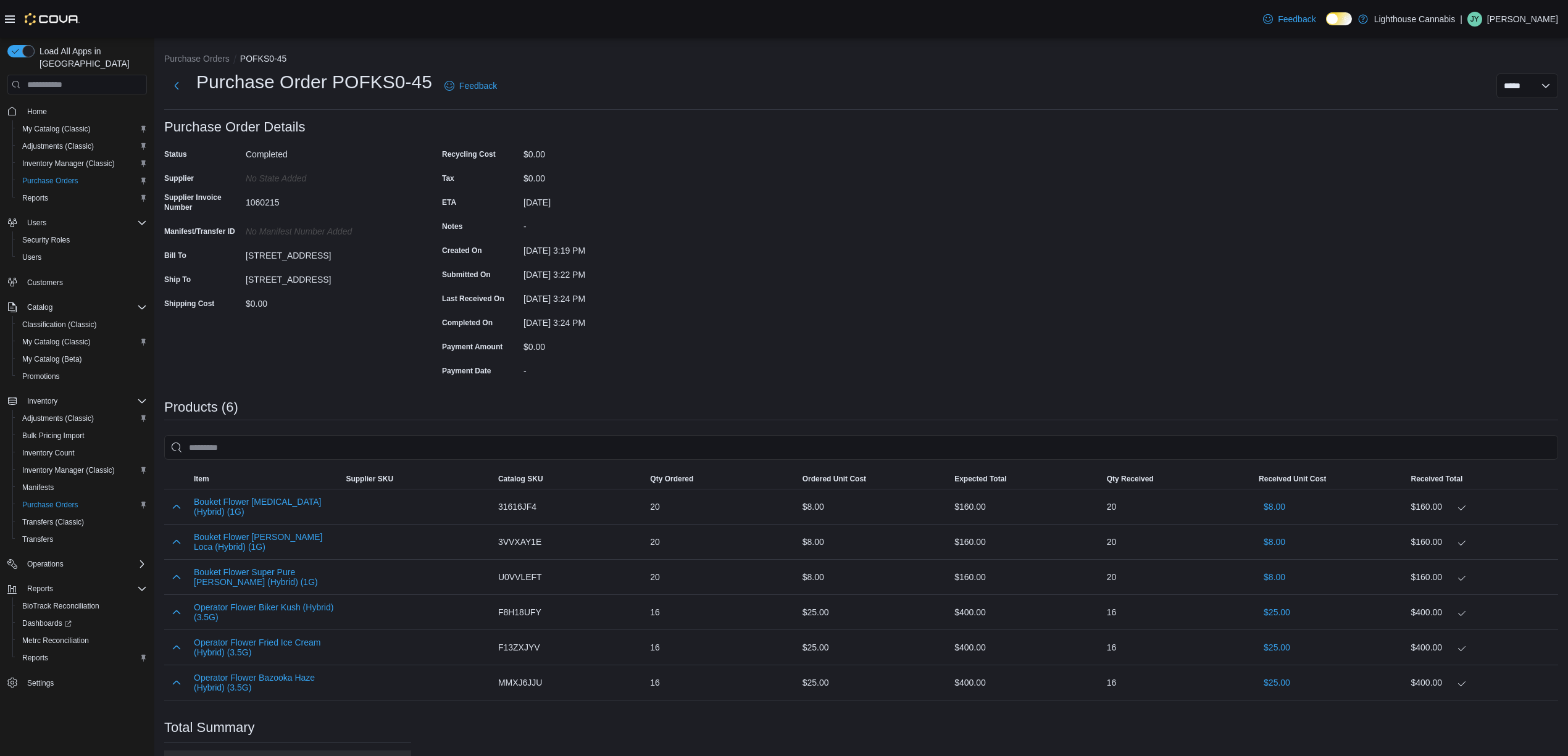
click at [1369, 210] on div "Purchase Order: POFKS0-45 Feedback Purchase Order Details Status Completed Supp…" at bounding box center [862, 494] width 1394 height 748
drag, startPoint x: 1241, startPoint y: 243, endPoint x: 1240, endPoint y: 236, distance: 7.1
click at [1240, 237] on div "Purchase Order: POFKS0-45 Feedback Purchase Order Details Status Completed Supp…" at bounding box center [862, 494] width 1394 height 748
click at [998, 241] on div "Purchase Order: POFKS0-45 Feedback Purchase Order Details Status Completed Supp…" at bounding box center [862, 494] width 1394 height 748
click at [1260, 297] on div "Purchase Order: POFKS0-45 Feedback Purchase Order Details Status Completed Supp…" at bounding box center [862, 494] width 1394 height 748
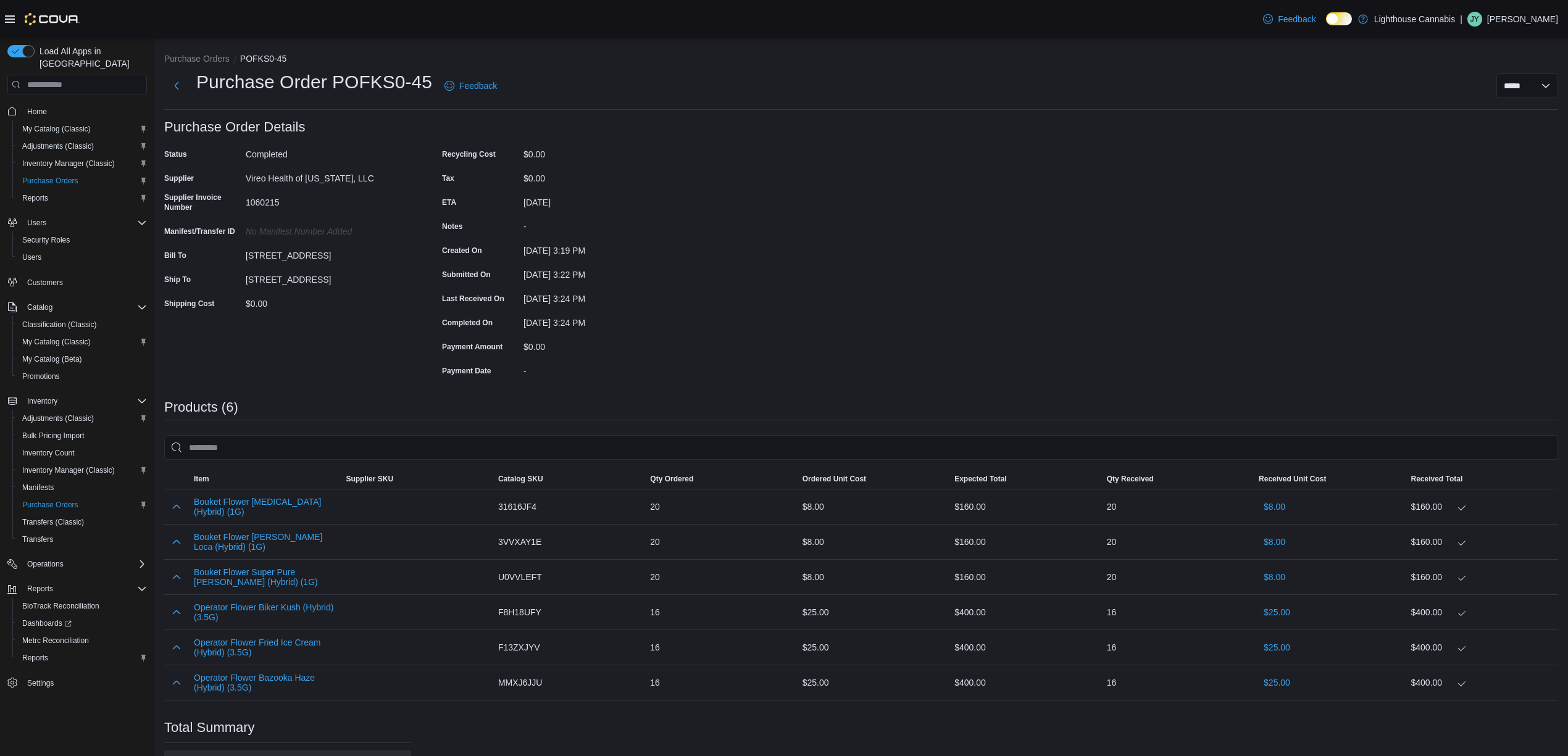
click at [1176, 294] on div "Purchase Order: POFKS0-45 Feedback Purchase Order Details Status Completed Supp…" at bounding box center [862, 494] width 1394 height 748
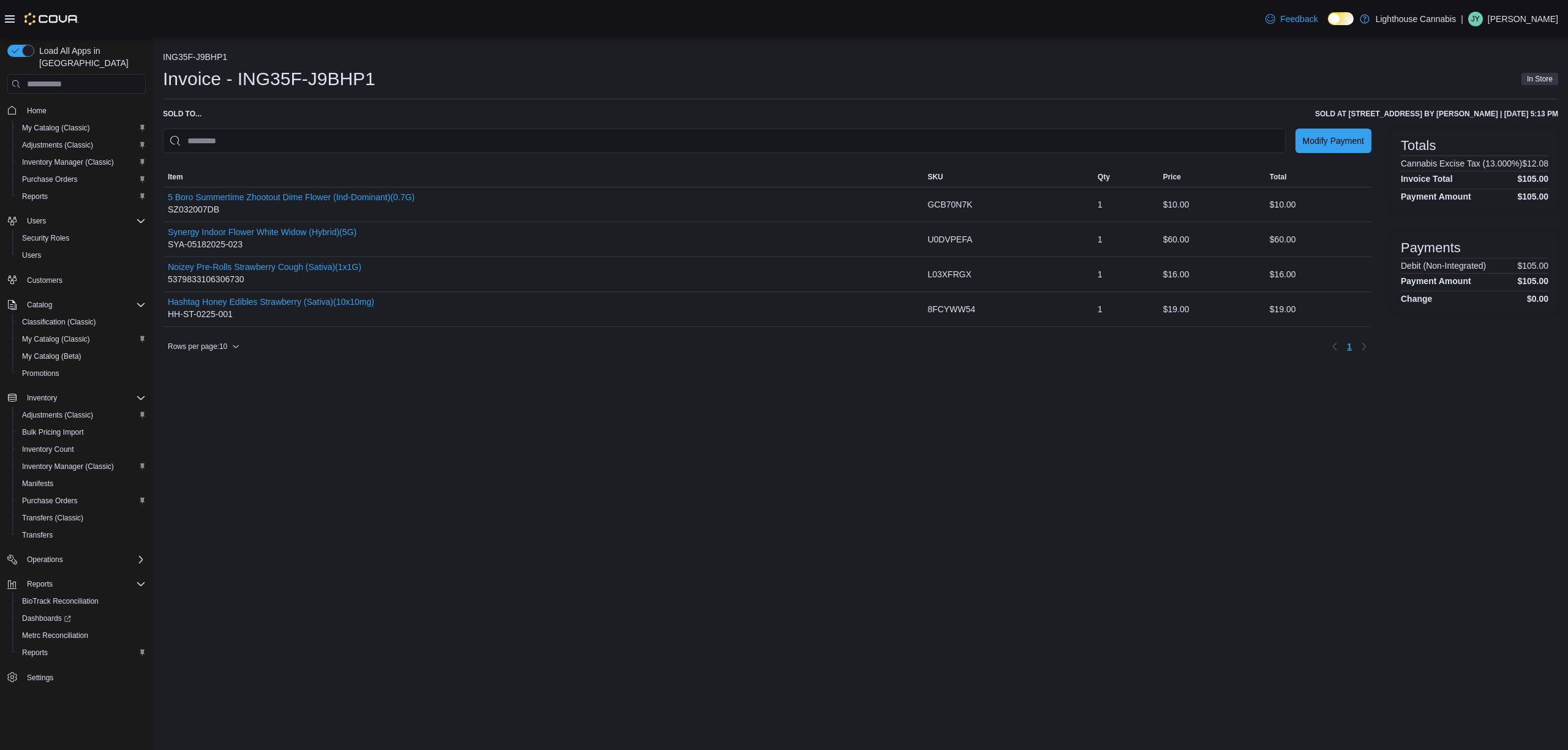
drag, startPoint x: 299, startPoint y: 236, endPoint x: 211, endPoint y: 376, distance: 165.4
click at [195, 460] on div "ING35F-J9BHP1 Invoice - ING35F-J9BHP1 In Store Sold to ... Sold at [STREET_ADDR…" at bounding box center [861, 394] width 1415 height 713
click at [270, 233] on button "Synergy Indoor Flower White Widow (Hybrid)(5G)" at bounding box center [262, 232] width 189 height 10
click at [432, 570] on div "ING35F-J9BHP1 Invoice - ING35F-J9BHP1 In Store Sold to ... Sold at 381 Broadway…" at bounding box center [861, 394] width 1415 height 713
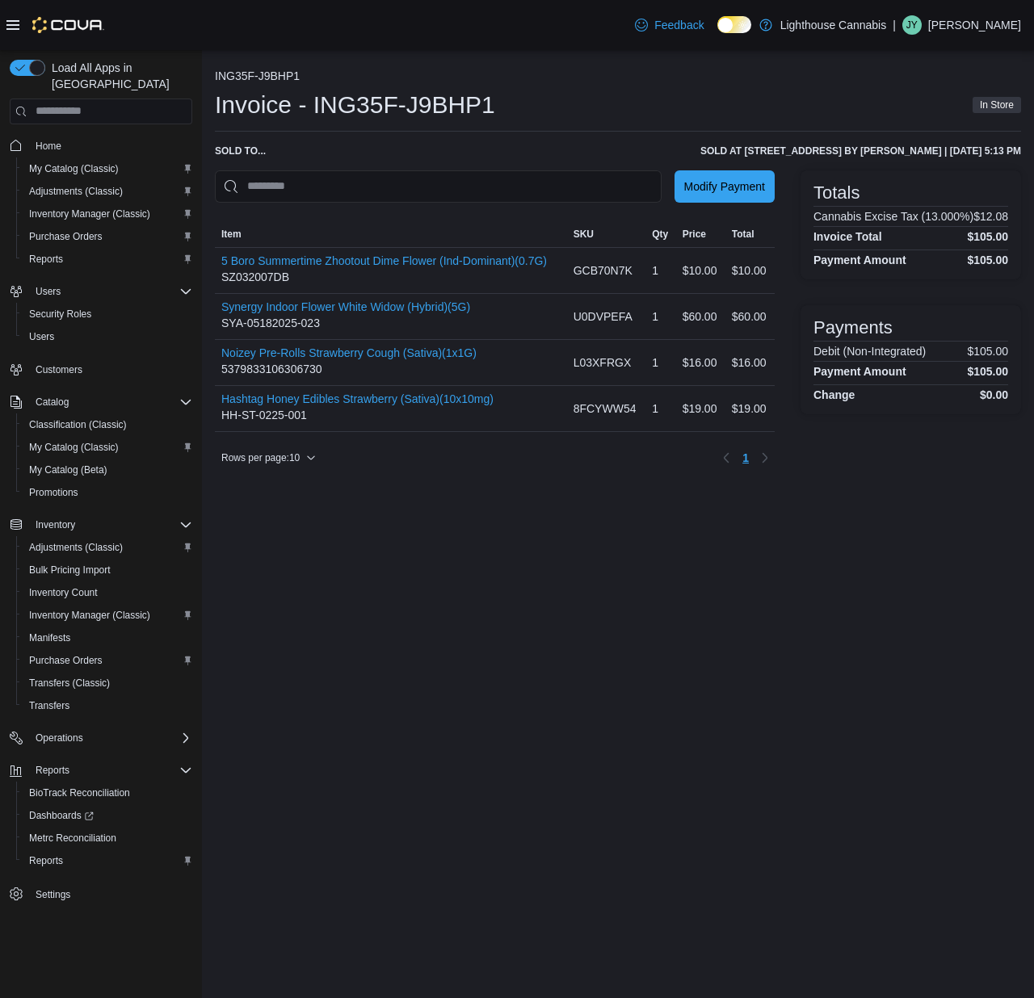
click at [806, 651] on div "ING35F-J9BHP1 Invoice - ING35F-J9BHP1 In Store Sold to ... Sold at 381 Broadway…" at bounding box center [618, 524] width 832 height 948
click at [454, 769] on div "ING35F-J9BHP1 Invoice - ING35F-J9BHP1 In Store Sold to ... Sold at 381 Broadway…" at bounding box center [618, 524] width 832 height 948
click at [748, 186] on span "Modify Payment" at bounding box center [724, 186] width 81 height 16
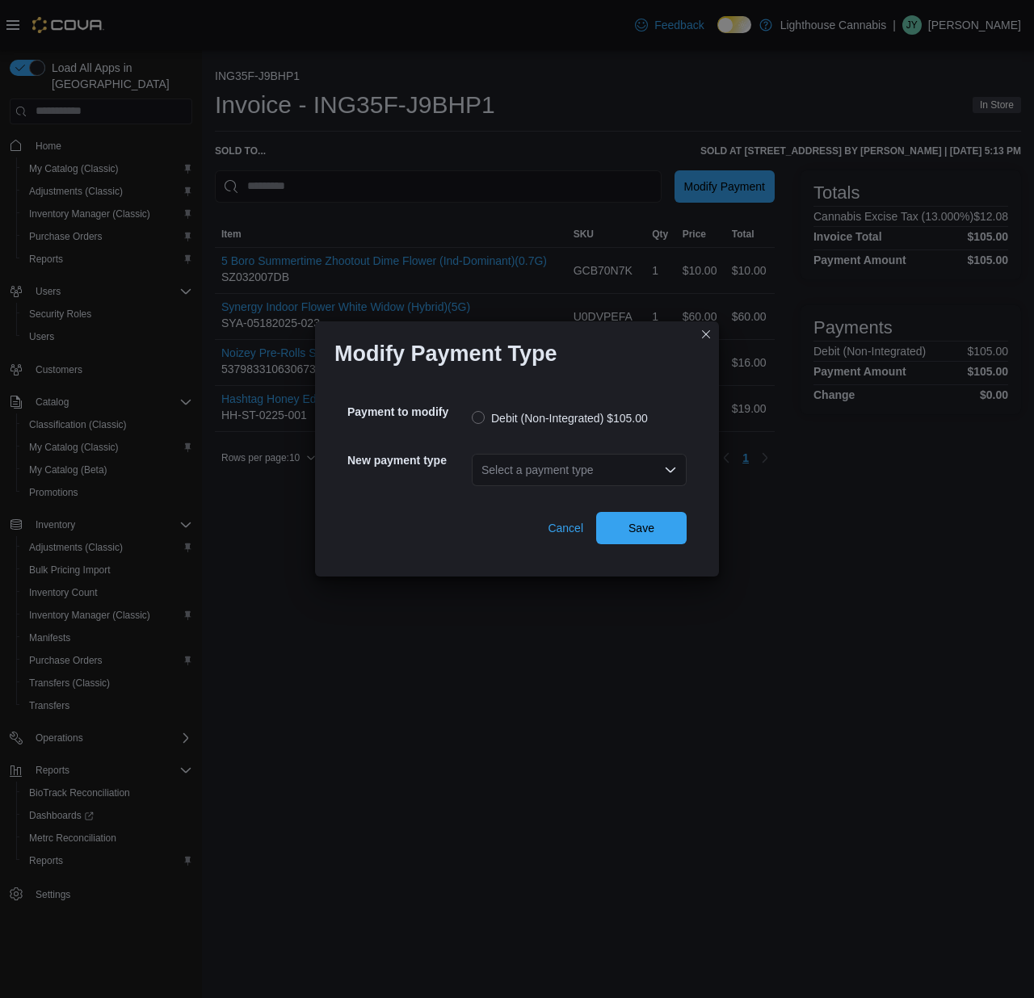
click at [669, 467] on icon "Open list of options" at bounding box center [670, 470] width 13 height 13
click at [669, 467] on icon "Close list of options" at bounding box center [670, 470] width 13 height 13
click at [388, 446] on h5 "New payment type" at bounding box center [407, 460] width 121 height 32
click at [703, 338] on button "Closes this modal window" at bounding box center [705, 333] width 19 height 19
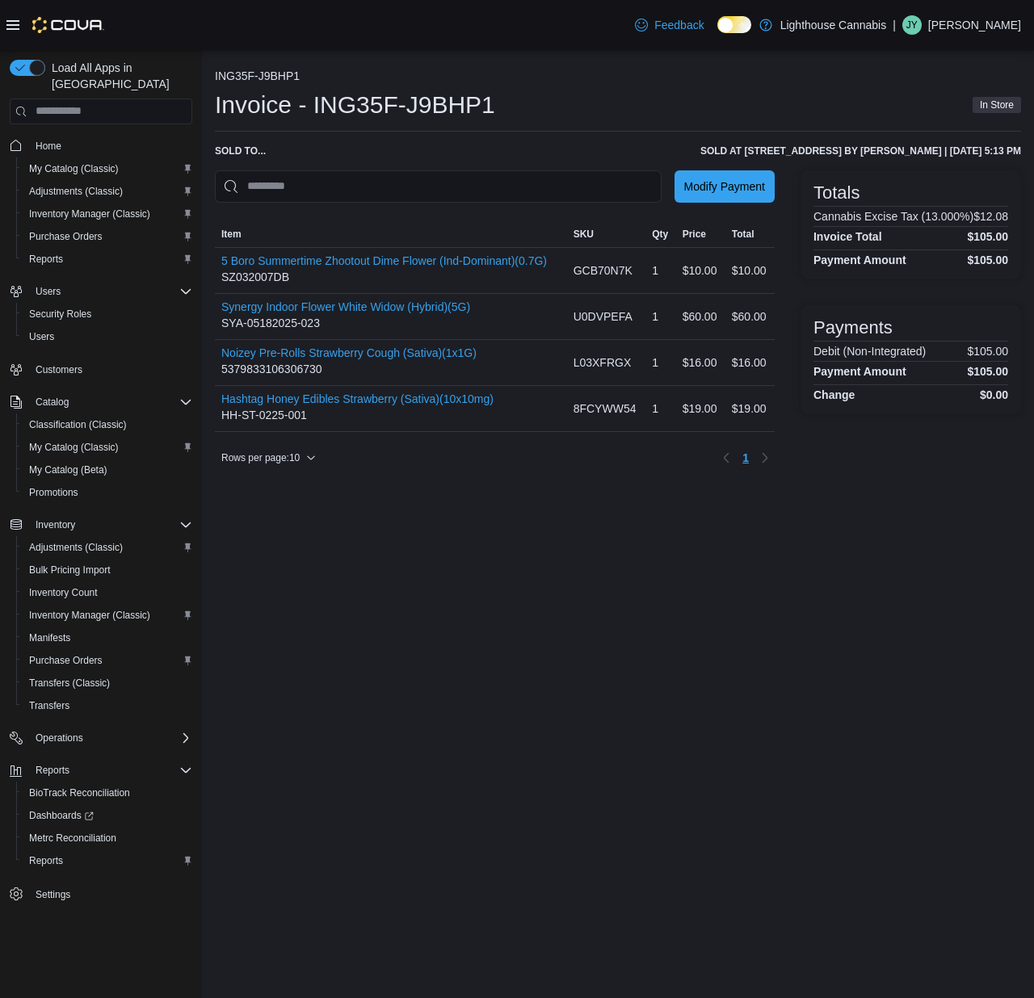
click at [398, 583] on div "ING35F-J9BHP1 Invoice - ING35F-J9BHP1 In Store Sold to ... Sold at 381 Broadway…" at bounding box center [618, 524] width 832 height 948
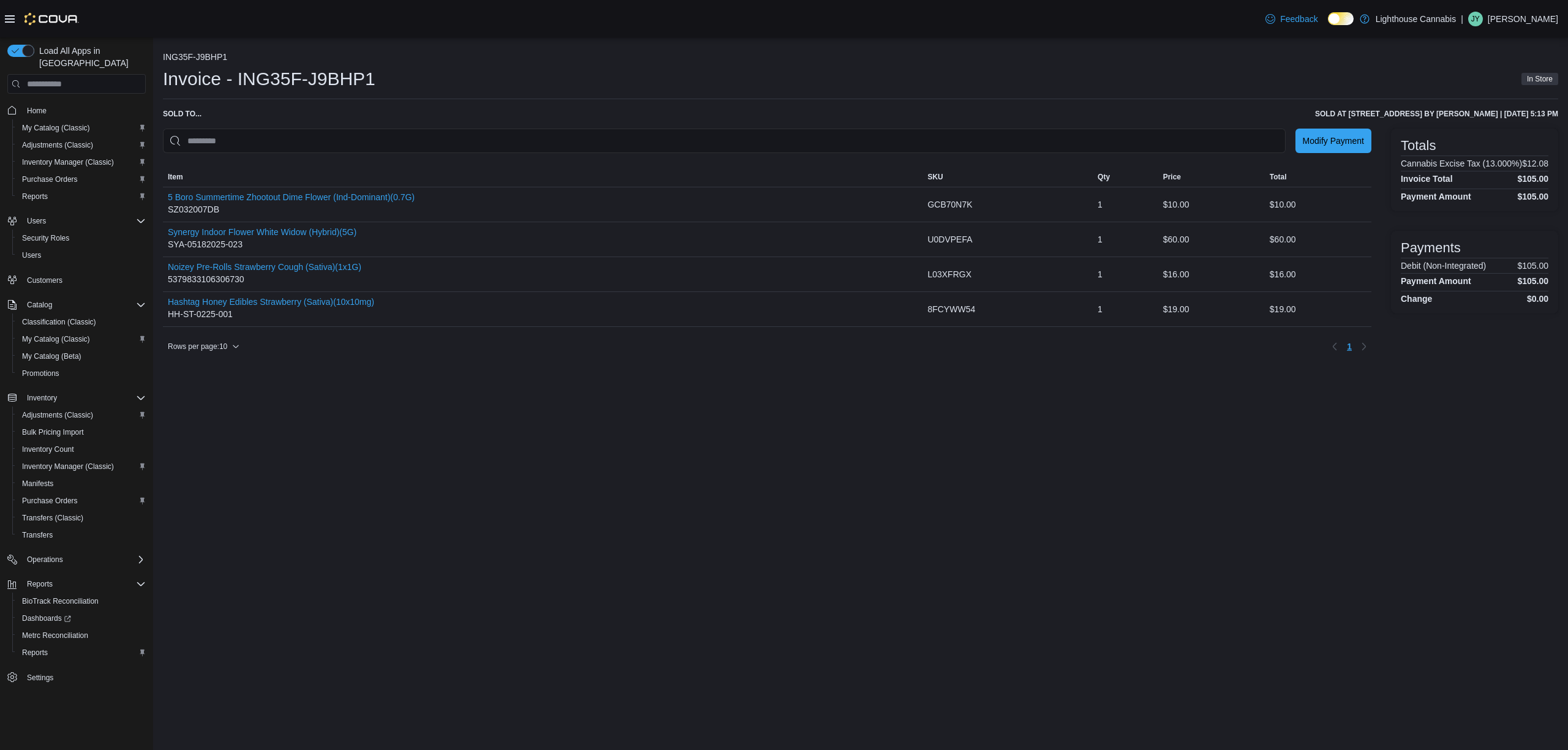
drag, startPoint x: 870, startPoint y: 532, endPoint x: 872, endPoint y: 523, distance: 9.2
click at [872, 530] on div "ING35F-J9BHP1 Invoice - ING35F-J9BHP1 In Store Sold to ... Sold at 381 Broadway…" at bounding box center [861, 394] width 1415 height 713
click at [964, 581] on div "ING35F-J9BHP1 Invoice - ING35F-J9BHP1 In Store Sold to ... Sold at 381 Broadway…" at bounding box center [861, 394] width 1415 height 713
drag, startPoint x: 782, startPoint y: 563, endPoint x: 773, endPoint y: 541, distance: 23.8
click at [782, 559] on div "ING35F-J9BHP1 Invoice - ING35F-J9BHP1 In Store Sold to ... Sold at 381 Broadway…" at bounding box center [861, 394] width 1415 height 713
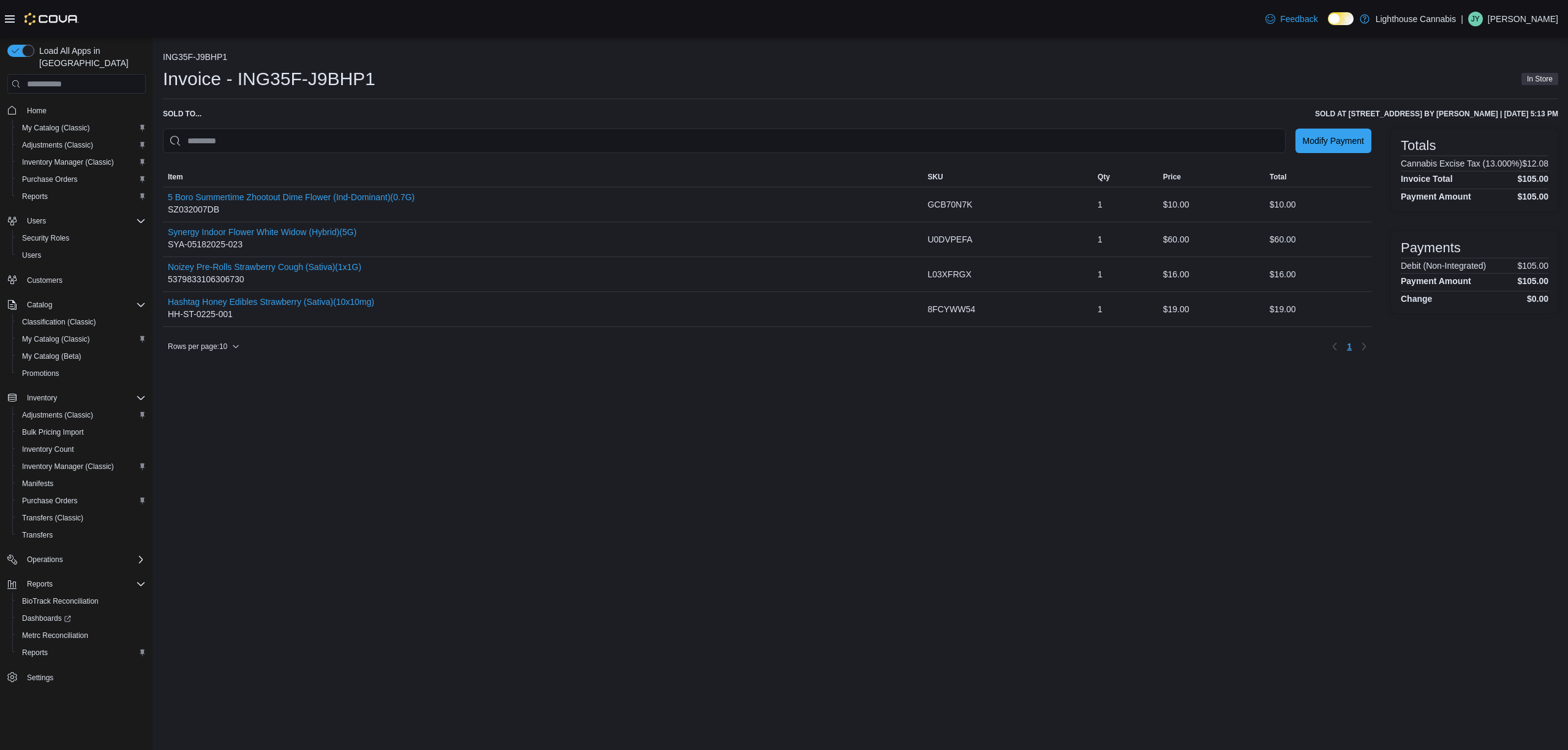
drag, startPoint x: 718, startPoint y: 502, endPoint x: 726, endPoint y: 444, distance: 58.5
click at [718, 501] on div "ING35F-J9BHP1 Invoice - ING35F-J9BHP1 In Store Sold to ... Sold at 381 Broadway…" at bounding box center [861, 394] width 1415 height 713
click at [1014, 436] on div "ING35F-J9BHP1 Invoice - ING35F-J9BHP1 In Store Sold to ... Sold at 381 Broadway…" at bounding box center [861, 394] width 1415 height 713
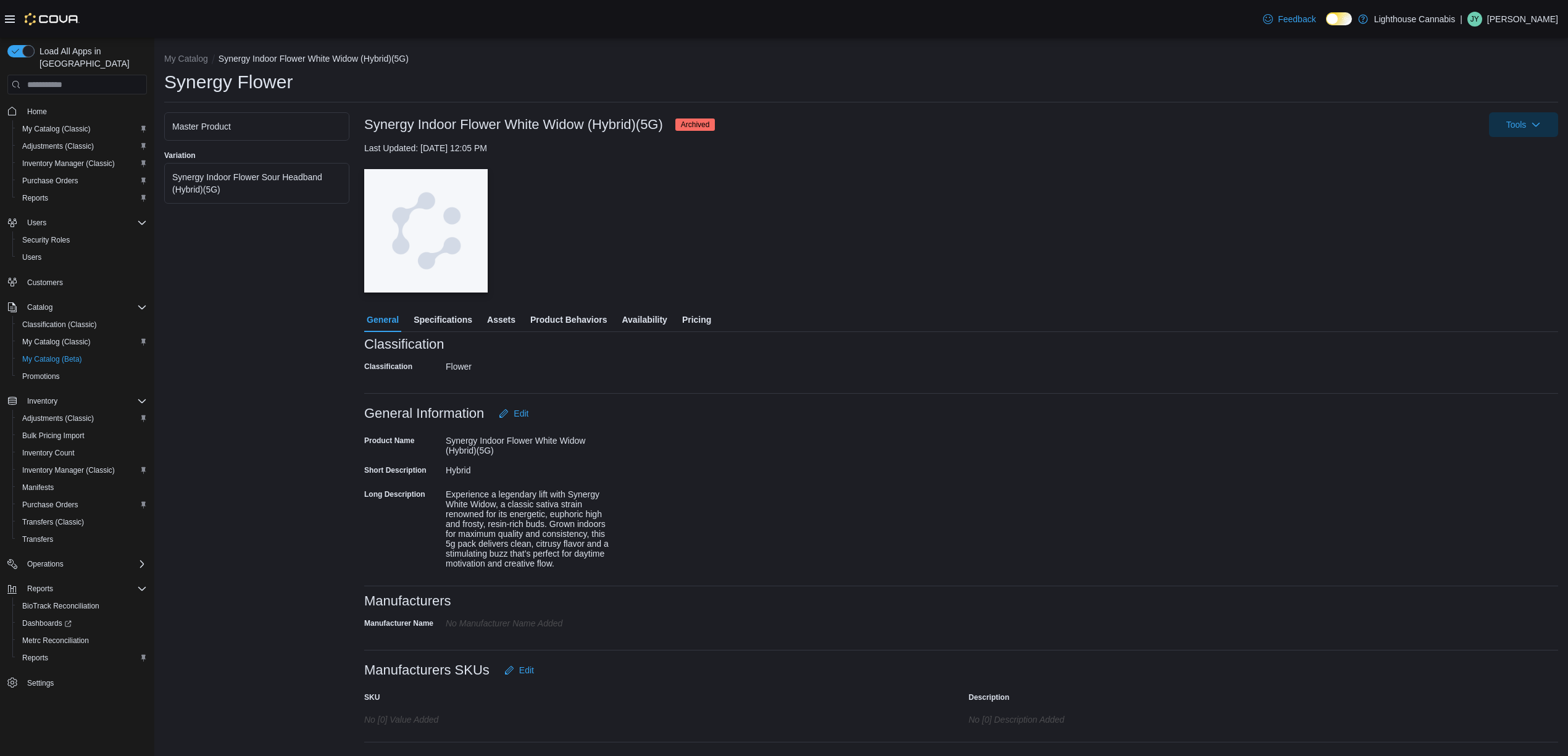
click at [667, 229] on div "— Click to open this image in fullscreen mode" at bounding box center [962, 231] width 1194 height 124
